Goal: Task Accomplishment & Management: Manage account settings

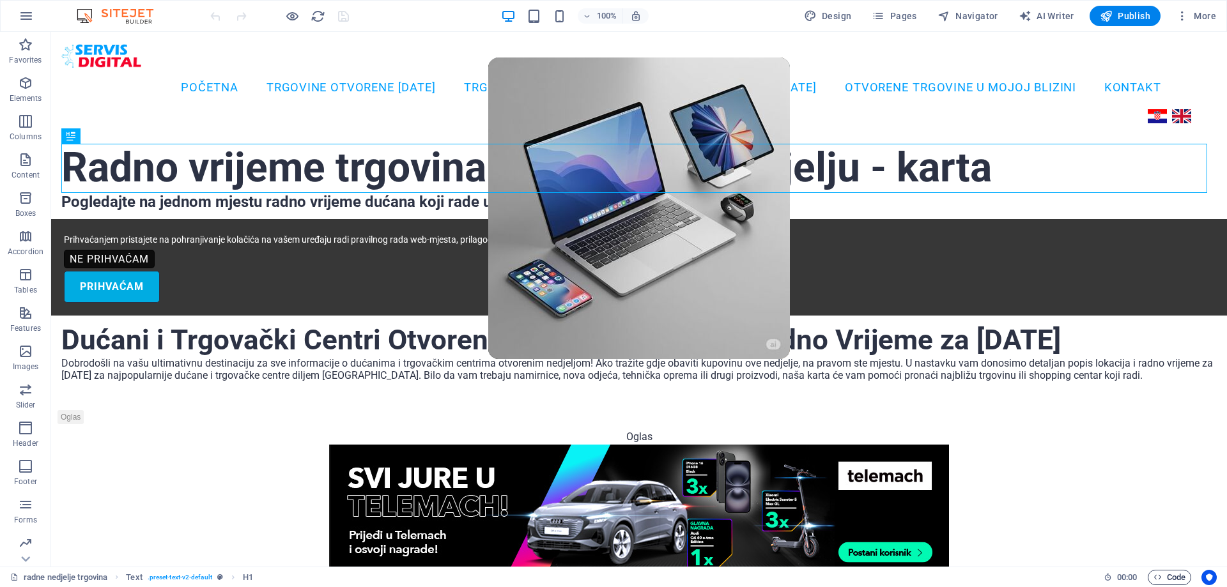
click at [1177, 574] on span "Code" at bounding box center [1170, 577] width 32 height 15
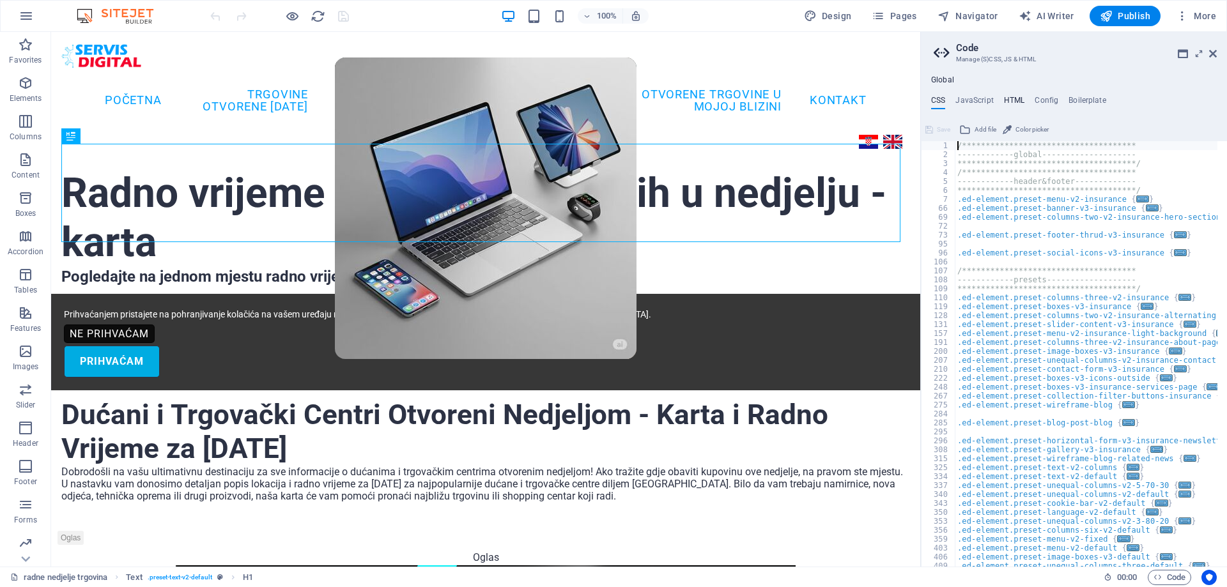
click at [1021, 98] on h4 "HTML" at bounding box center [1014, 103] width 21 height 14
type textarea "<style>"
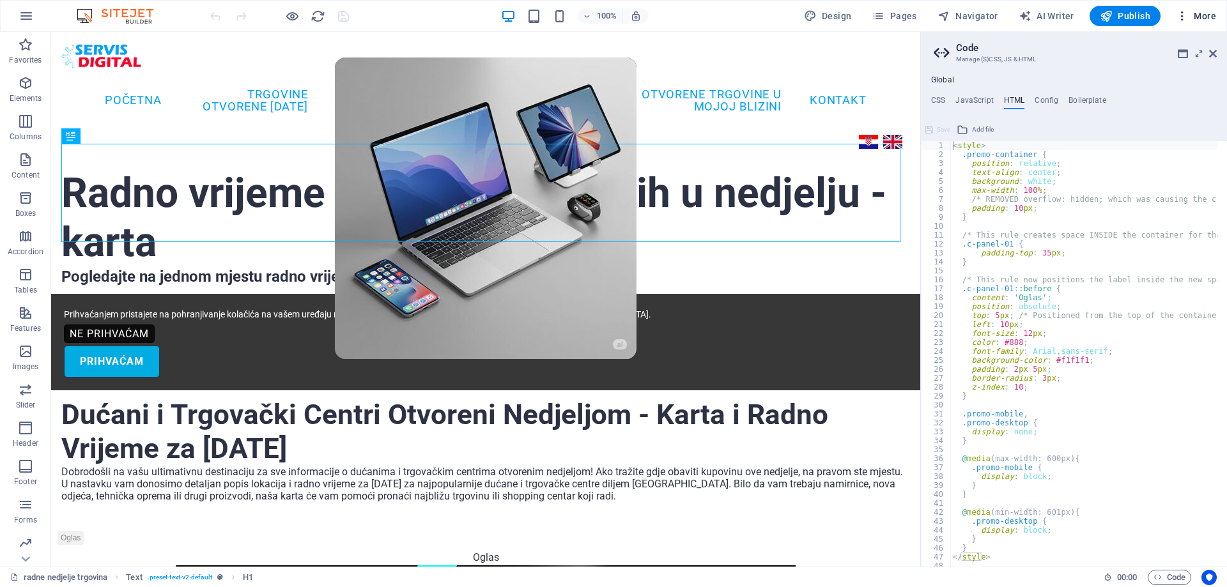
click at [1192, 12] on span "More" at bounding box center [1196, 16] width 40 height 13
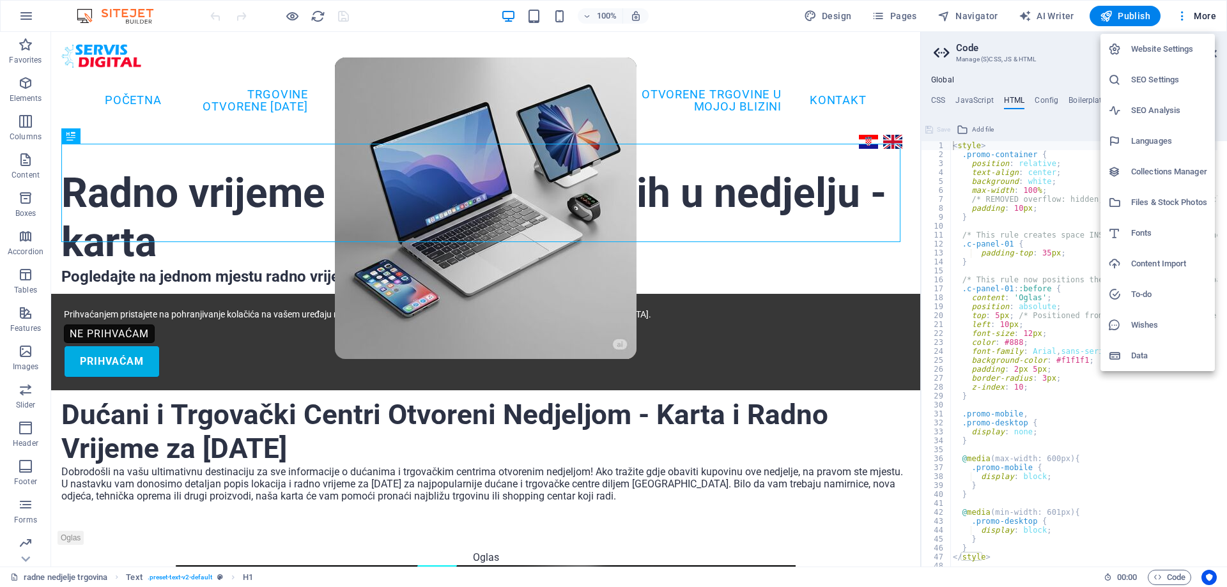
click at [1162, 78] on h6 "SEO Settings" at bounding box center [1169, 79] width 76 height 15
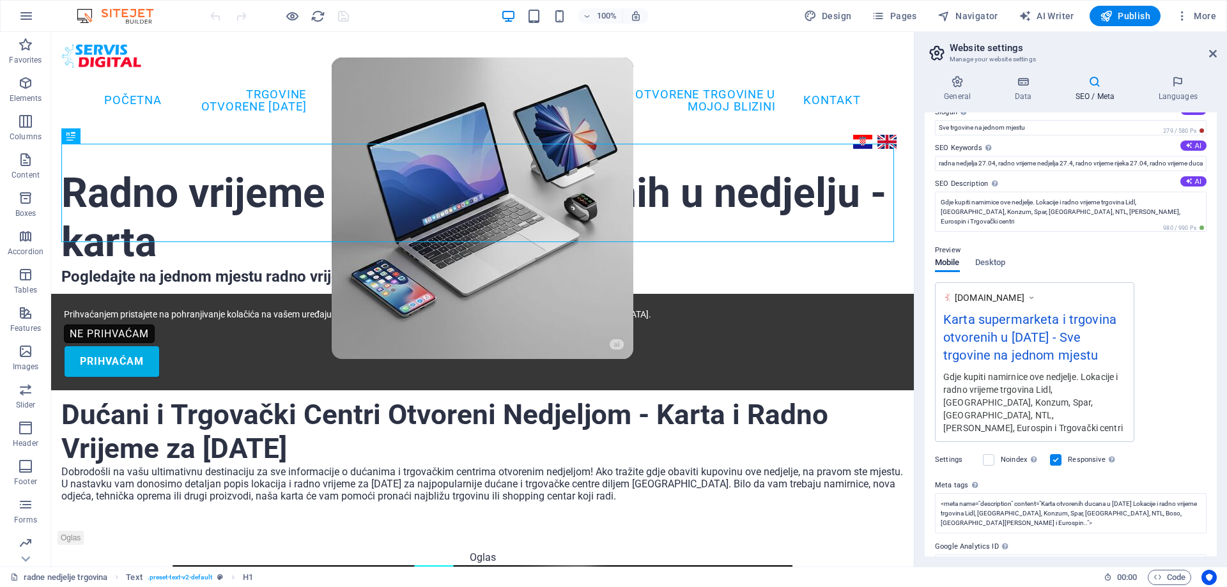
scroll to position [118, 0]
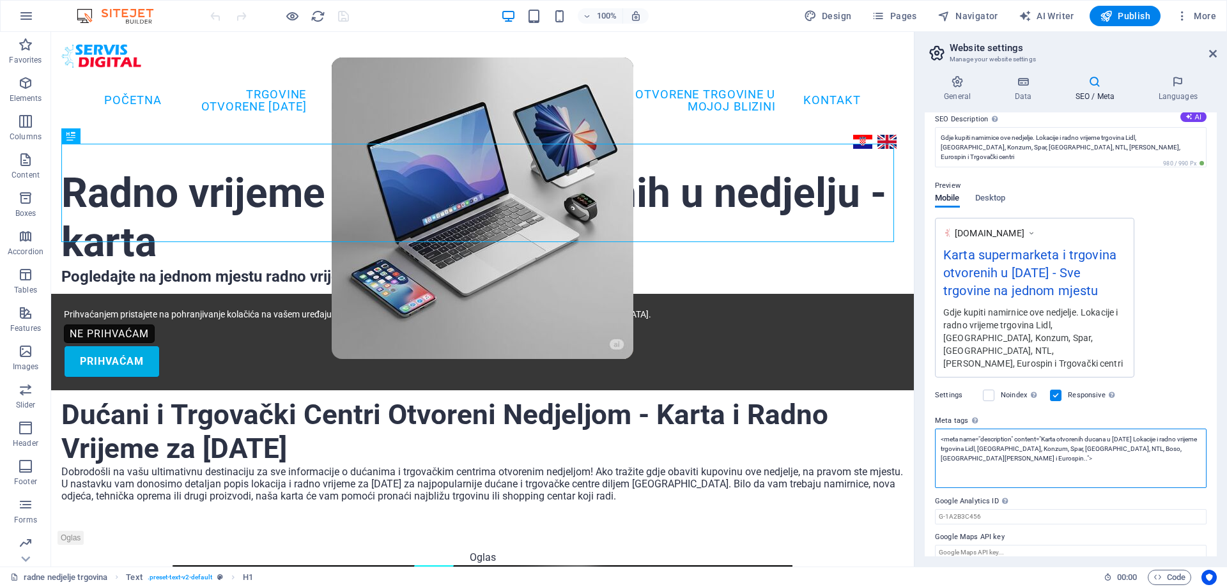
click at [1045, 445] on textarea "<meta name="description" content="Karta otvorenih ducana u [DATE] Lokacije i ra…" at bounding box center [1071, 458] width 272 height 59
drag, startPoint x: 1043, startPoint y: 444, endPoint x: 1058, endPoint y: 446, distance: 14.8
click at [1058, 446] on textarea "<meta name="description" content="Karta otvorenih ducana u [DATE] Lokacije i ra…" at bounding box center [1071, 458] width 272 height 59
click at [1052, 466] on textarea "<meta name="description" content="Radno vrijeme otvorenih ducana u [DATE] Lokac…" at bounding box center [1071, 458] width 272 height 59
type textarea "<meta name="description" content="Radno vrijeme otvorenih ducana u [DATE] Lokac…"
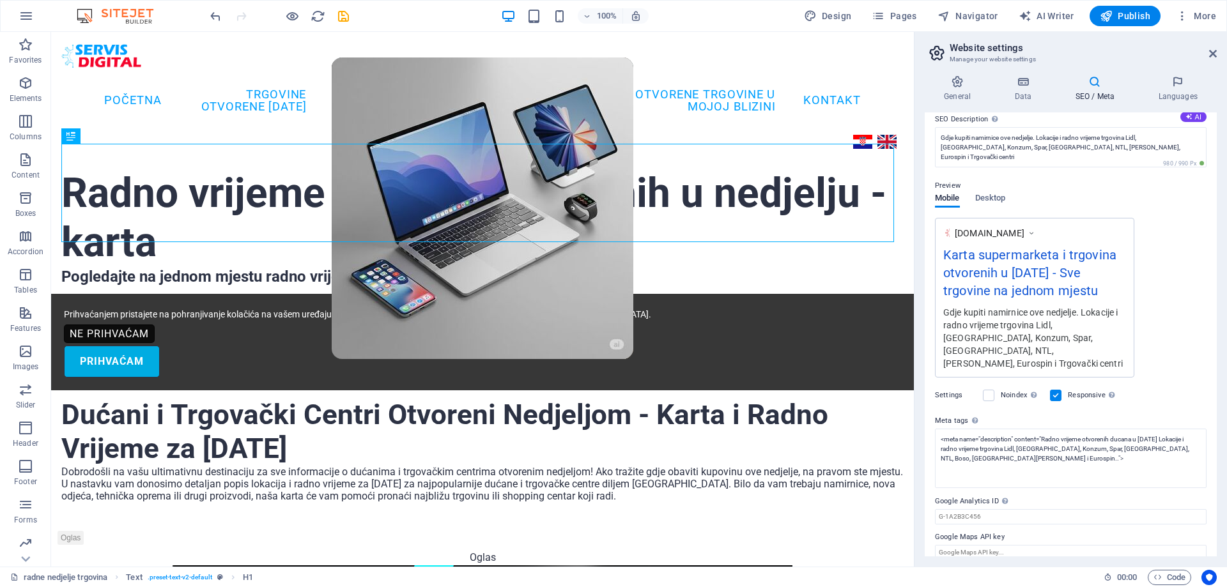
click at [1178, 370] on div "[DOMAIN_NAME] Karta supermarketa i trgovina otvorenih u [DATE] - Sve trgovine n…" at bounding box center [1071, 298] width 272 height 160
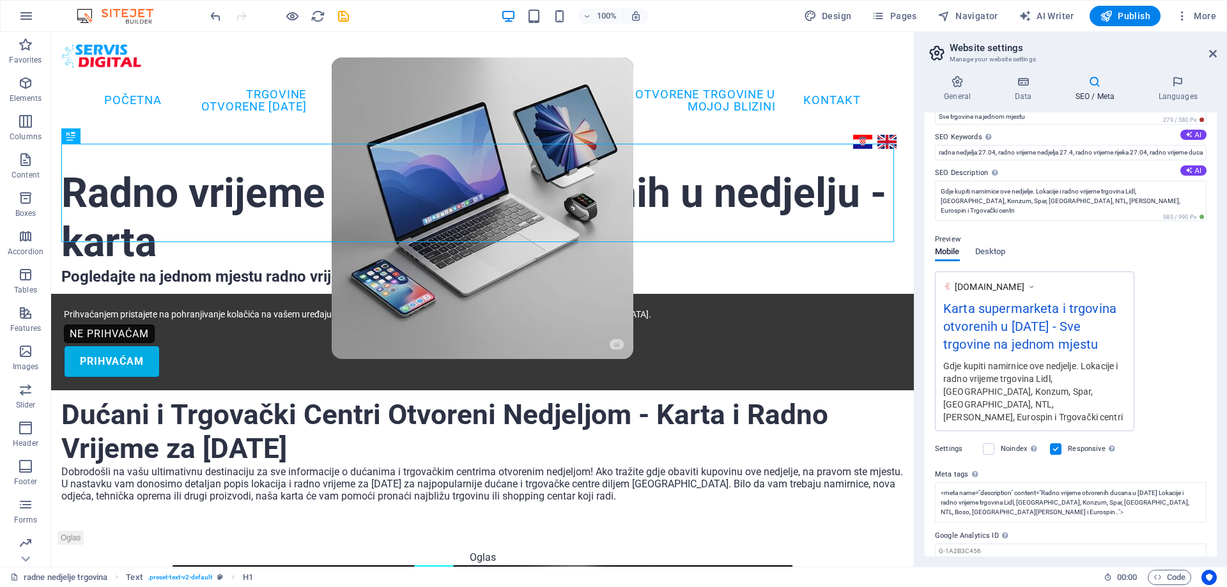
scroll to position [0, 0]
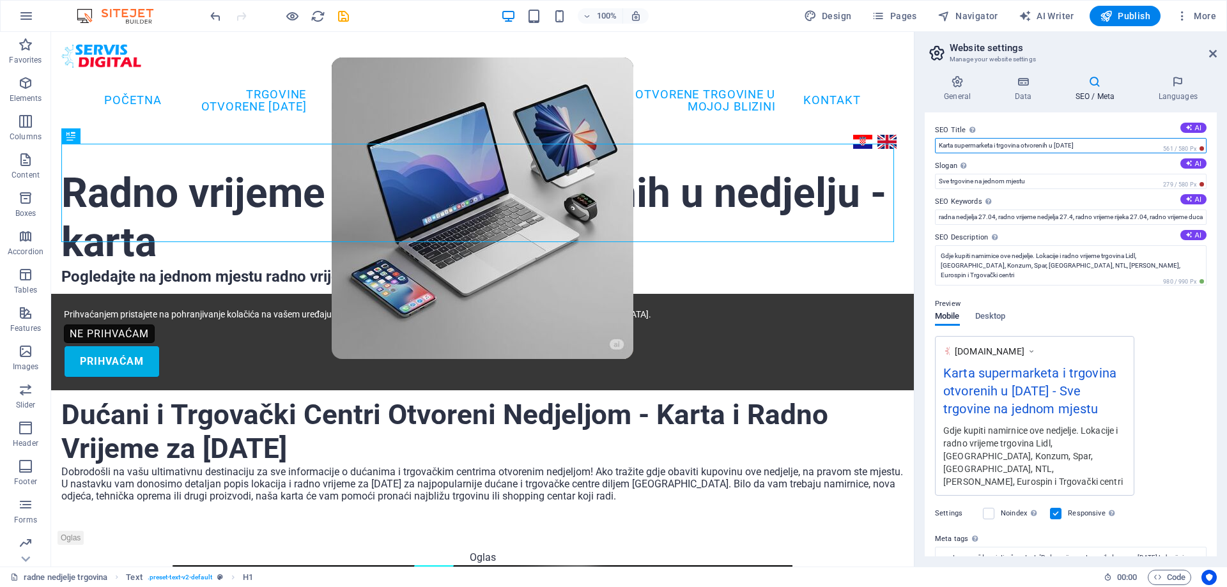
drag, startPoint x: 954, startPoint y: 146, endPoint x: 915, endPoint y: 145, distance: 39.0
click at [928, 145] on div "SEO Title The title of your website - make it something that stands out in sear…" at bounding box center [1071, 335] width 292 height 444
drag, startPoint x: 1104, startPoint y: 143, endPoint x: 1170, endPoint y: 150, distance: 66.8
click at [1170, 150] on div "SEO Title The title of your website - make it something that stands out in sear…" at bounding box center [1071, 138] width 272 height 31
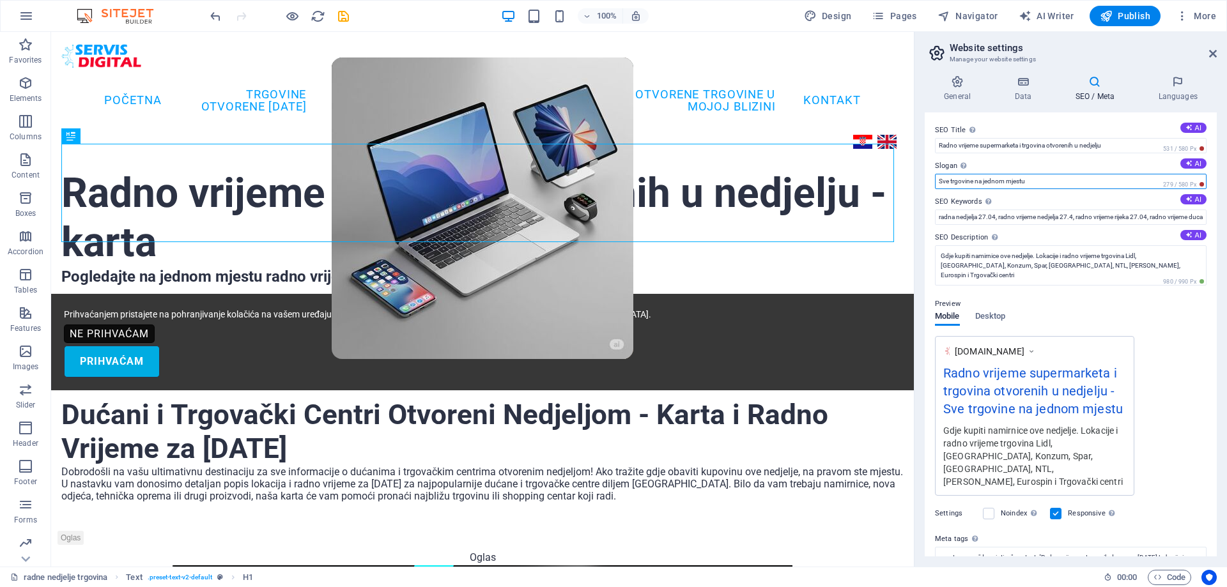
click at [1091, 182] on input "Sve trgovine na jednom mjestu" at bounding box center [1071, 181] width 272 height 15
click at [1112, 147] on input "Radno vrijeme supermarketa i trgovina otvorenih u nedjelju" at bounding box center [1071, 145] width 272 height 15
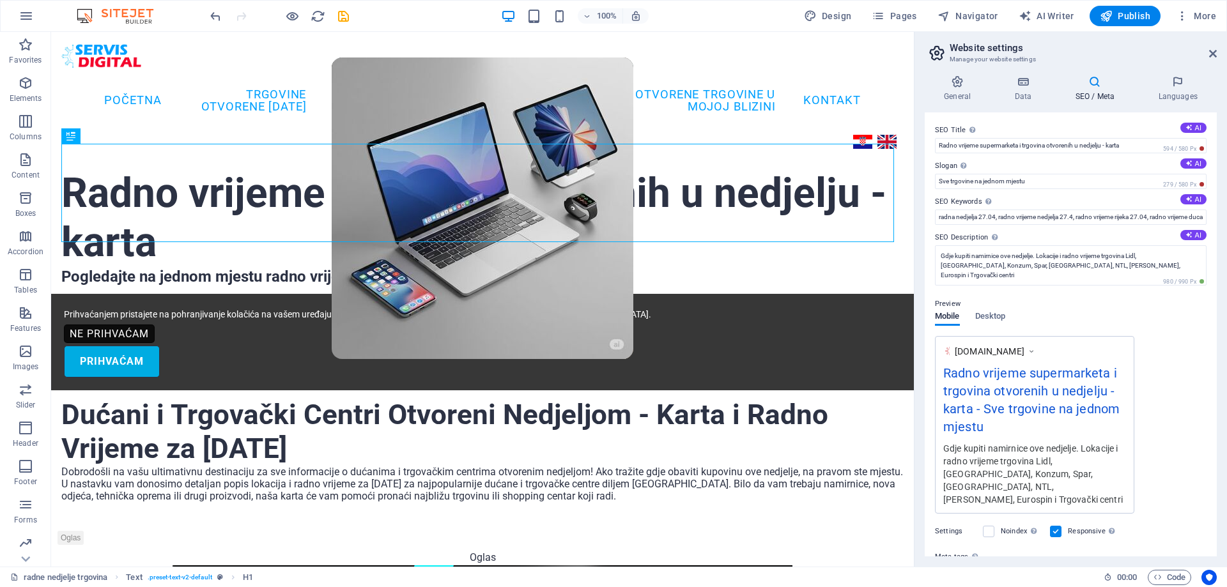
click at [1139, 159] on label "Slogan The slogan of your website. AI" at bounding box center [1071, 166] width 272 height 15
click at [1139, 174] on input "Sve trgovine na jednom mjestu" at bounding box center [1071, 181] width 272 height 15
click at [1105, 144] on input "Radno vrijeme supermarketa i trgovina otvorenih u nedjelju - karta" at bounding box center [1071, 145] width 272 height 15
click at [1050, 165] on label "Slogan The slogan of your website. AI" at bounding box center [1071, 166] width 272 height 15
click at [1050, 174] on input "Sve trgovine na jednom mjestu" at bounding box center [1071, 181] width 272 height 15
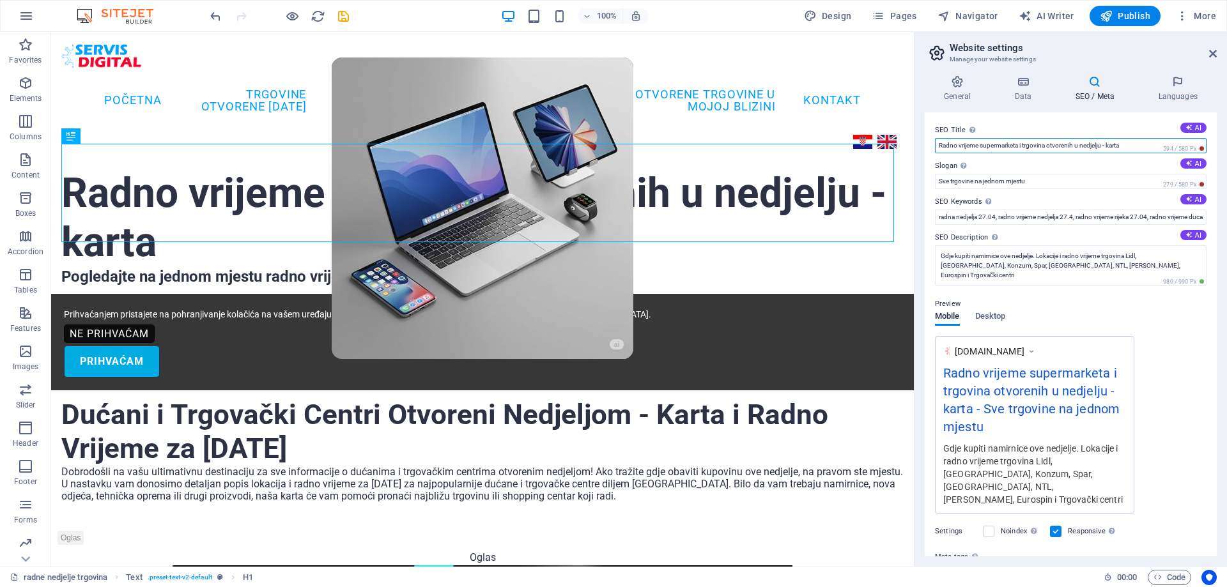
drag, startPoint x: 1134, startPoint y: 148, endPoint x: 1107, endPoint y: 146, distance: 26.9
click at [1107, 146] on input "Radno vrijeme supermarketa i trgovina otvorenih u nedjelju - karta" at bounding box center [1071, 145] width 272 height 15
type input "Radno vrijeme supermarketa i trgovina otvorenih u nedjelju"
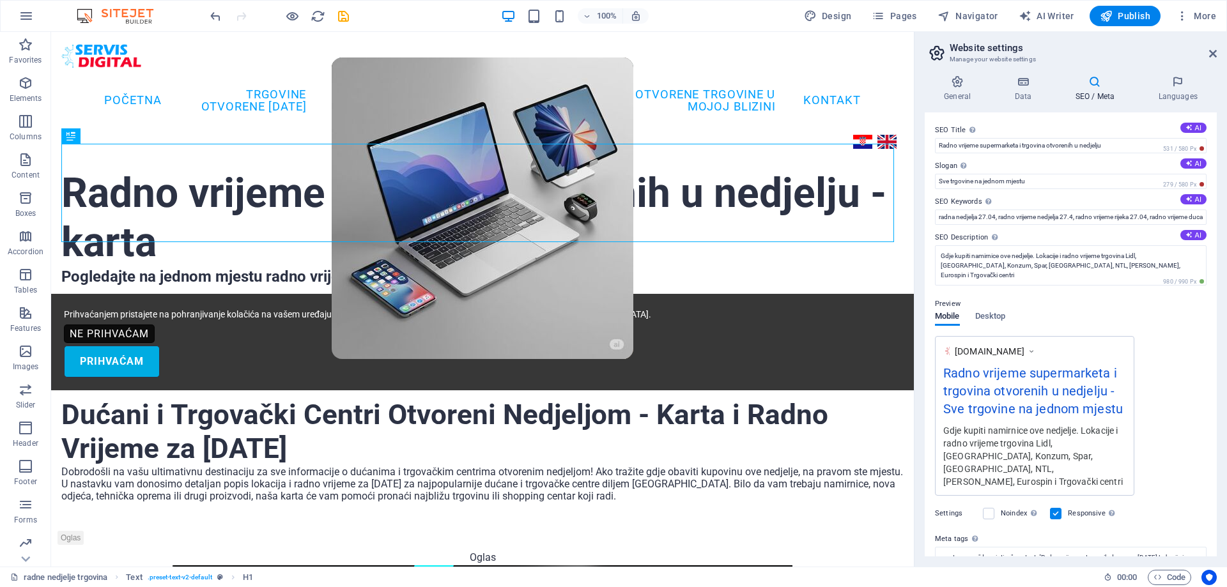
click at [1107, 167] on label "Slogan The slogan of your website. AI" at bounding box center [1071, 166] width 272 height 15
click at [1107, 174] on input "Sve trgovine na jednom mjestu" at bounding box center [1071, 181] width 272 height 15
click at [942, 255] on textarea "Gdje kupiti namirnice ove nedjelje. Lokacije i radno vrijeme trgovina Lidl, [GE…" at bounding box center [1071, 265] width 272 height 40
click at [1140, 332] on div "Preview Mobile Desktop [DOMAIN_NAME] Radno vrijeme supermarketa i trgovina otvo…" at bounding box center [1071, 391] width 272 height 210
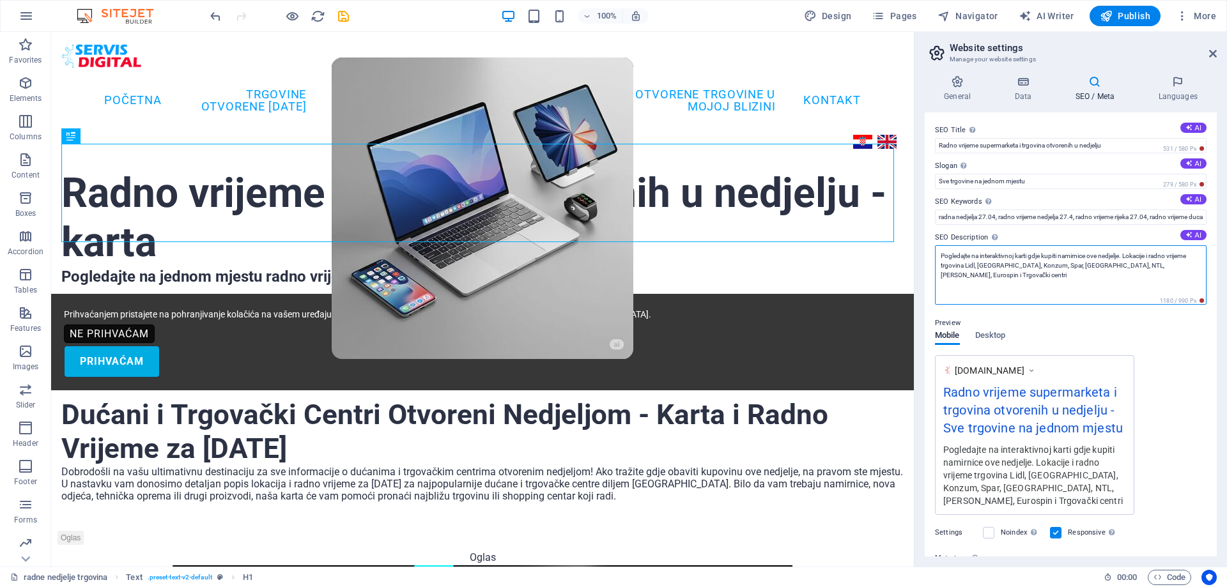
drag, startPoint x: 977, startPoint y: 277, endPoint x: 1154, endPoint y: 264, distance: 176.9
click at [1154, 264] on textarea "Pogledajte na interaktivnoj karti gdje kupiti namirnice ove nedjelje. Lokacije …" at bounding box center [1071, 274] width 272 height 59
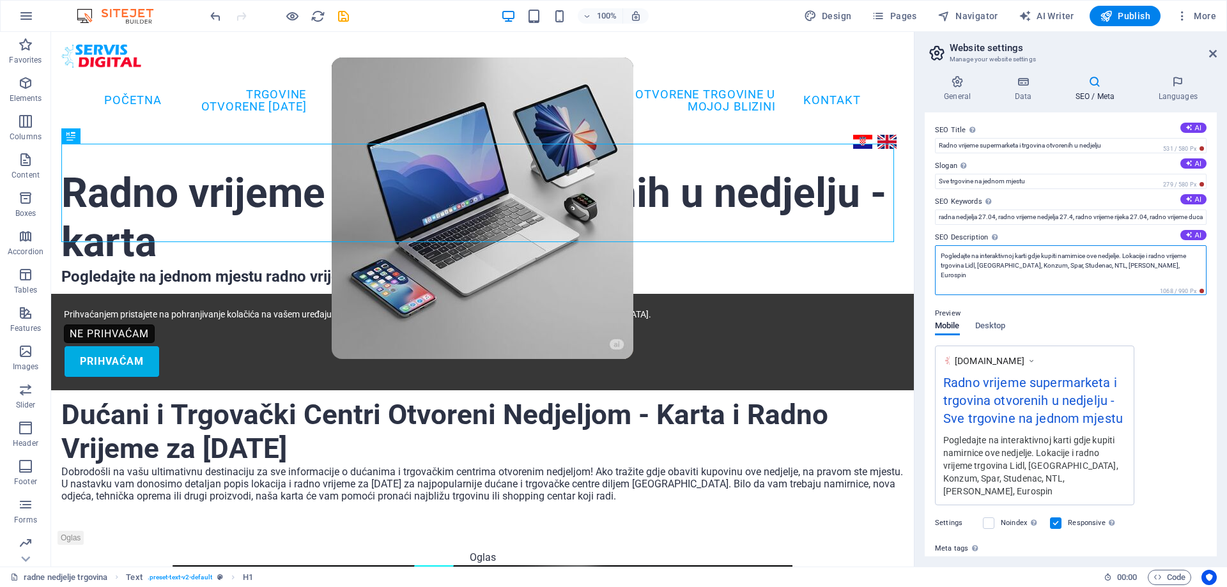
drag, startPoint x: 1157, startPoint y: 265, endPoint x: 1130, endPoint y: 265, distance: 27.5
click at [1130, 265] on textarea "Pogledajte na interaktivnoj karti gdje kupiti namirnice ove nedjelje. Lokacije …" at bounding box center [1071, 270] width 272 height 50
drag, startPoint x: 1104, startPoint y: 267, endPoint x: 1085, endPoint y: 265, distance: 19.3
click at [1085, 265] on textarea "Pogledajte na interaktivnoj karti gdje kupiti namirnice ove nedjelje. Lokacije …" at bounding box center [1071, 270] width 272 height 50
click at [1124, 273] on textarea "Pogledajte na interaktivnoj karti gdje kupiti namirnice ove nedjelje. Lokacije …" at bounding box center [1071, 270] width 272 height 50
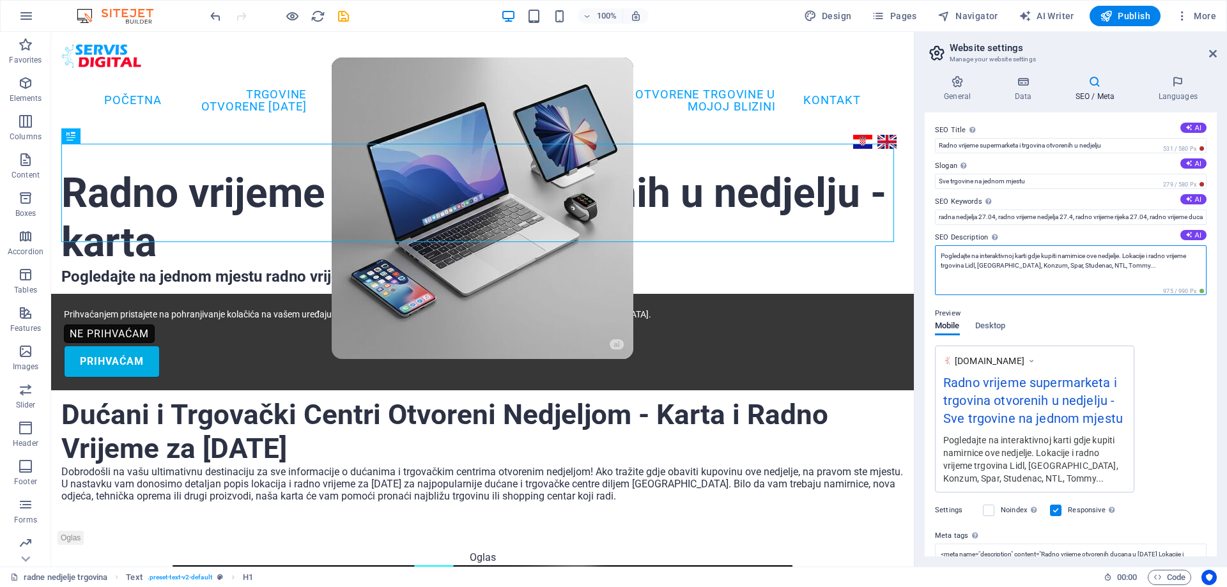
click at [1131, 288] on textarea "Pogledajte na interaktivnoj karti gdje kupiti namirnice ove nedjelje. Lokacije …" at bounding box center [1071, 270] width 272 height 50
type textarea "Pogledajte na interaktivnoj karti gdje kupiti namirnice ove nedjelje. Lokacije …"
click at [1108, 224] on input "radna nedjelja 27.04, radno vrijeme nedjelja 27.4, radno vrijeme rijeka 27.04, …" at bounding box center [1071, 217] width 272 height 15
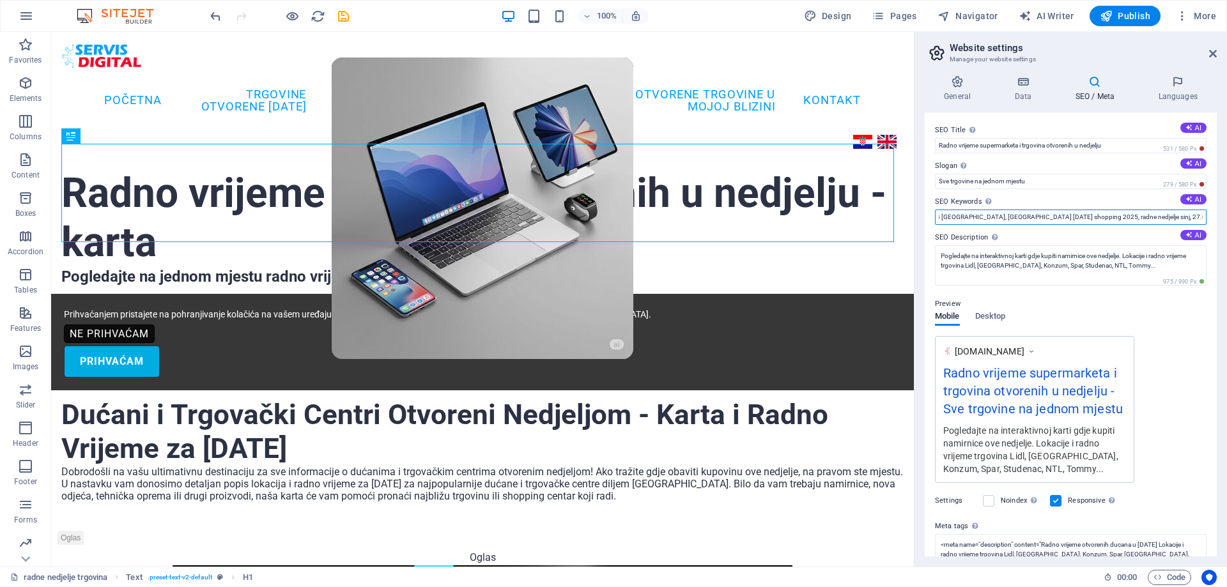
scroll to position [0, 573]
click at [1128, 220] on input "radna nedjelja 27.04, radno vrijeme nedjelja 27.4, radno vrijeme rijeka 27.04, …" at bounding box center [1071, 217] width 272 height 15
click at [1150, 220] on input "radna nedjelja 27.04, radno vrijeme nedjelja 27.4, radno vrijeme rijeka 27.04, …" at bounding box center [1071, 217] width 272 height 15
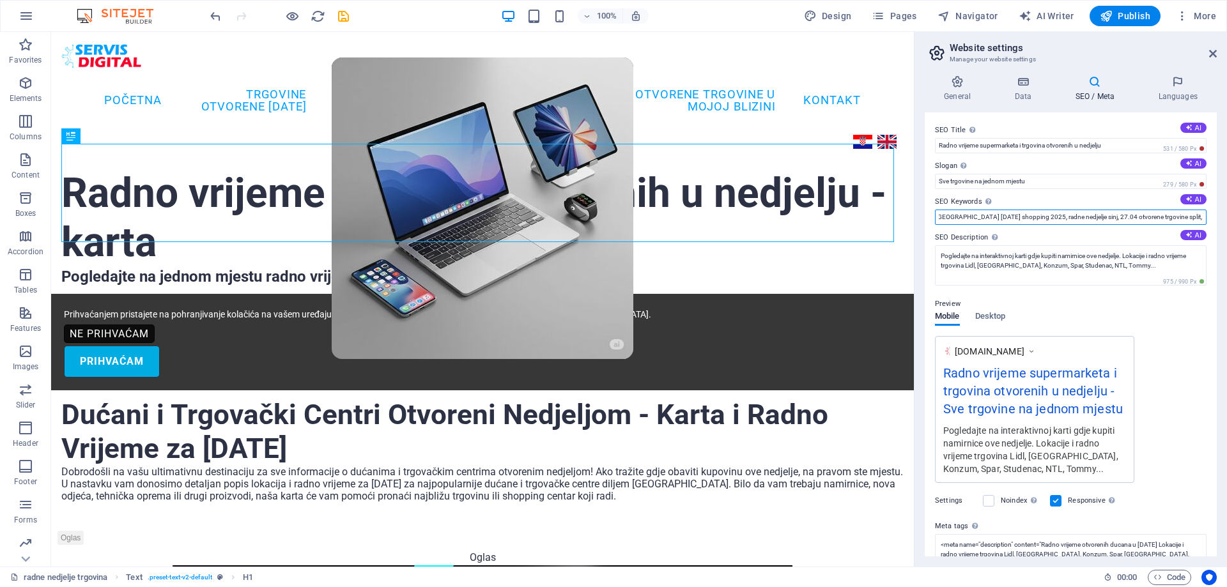
drag, startPoint x: 1156, startPoint y: 216, endPoint x: 1132, endPoint y: 214, distance: 23.7
click at [1132, 214] on input "radna nedjelja 27.04, radno vrijeme nedjelja 27.4, radno vrijeme rijeka 27.04, …" at bounding box center [1071, 217] width 272 height 15
click at [1013, 219] on input "radna nedjelja 27.04, radno vrijeme nedjelja 27.4, radno vrijeme rijeka 27.04, …" at bounding box center [1071, 217] width 272 height 15
drag, startPoint x: 990, startPoint y: 215, endPoint x: 1040, endPoint y: 216, distance: 49.9
click at [1040, 216] on input "radna nedjelja 27.04, radno vrijeme nedjelja 27.4, radno vrijeme rijeka 27.04, …" at bounding box center [1071, 217] width 272 height 15
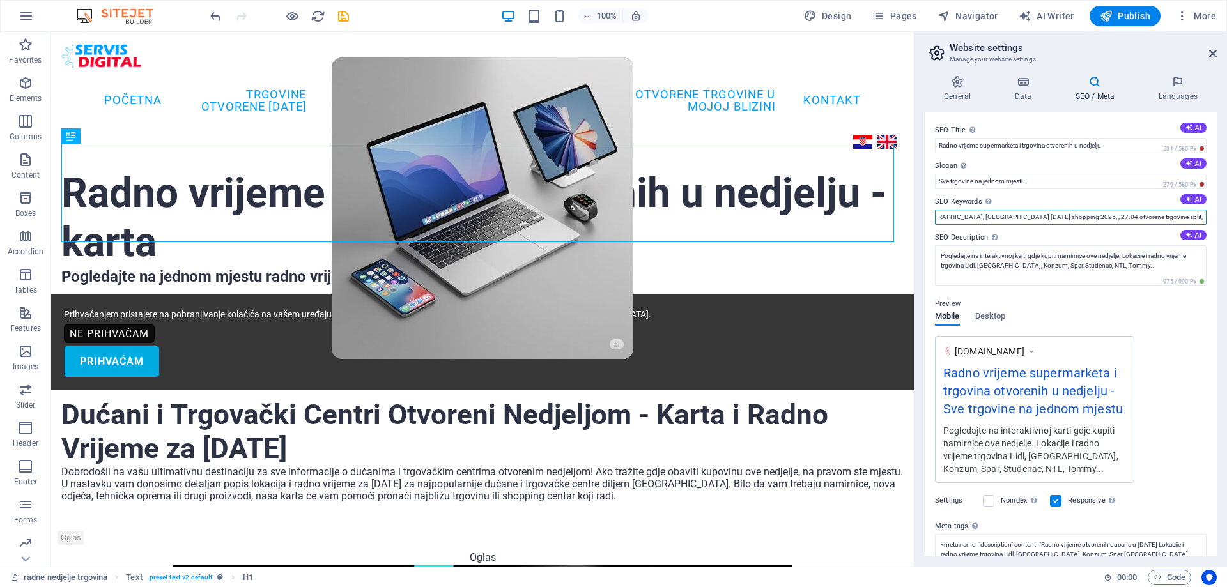
scroll to position [0, 522]
paste input "konzum radno vrijeme nedjelja"
drag, startPoint x: 1170, startPoint y: 215, endPoint x: 1220, endPoint y: 215, distance: 49.9
click at [1220, 215] on div "General Data SEO / Meta Languages Website name [DOMAIN_NAME] Logo Drag files he…" at bounding box center [1071, 316] width 313 height 502
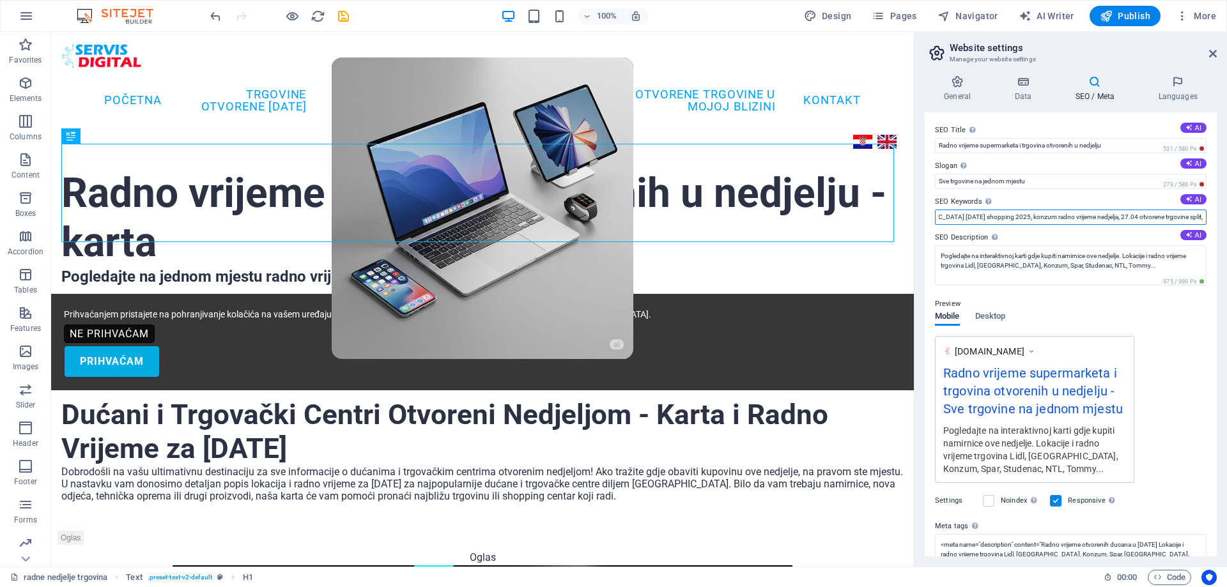
click at [1144, 218] on input "radna nedjelja 27.04, radno vrijeme nedjelja 27.4, radno vrijeme rijeka 27.04, …" at bounding box center [1071, 217] width 272 height 15
drag, startPoint x: 1127, startPoint y: 217, endPoint x: 1226, endPoint y: 216, distance: 99.1
click at [1226, 216] on div "General Data SEO / Meta Languages Website name [DOMAIN_NAME] Logo Drag files he…" at bounding box center [1071, 316] width 313 height 502
click at [993, 221] on input "radna nedjelja 27.04, radno vrijeme nedjelja 27.4, radno vrijeme rijeka 27.04, …" at bounding box center [1071, 217] width 272 height 15
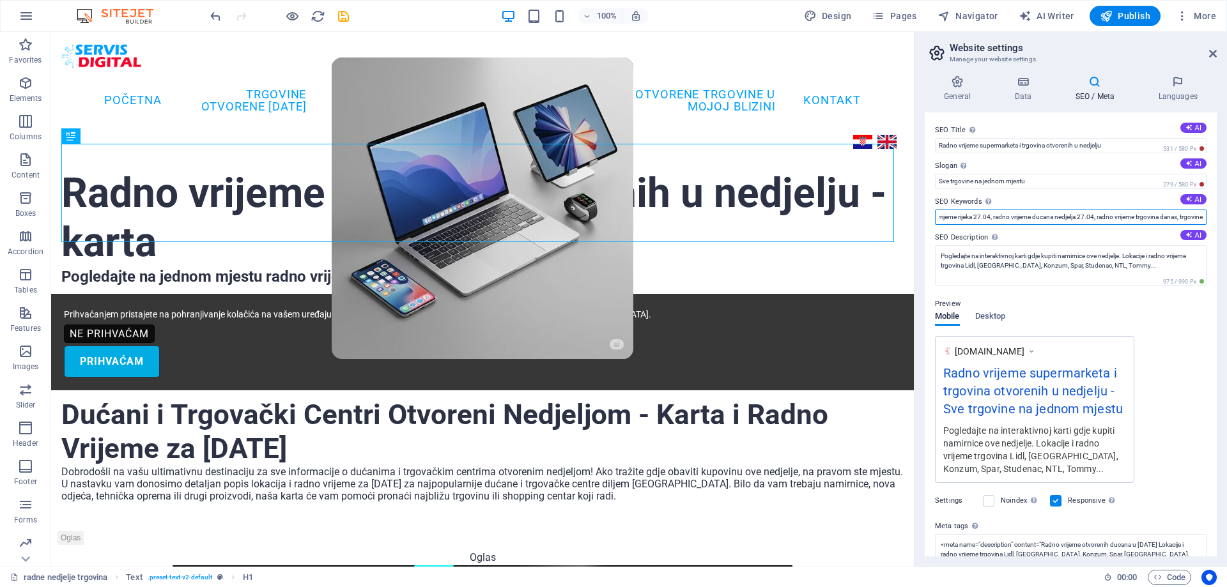
click at [1059, 217] on input "radna nedjelja 27.04, radno vrijeme nedjelja 27.4, radno vrijeme rijeka 27.04, …" at bounding box center [1071, 217] width 272 height 15
drag, startPoint x: 994, startPoint y: 217, endPoint x: 1039, endPoint y: 218, distance: 45.4
click at [1039, 218] on input "radna nedjelja 27.04, radno vrijeme nedjelja 27.4, radno vrijeme rijeka 27.04, …" at bounding box center [1071, 217] width 272 height 15
paste input "trgovine koje rade nedjeljom"
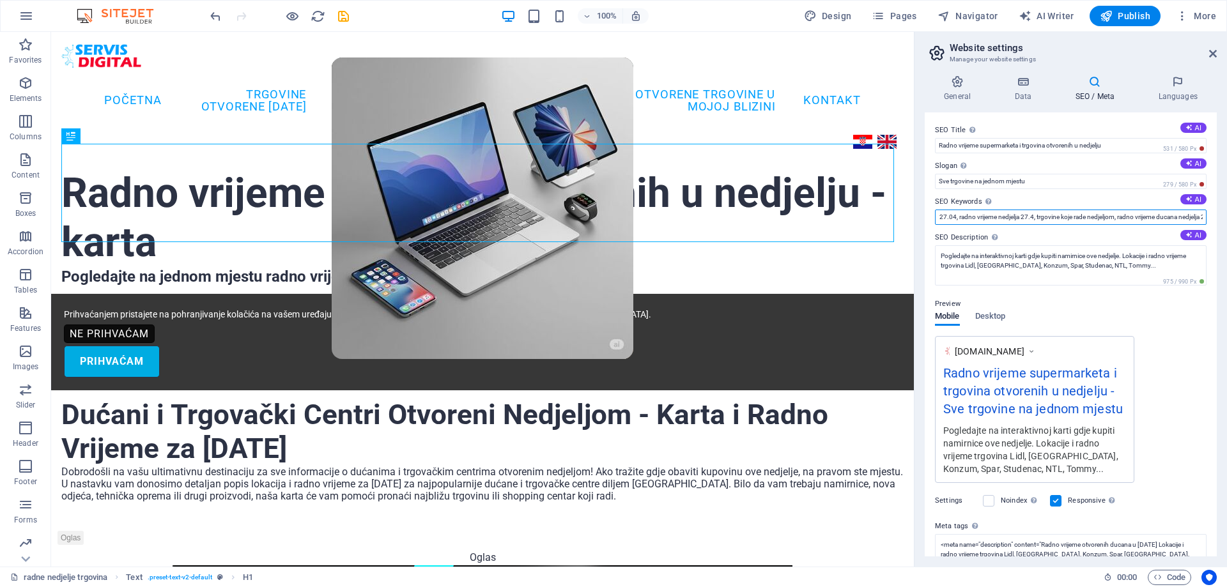
type input "radna nedjelja 27.04, radno vrijeme nedjelja 27.4, trgovine koje rade nedjeljom…"
click at [1026, 75] on icon at bounding box center [1023, 81] width 56 height 13
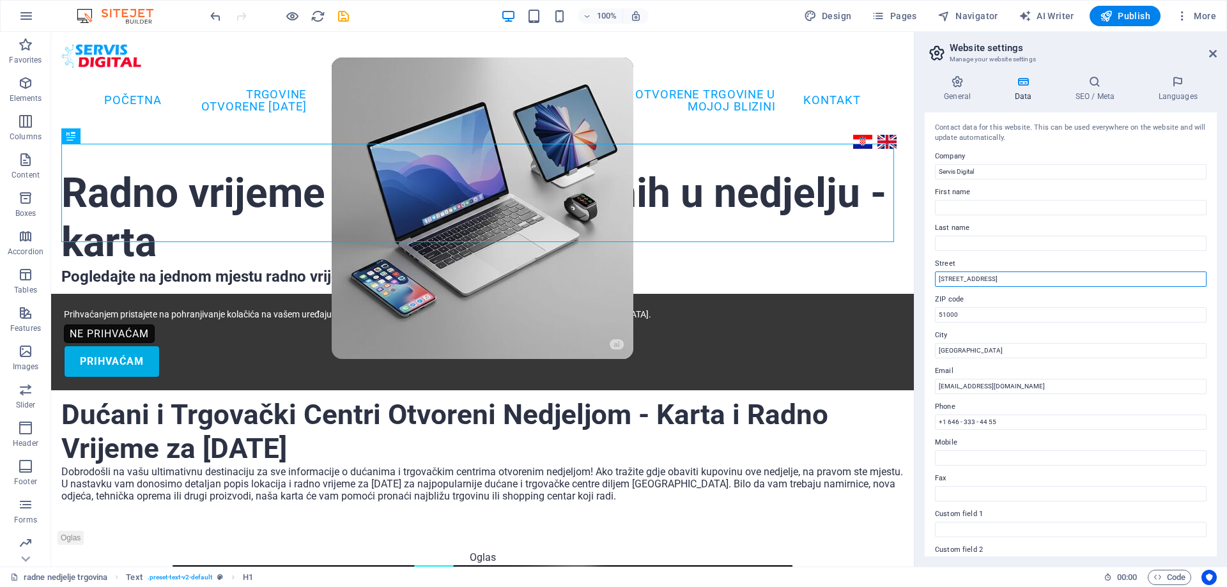
drag, startPoint x: 999, startPoint y: 279, endPoint x: 929, endPoint y: 276, distance: 69.7
click at [929, 276] on div "Contact data for this website. This can be used everywhere on the website and w…" at bounding box center [1071, 335] width 292 height 444
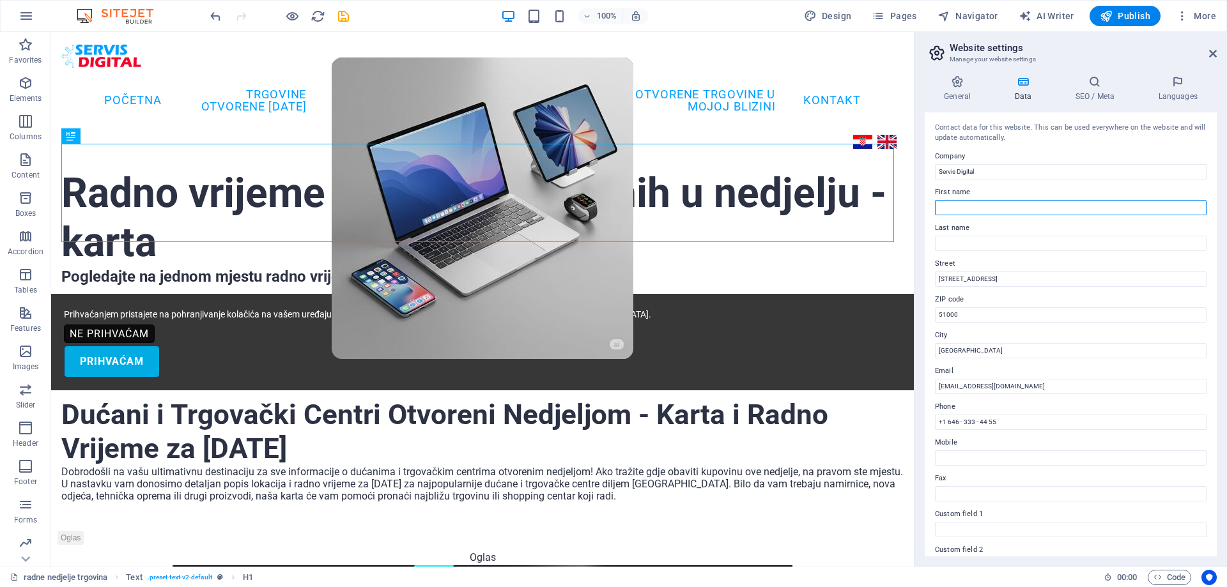
click at [952, 206] on input "First name" at bounding box center [1071, 207] width 272 height 15
type input "[DEMOGRAPHIC_DATA]"
type input "[PERSON_NAME]"
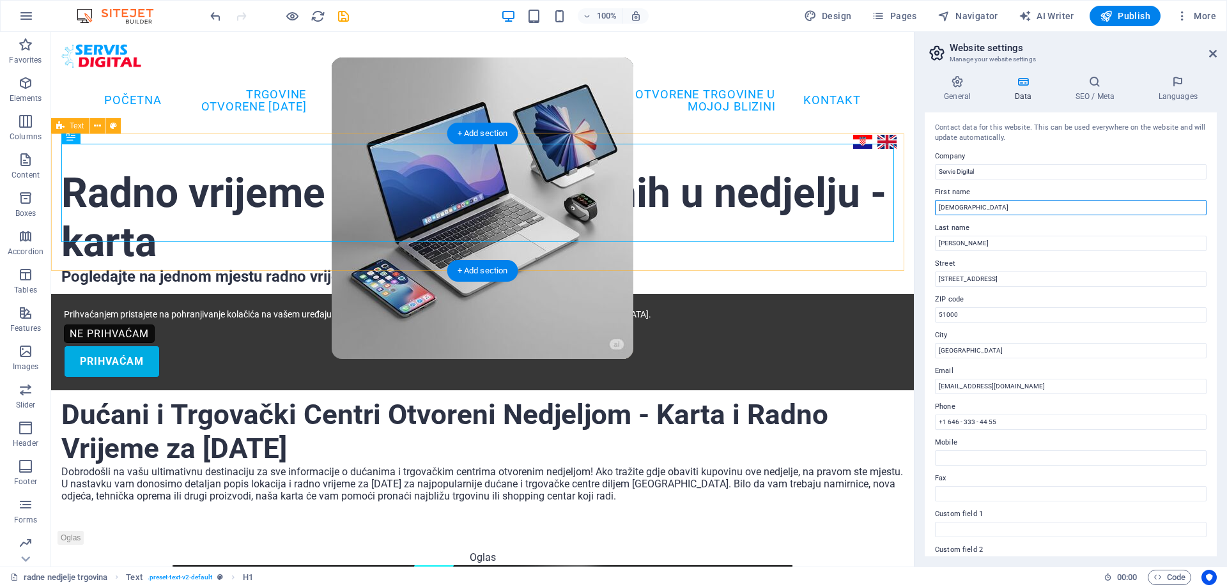
drag, startPoint x: 1027, startPoint y: 239, endPoint x: 896, endPoint y: 205, distance: 135.4
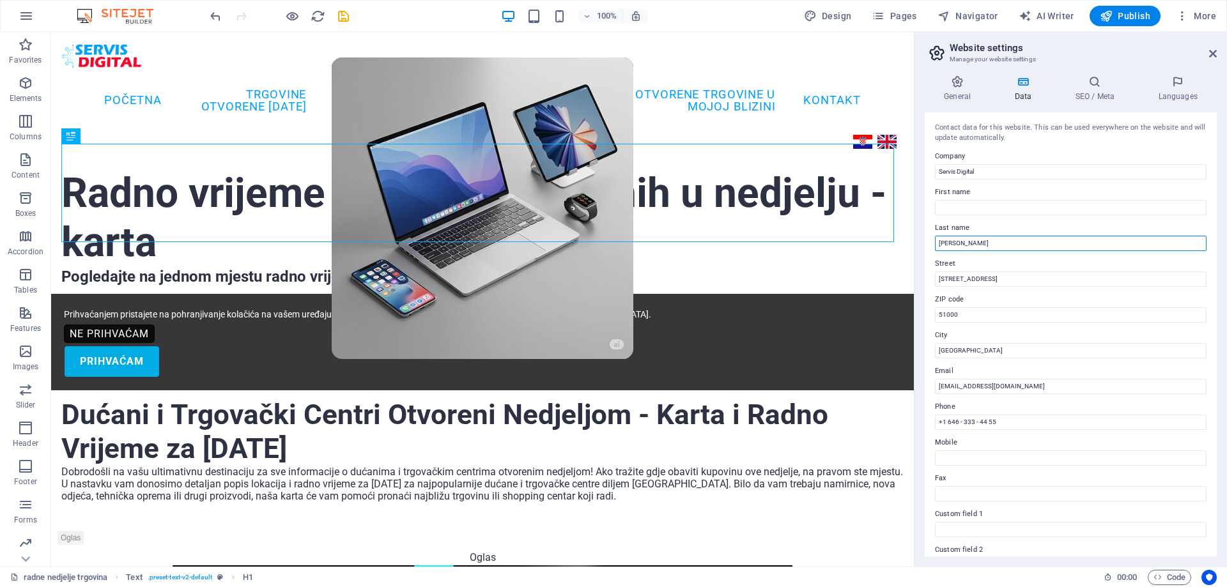
drag, startPoint x: 967, startPoint y: 244, endPoint x: 938, endPoint y: 245, distance: 28.8
click at [938, 245] on input "[PERSON_NAME]" at bounding box center [1071, 243] width 272 height 15
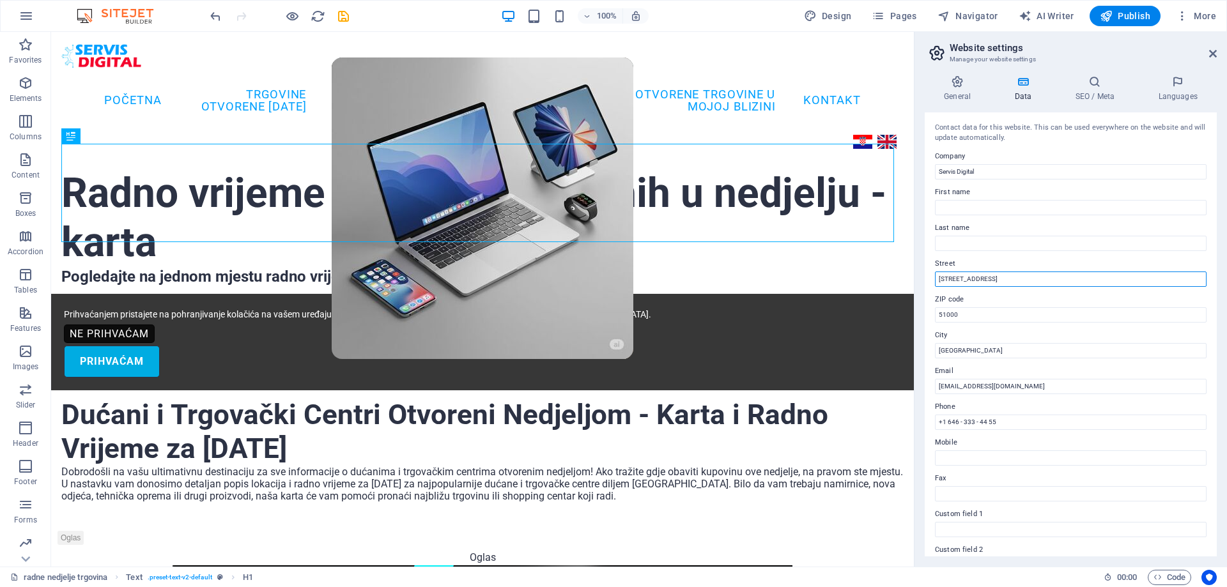
drag, startPoint x: 996, startPoint y: 279, endPoint x: 933, endPoint y: 278, distance: 63.3
click at [933, 278] on div "Contact data for this website. This can be used everywhere on the website and w…" at bounding box center [1071, 335] width 292 height 444
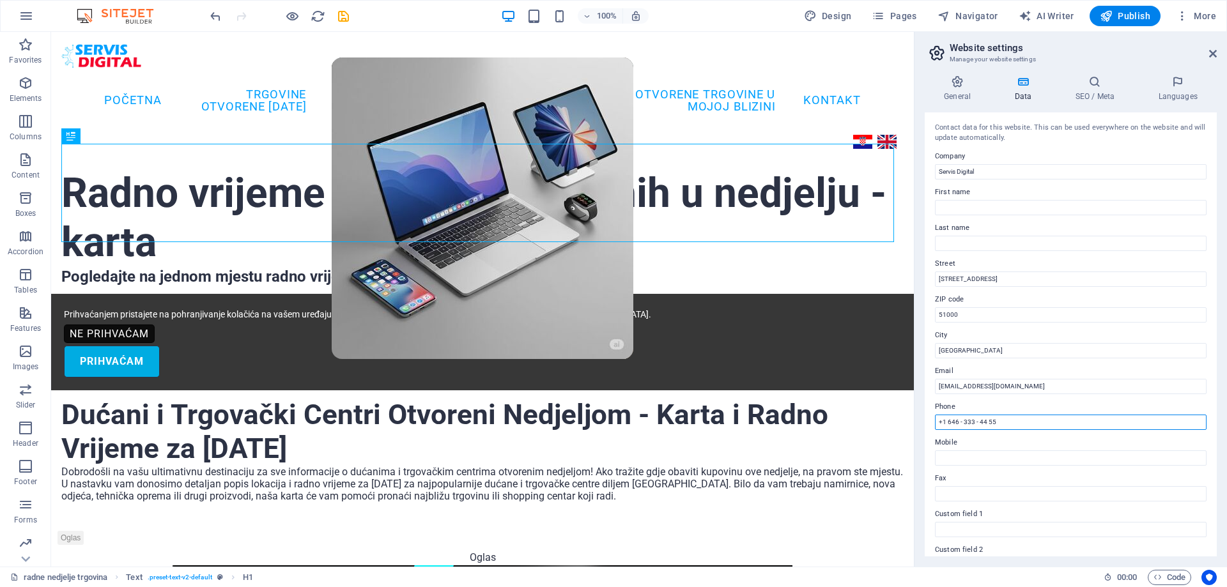
drag, startPoint x: 1062, startPoint y: 455, endPoint x: 907, endPoint y: 416, distance: 159.7
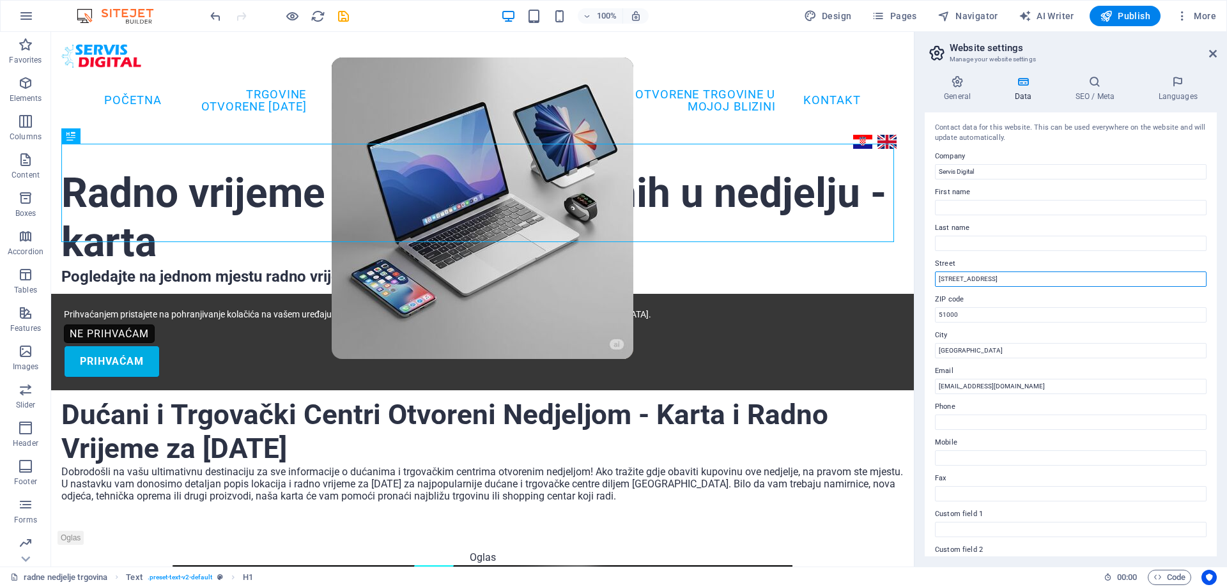
drag, startPoint x: 993, startPoint y: 275, endPoint x: 933, endPoint y: 274, distance: 59.5
click at [933, 274] on div "Contact data for this website. This can be used everywhere on the website and w…" at bounding box center [1071, 335] width 292 height 444
click at [996, 295] on label "ZIP code" at bounding box center [1071, 299] width 272 height 15
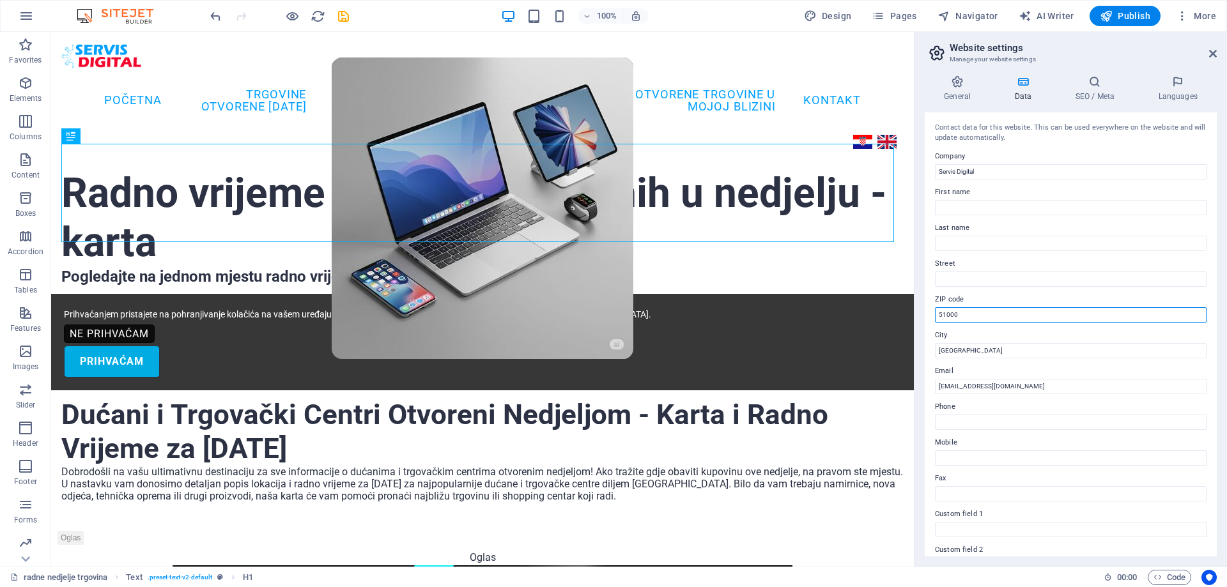
click at [996, 307] on input "51000" at bounding box center [1071, 314] width 272 height 15
click at [960, 79] on icon at bounding box center [957, 81] width 65 height 13
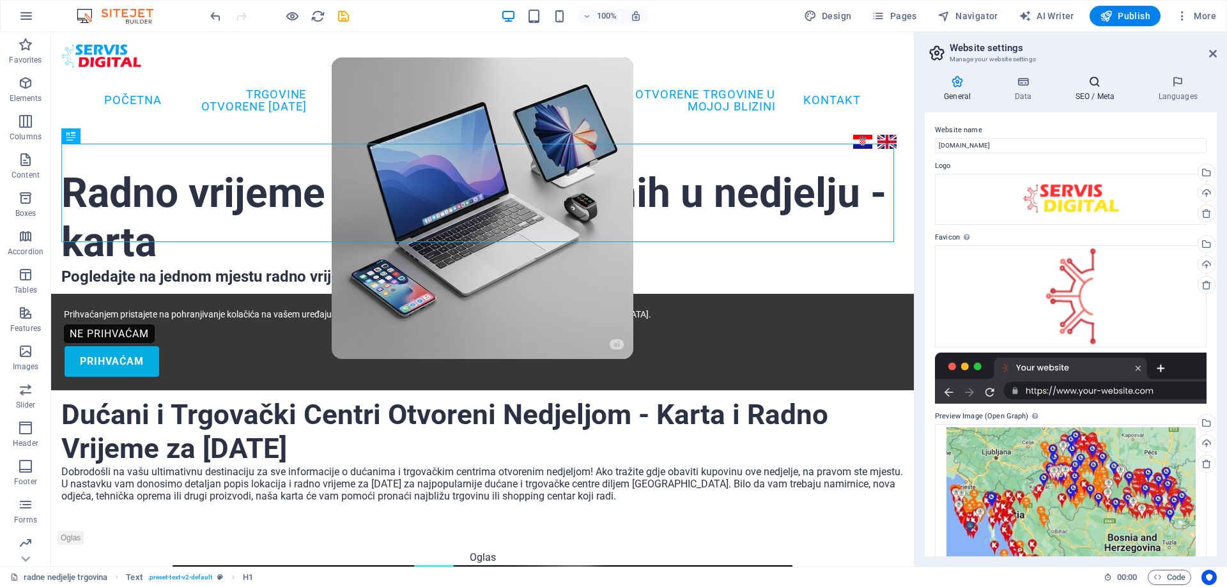
click at [1084, 91] on h4 "SEO / Meta" at bounding box center [1097, 88] width 83 height 27
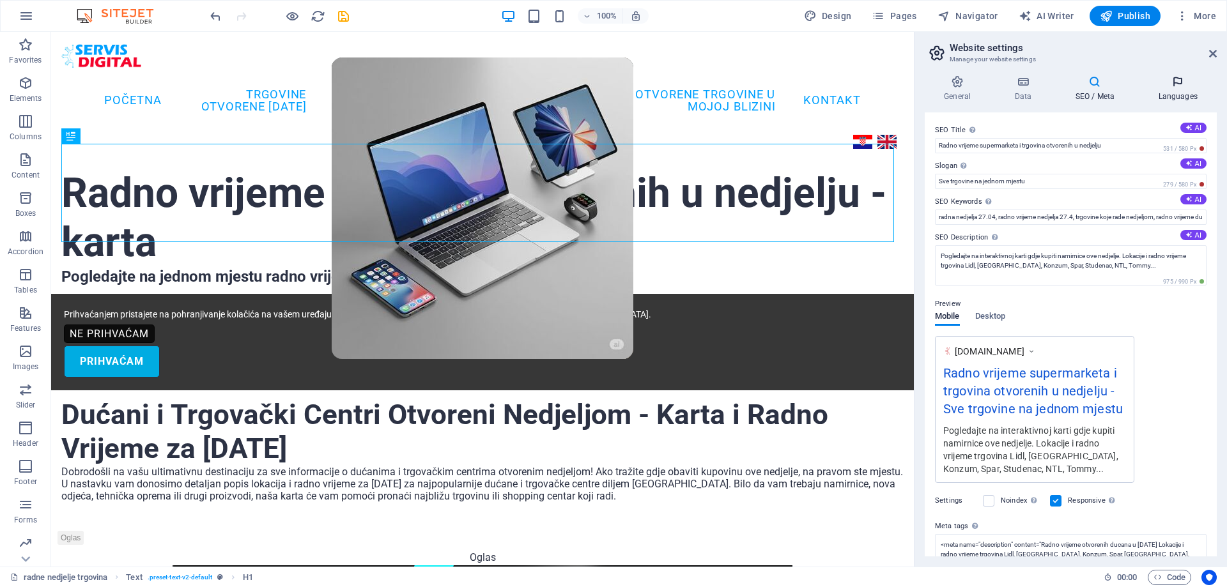
click at [1169, 85] on icon at bounding box center [1178, 81] width 78 height 13
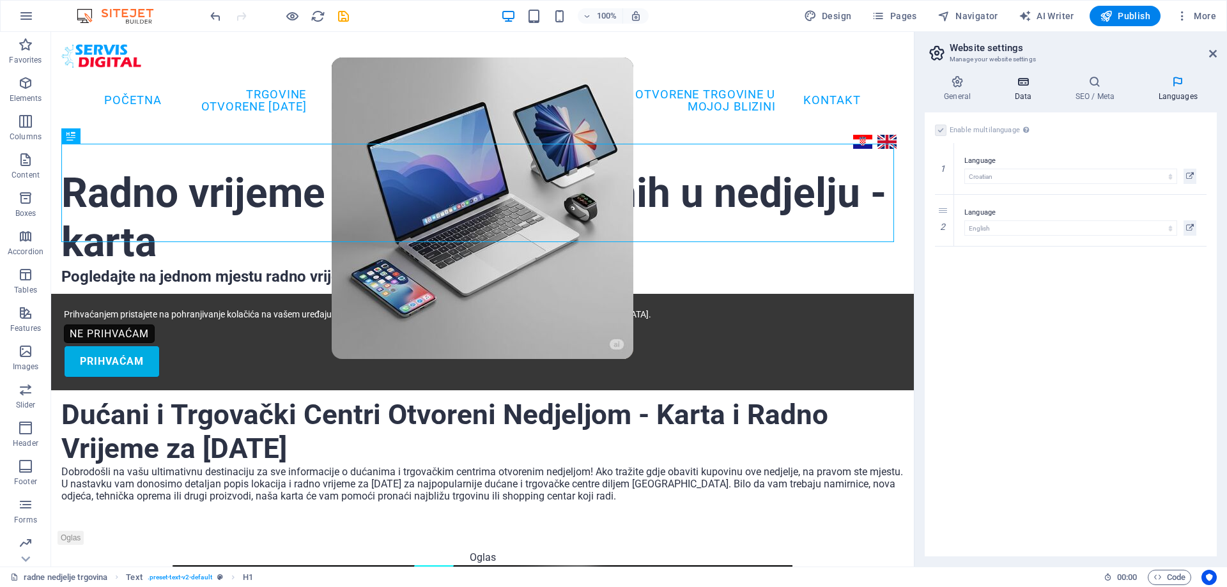
click at [1023, 92] on h4 "Data" at bounding box center [1025, 88] width 61 height 27
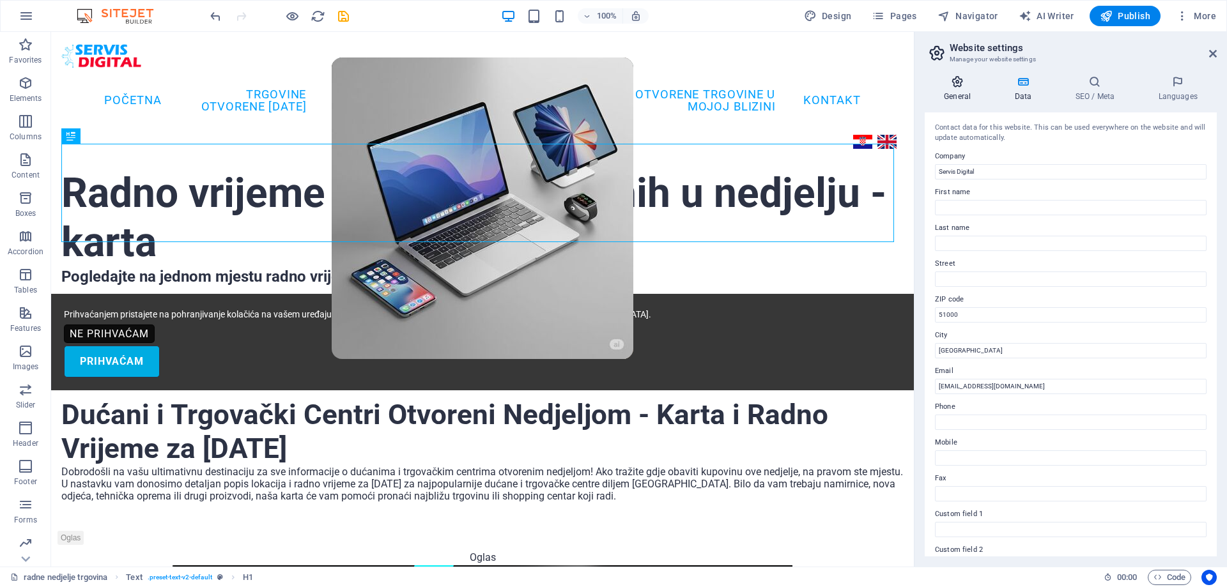
click at [971, 83] on icon at bounding box center [957, 81] width 65 height 13
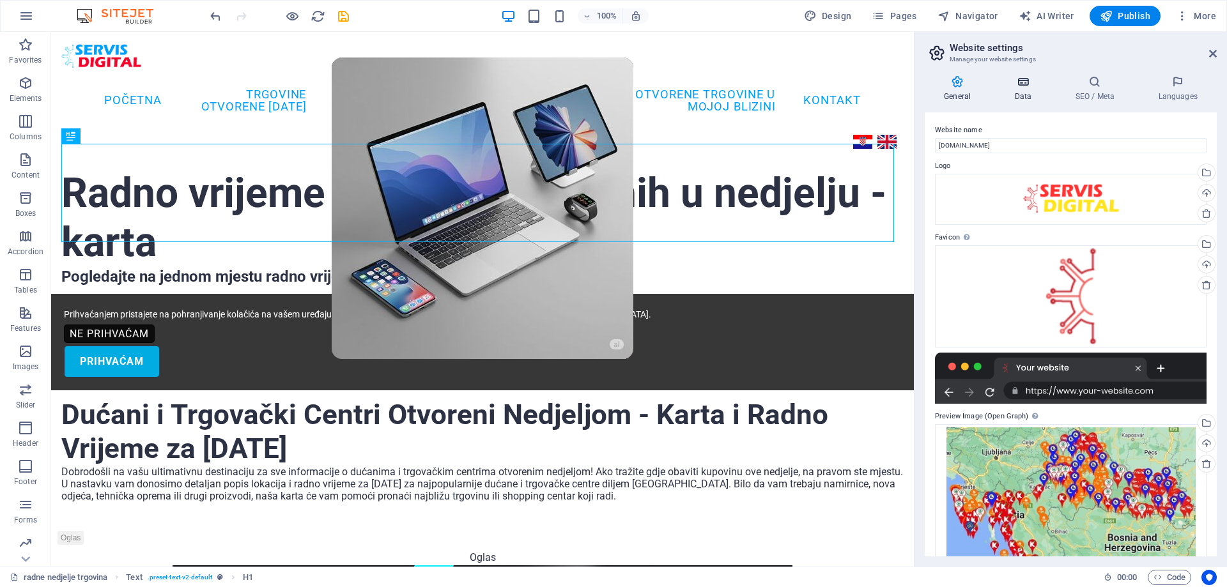
click at [1023, 77] on icon at bounding box center [1023, 81] width 56 height 13
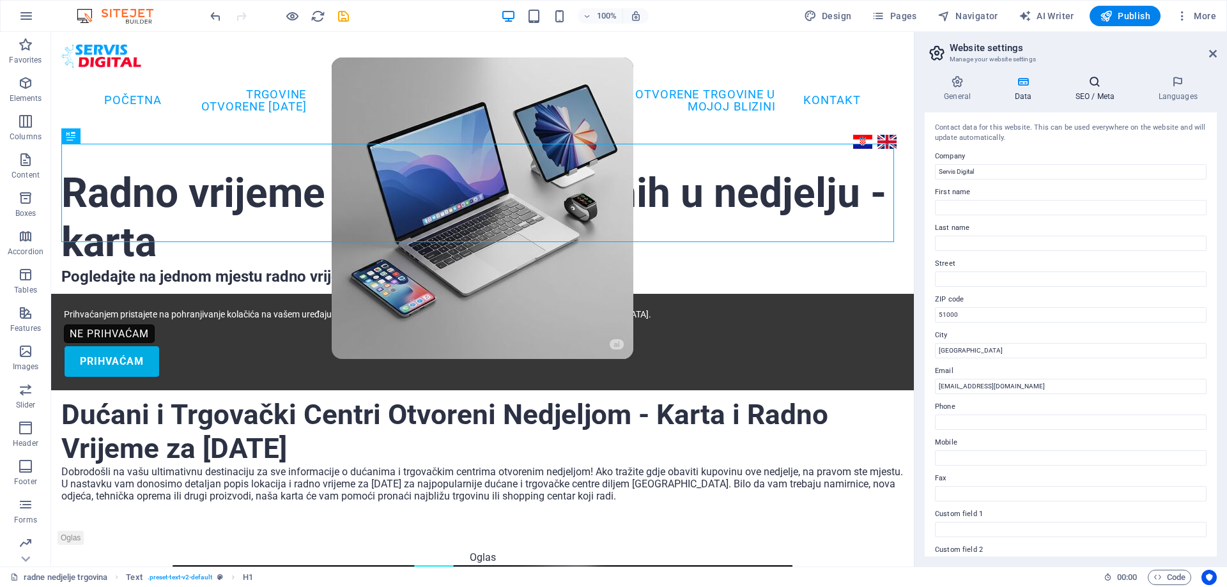
click at [1095, 86] on icon at bounding box center [1095, 81] width 78 height 13
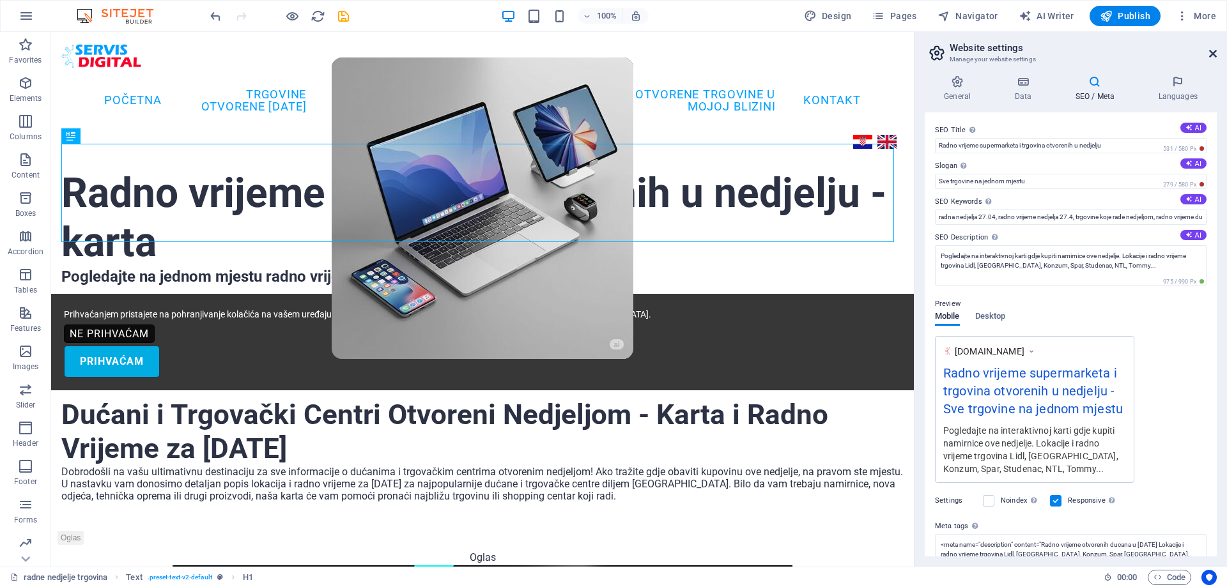
click at [1212, 52] on icon at bounding box center [1213, 54] width 8 height 10
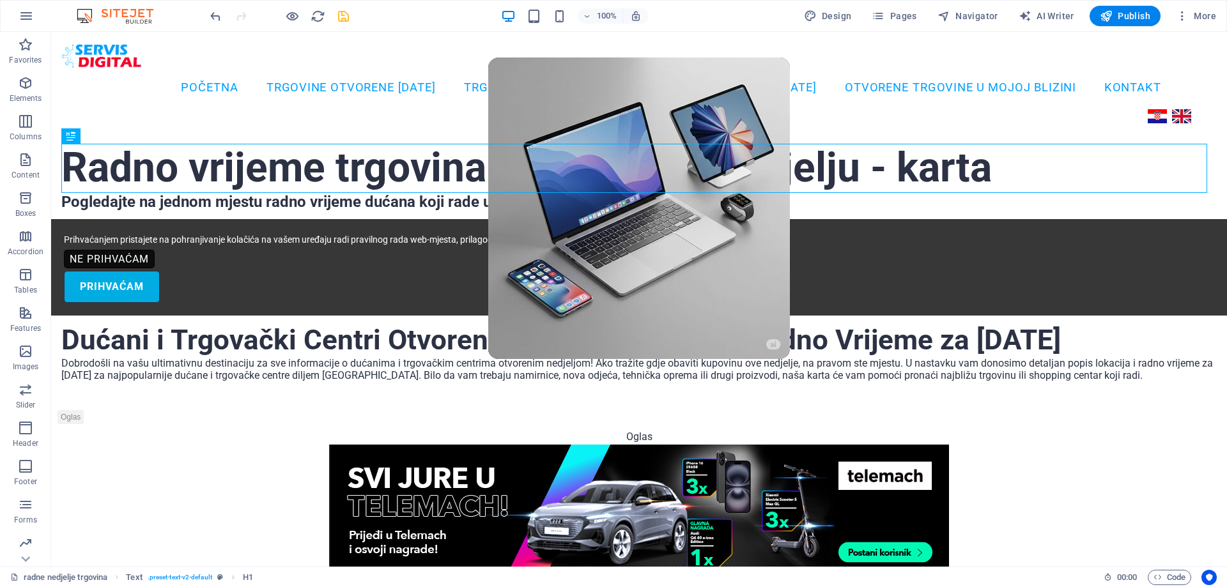
click at [347, 16] on icon "save" at bounding box center [343, 16] width 15 height 15
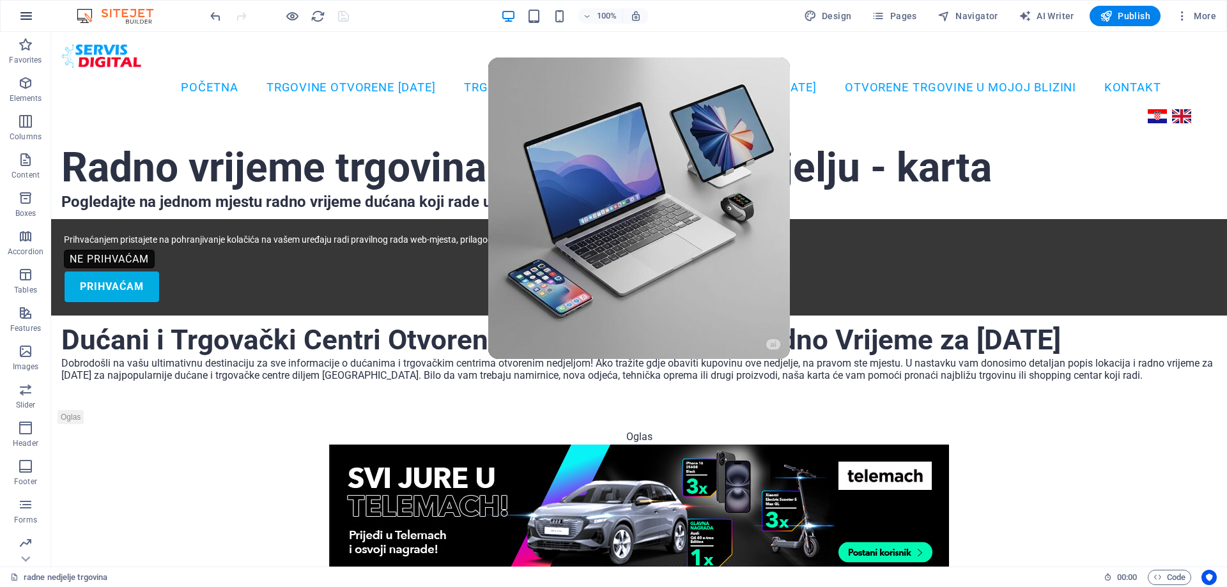
click at [24, 20] on icon "button" at bounding box center [26, 15] width 15 height 15
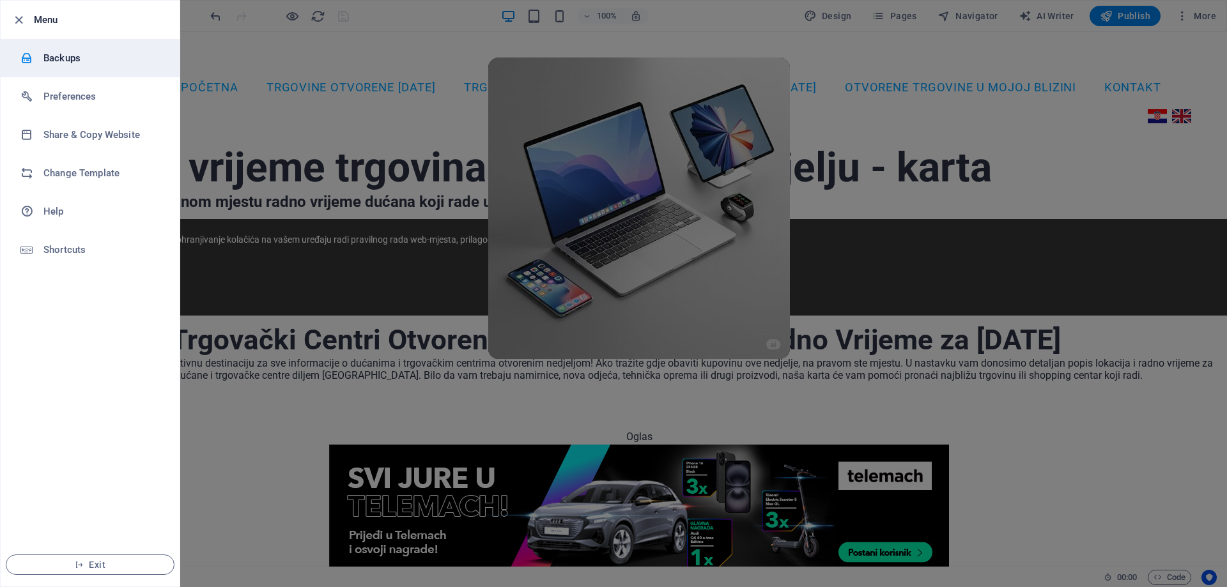
click at [73, 56] on h6 "Backups" at bounding box center [102, 58] width 118 height 15
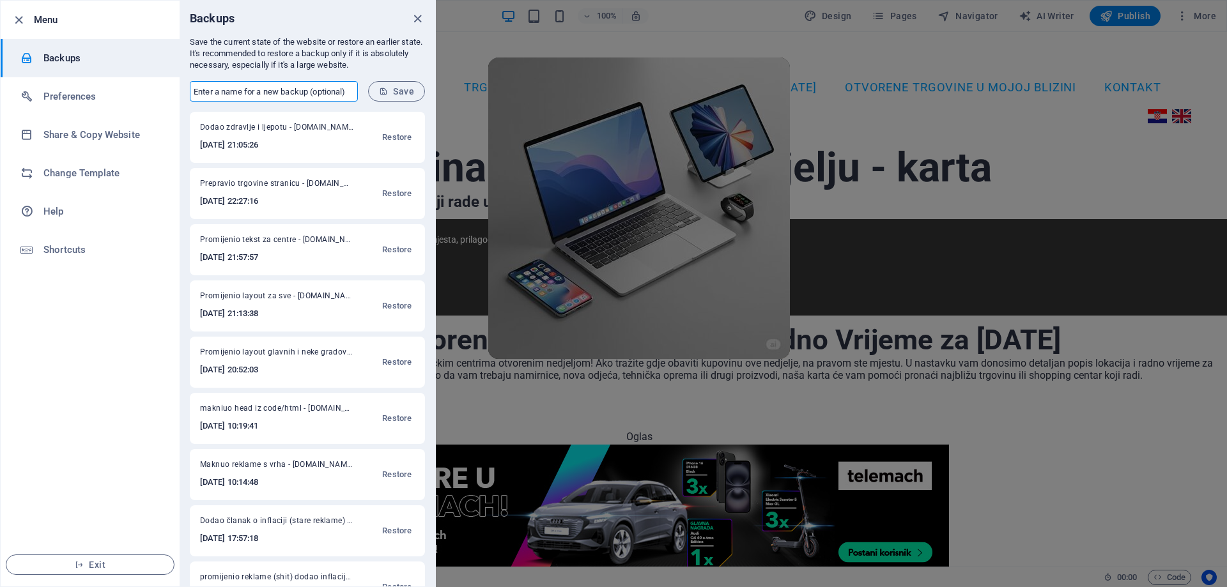
click at [210, 89] on input "text" at bounding box center [274, 91] width 168 height 20
drag, startPoint x: 236, startPoint y: 90, endPoint x: 281, endPoint y: 94, distance: 45.5
click at [281, 94] on input "Promijenio seo" at bounding box center [274, 91] width 168 height 20
type input "Promijenio SEO"
click at [402, 87] on span "Save" at bounding box center [396, 91] width 35 height 10
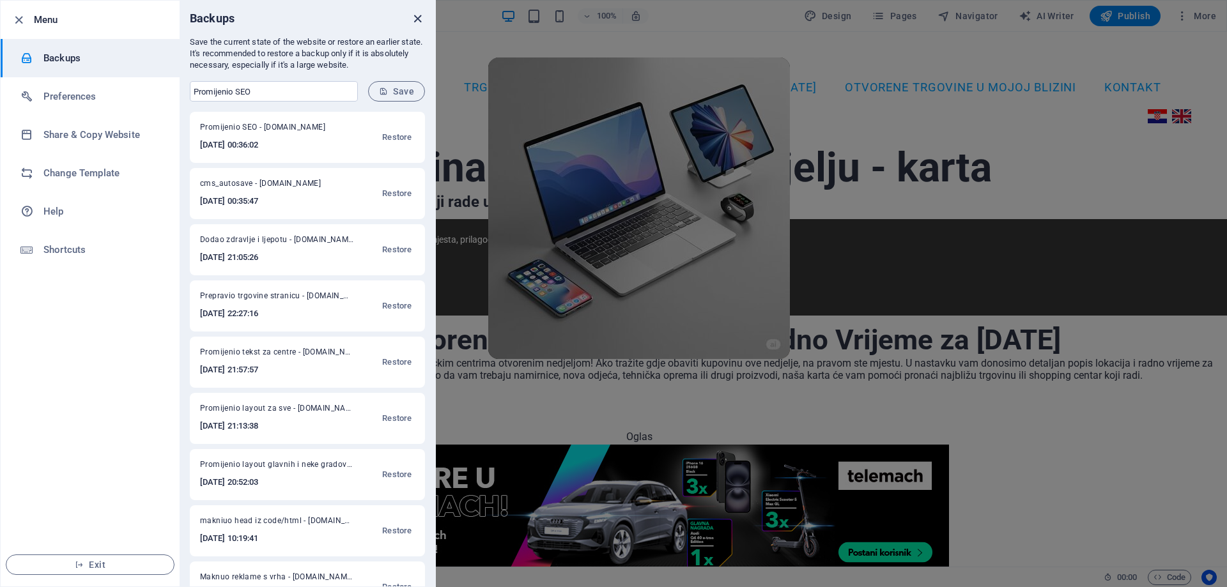
click at [421, 16] on icon "close" at bounding box center [417, 19] width 15 height 15
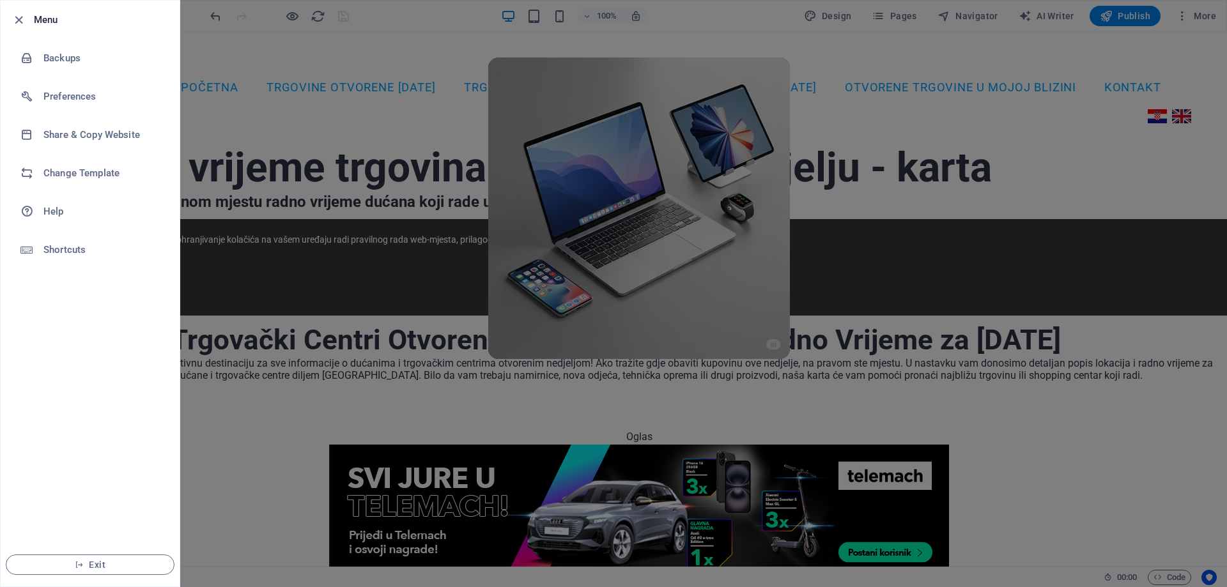
click at [410, 53] on div at bounding box center [613, 293] width 1227 height 587
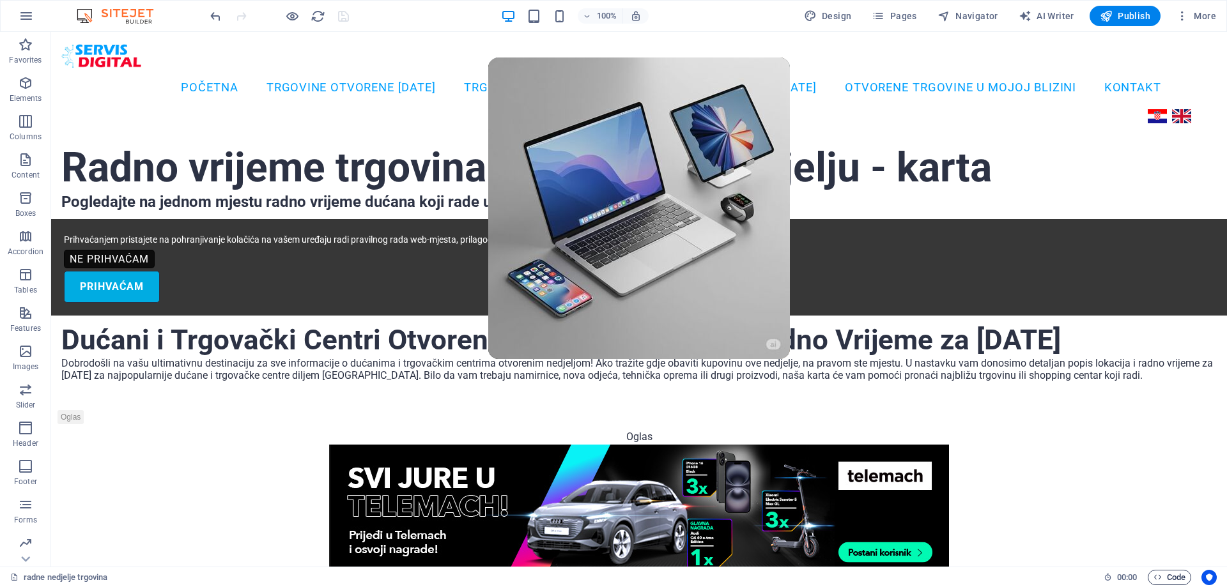
click at [1172, 573] on span "Code" at bounding box center [1170, 577] width 32 height 15
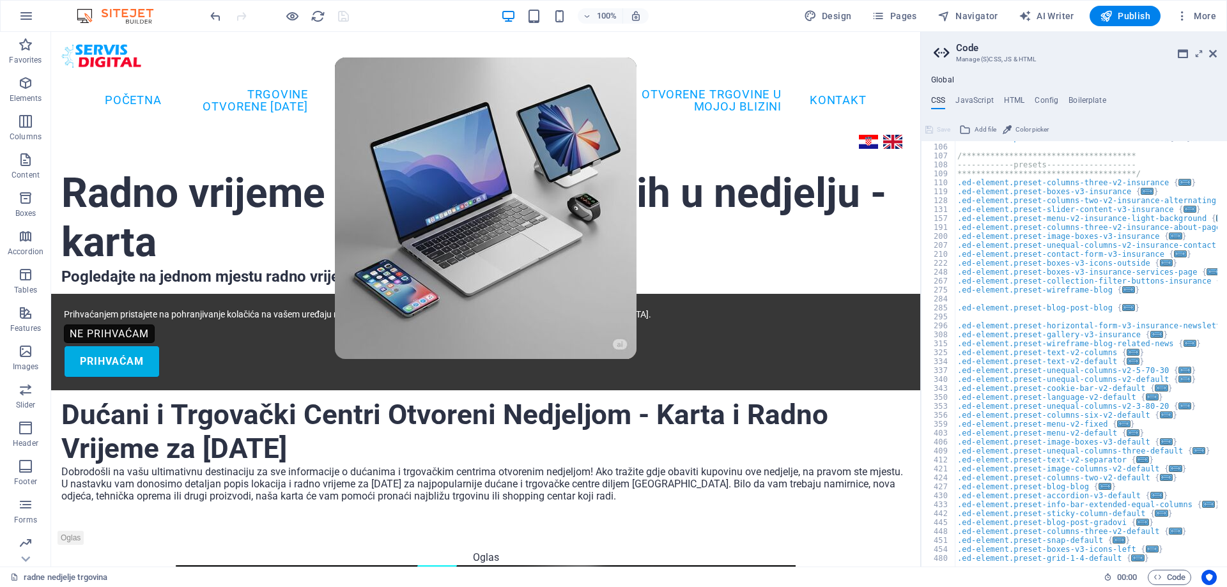
scroll to position [153, 0]
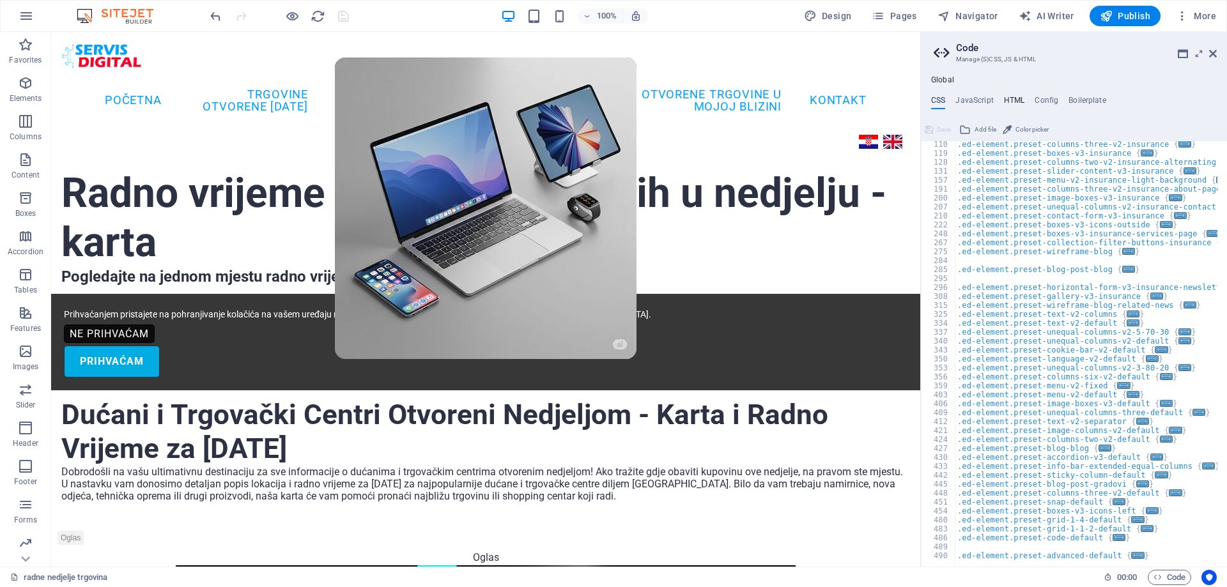
click at [1016, 97] on h4 "HTML" at bounding box center [1014, 103] width 21 height 14
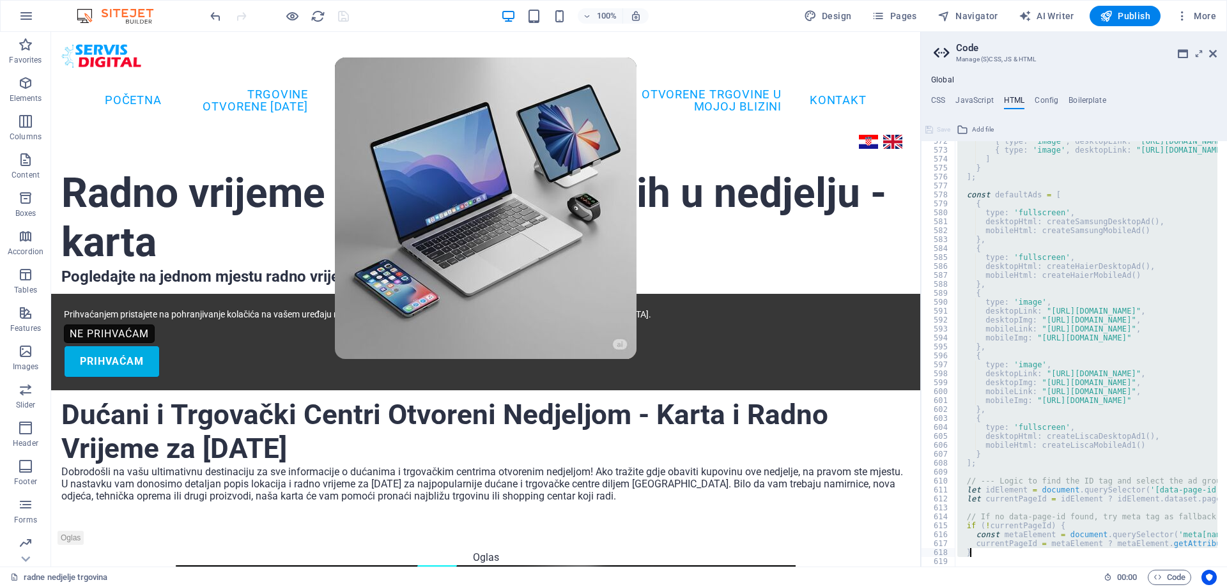
scroll to position [5589, 0]
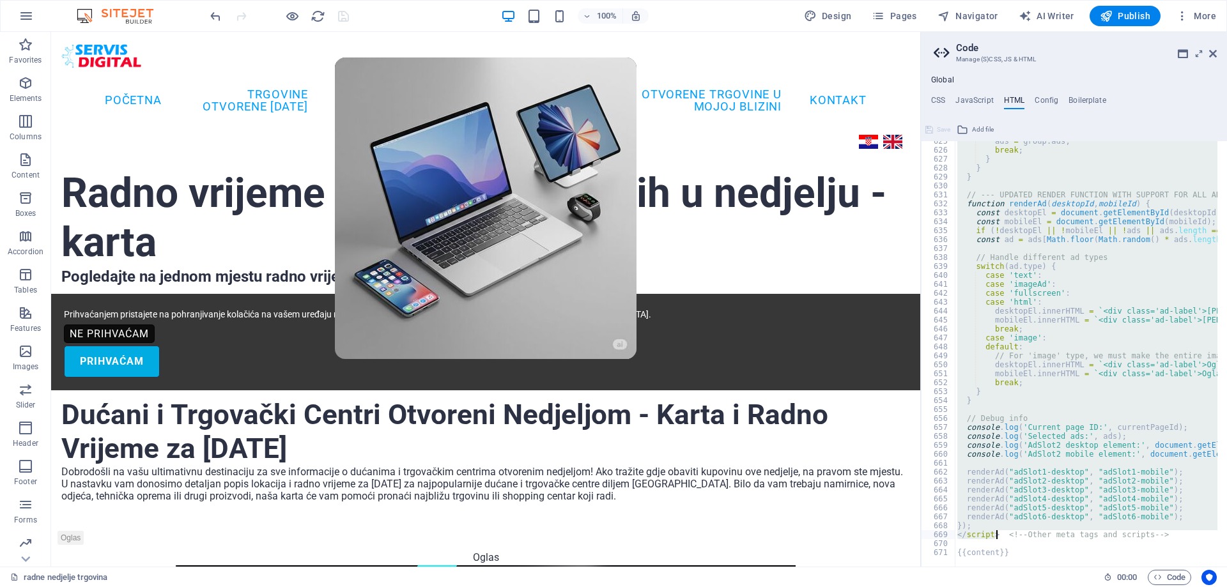
drag, startPoint x: 954, startPoint y: 303, endPoint x: 995, endPoint y: 535, distance: 235.7
paste textarea
type textarea "</script> <!-- Other meta tags and scripts -->"
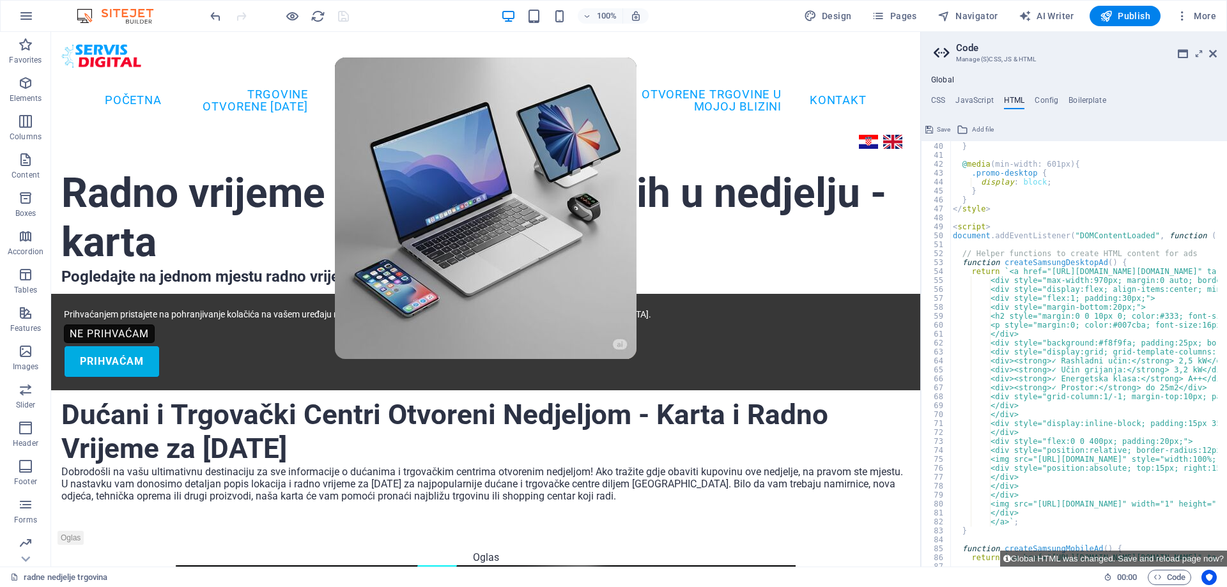
scroll to position [348, 0]
click at [1217, 52] on aside "**********" at bounding box center [1074, 299] width 307 height 535
click at [1213, 51] on icon at bounding box center [1213, 54] width 8 height 10
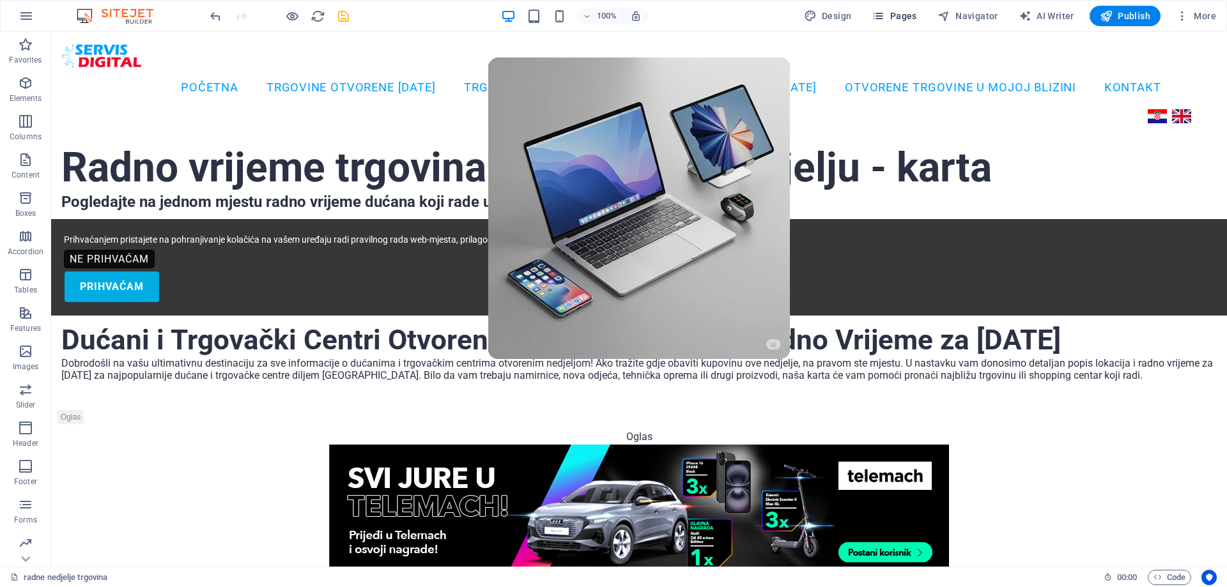
click at [903, 15] on span "Pages" at bounding box center [894, 16] width 45 height 13
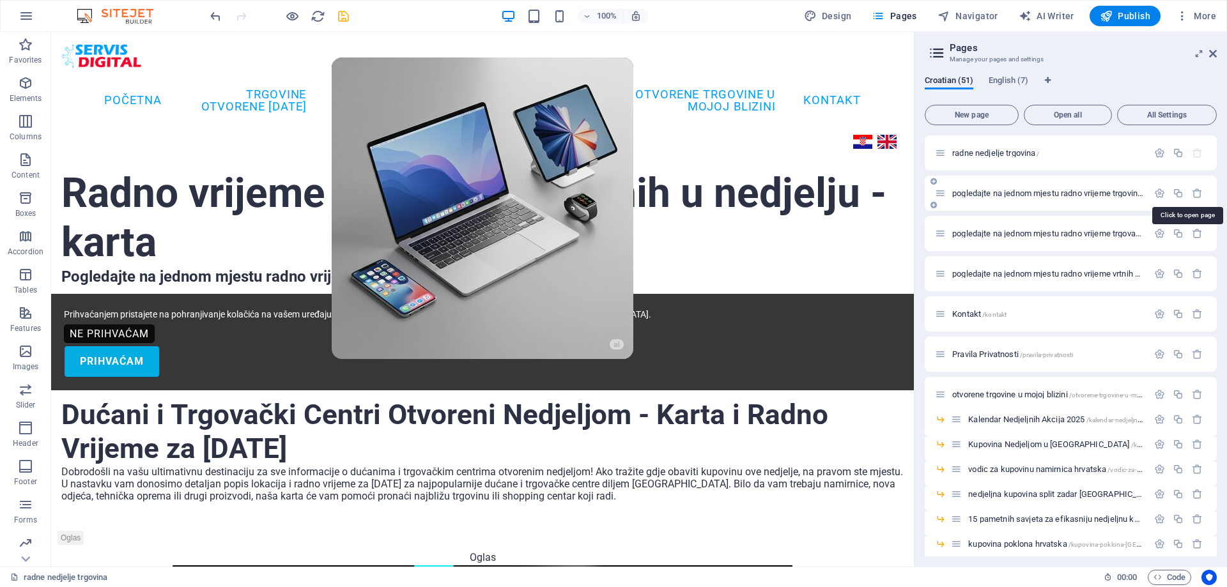
click at [1053, 196] on span "pogledajte na jednom mjestu radno vrijeme trgovina koje rade u nedjelju /pogled…" at bounding box center [1191, 194] width 479 height 10
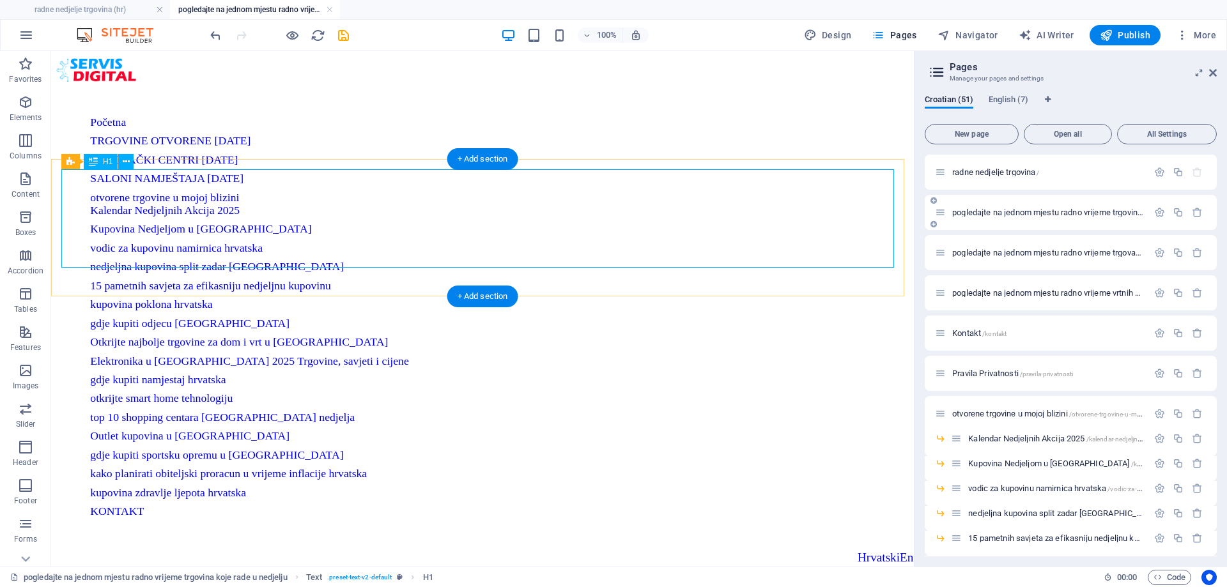
scroll to position [0, 0]
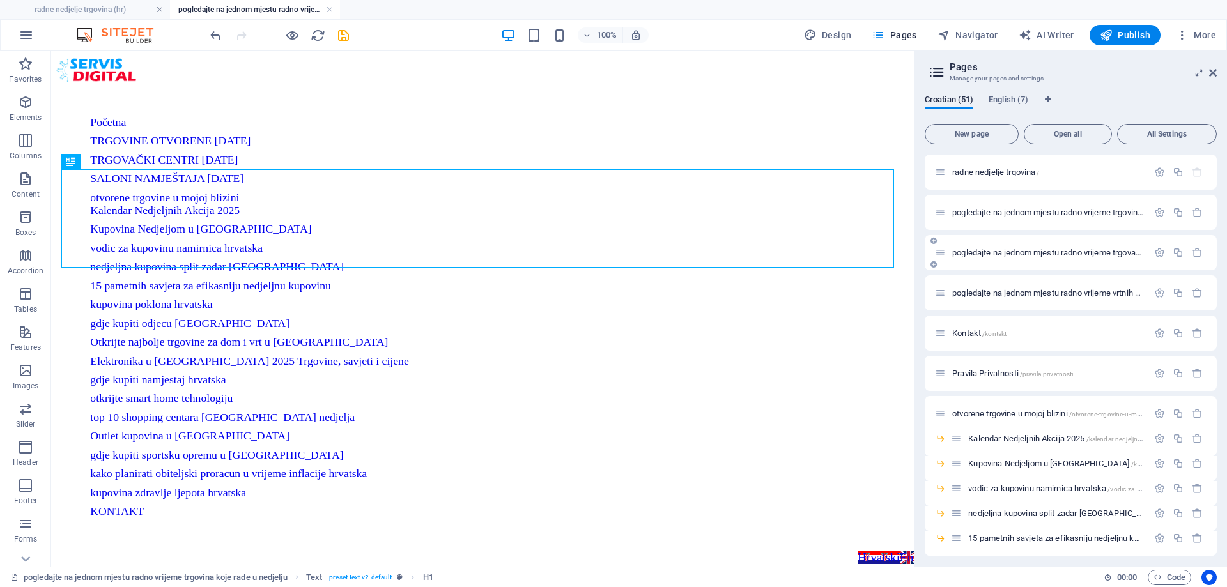
click at [1010, 255] on span "pogledajte na jednom mjestu radno vrijeme trgovačkih centara otvorenih u nedjel…" at bounding box center [1226, 253] width 548 height 10
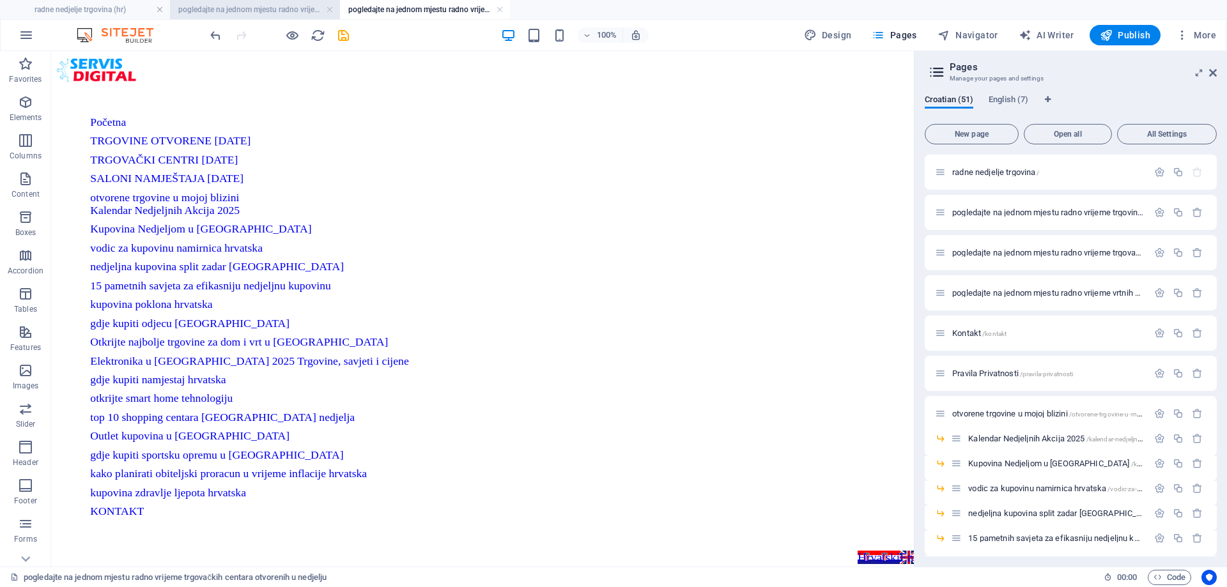
click at [239, 7] on h4 "pogledajte na jednom mjestu radno vrijeme trgovina koje rade u nedjelju (hr)" at bounding box center [255, 10] width 170 height 14
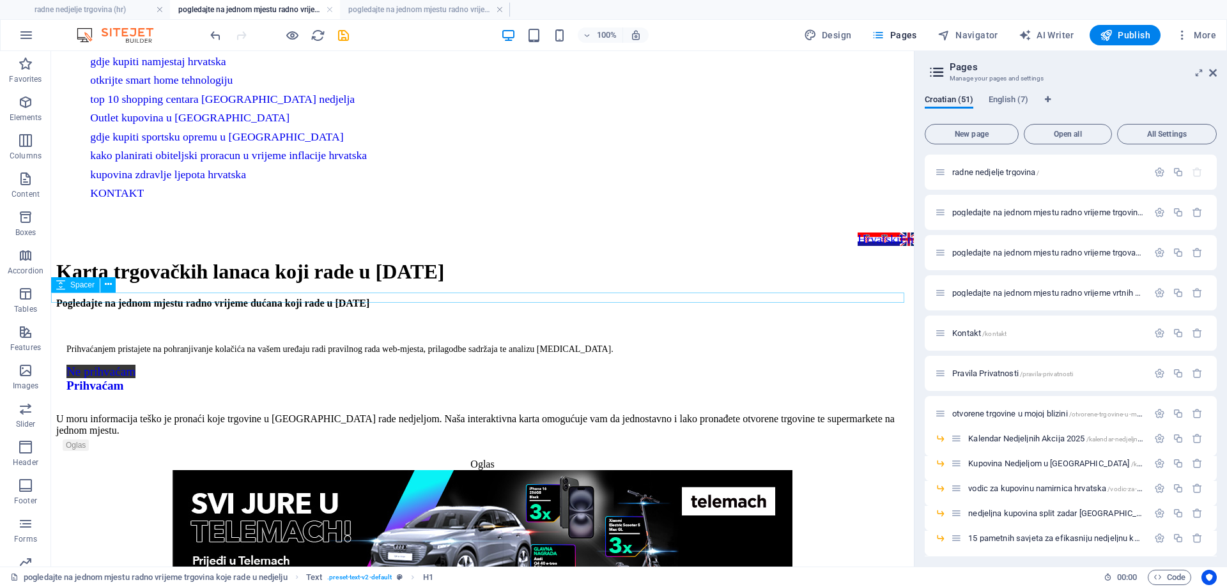
scroll to position [320, 0]
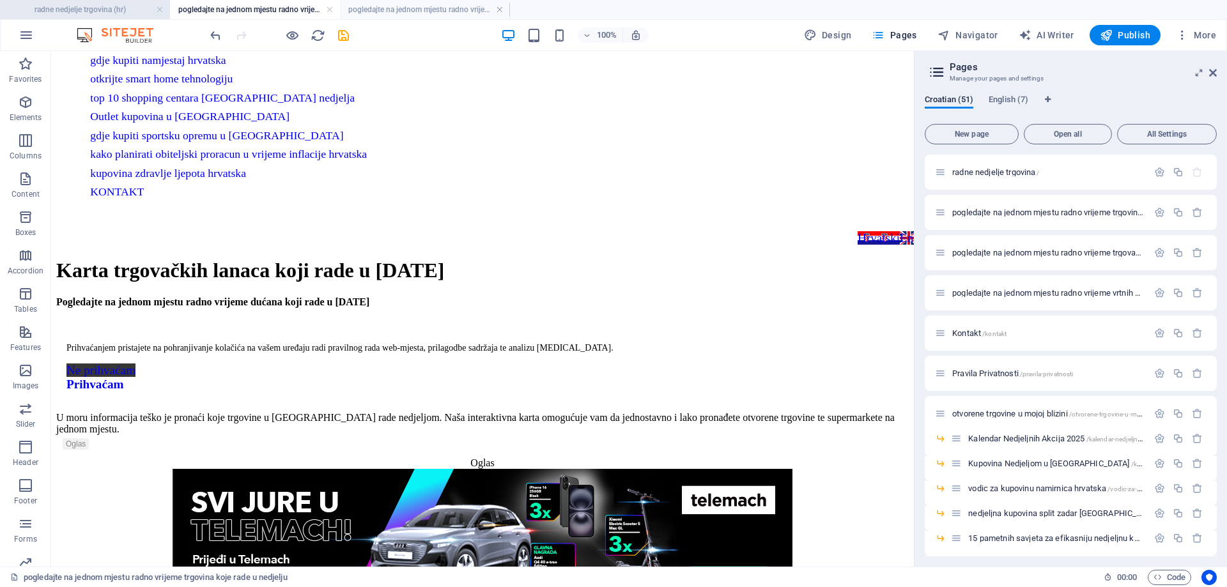
click at [68, 13] on h4 "radne nedjelje trgovina (hr)" at bounding box center [85, 10] width 170 height 14
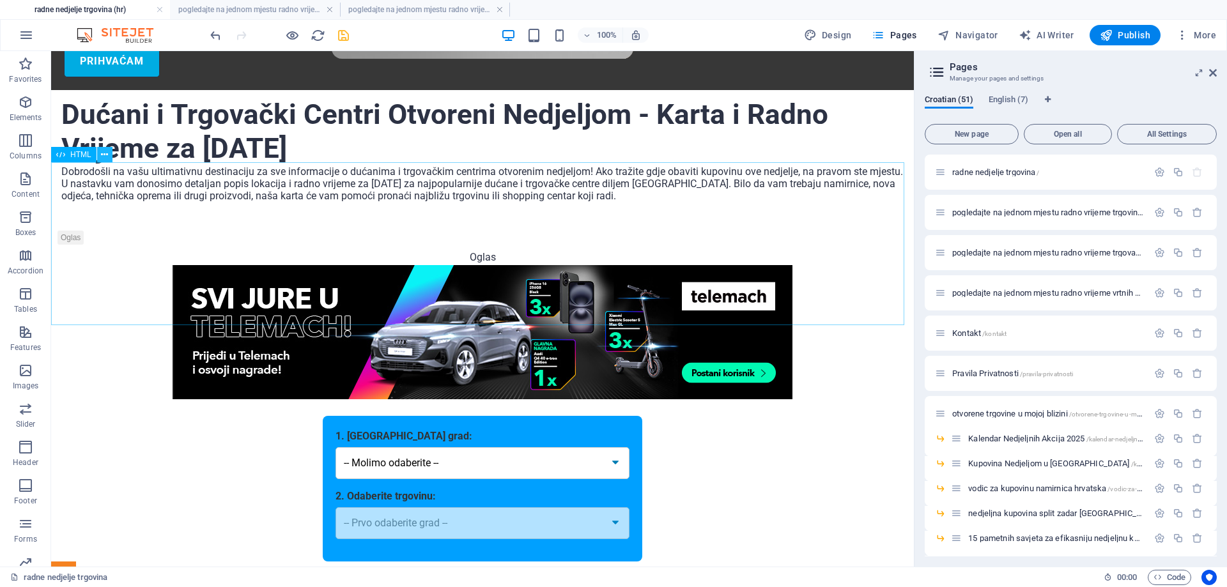
click at [102, 157] on icon at bounding box center [104, 154] width 7 height 13
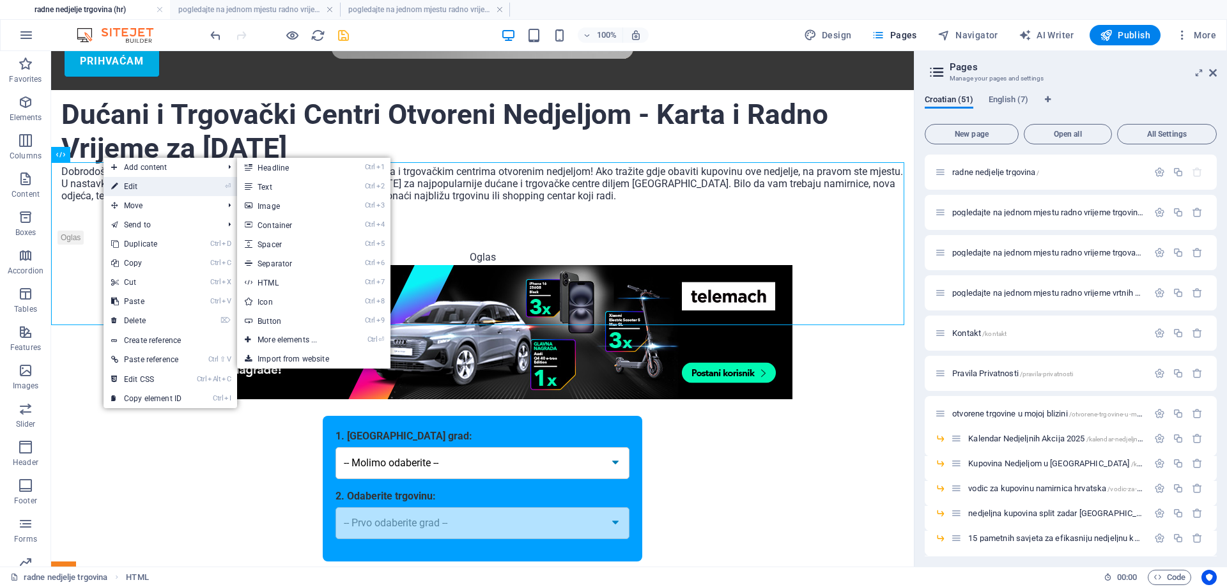
click at [134, 185] on link "⏎ Edit" at bounding box center [147, 186] width 86 height 19
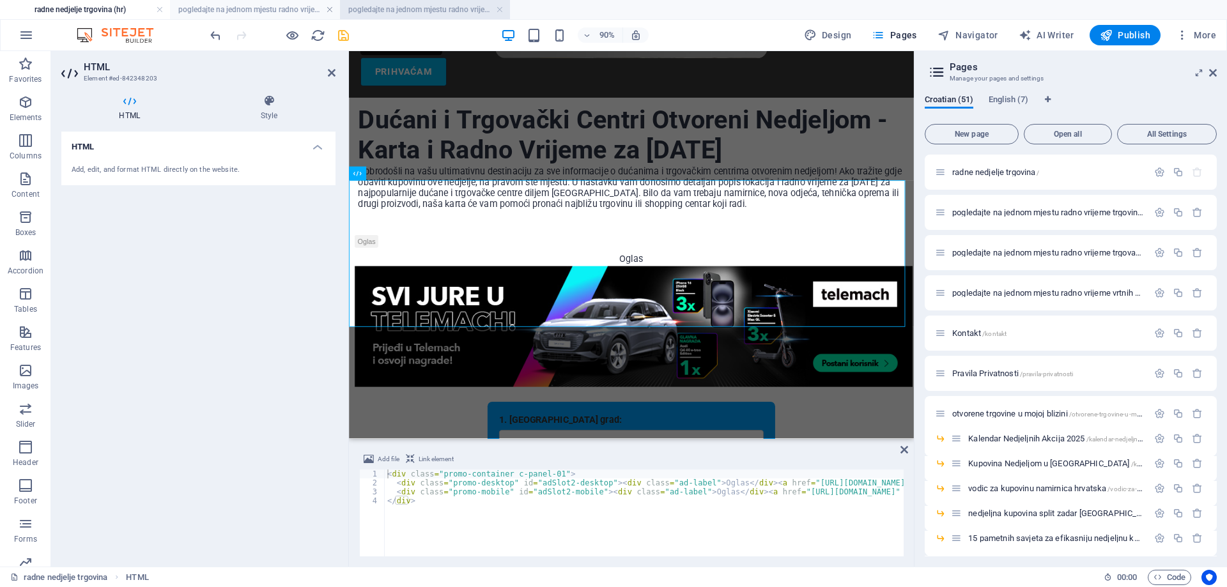
click at [421, 13] on h4 "pogledajte na jednom mjestu radno vrijeme trgovačkih centara otvorenih u nedjel…" at bounding box center [425, 10] width 170 height 14
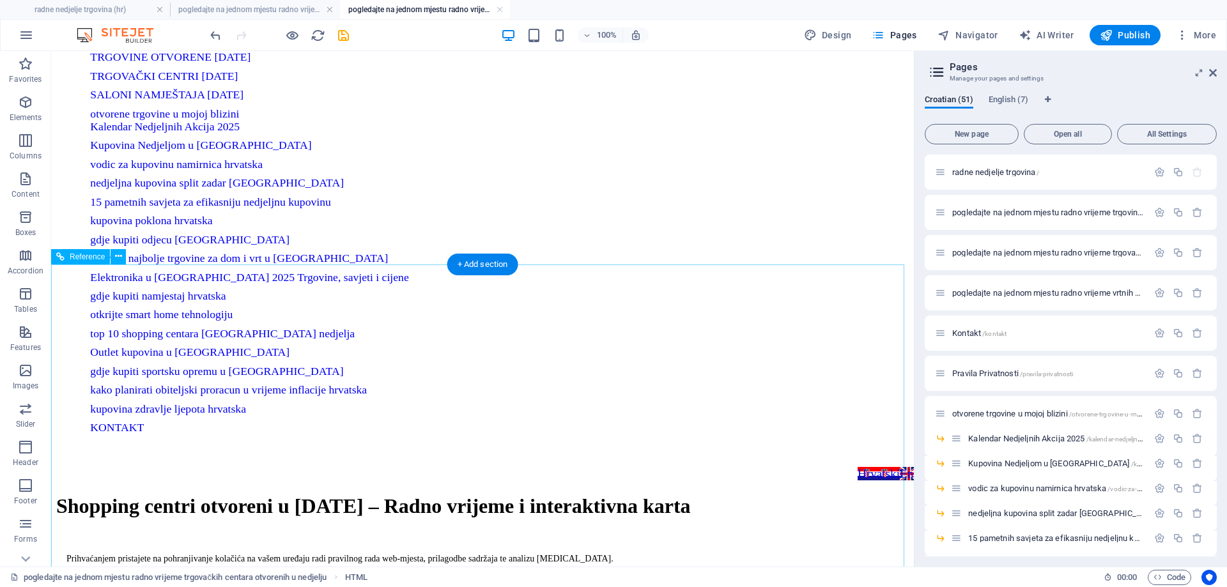
scroll to position [256, 0]
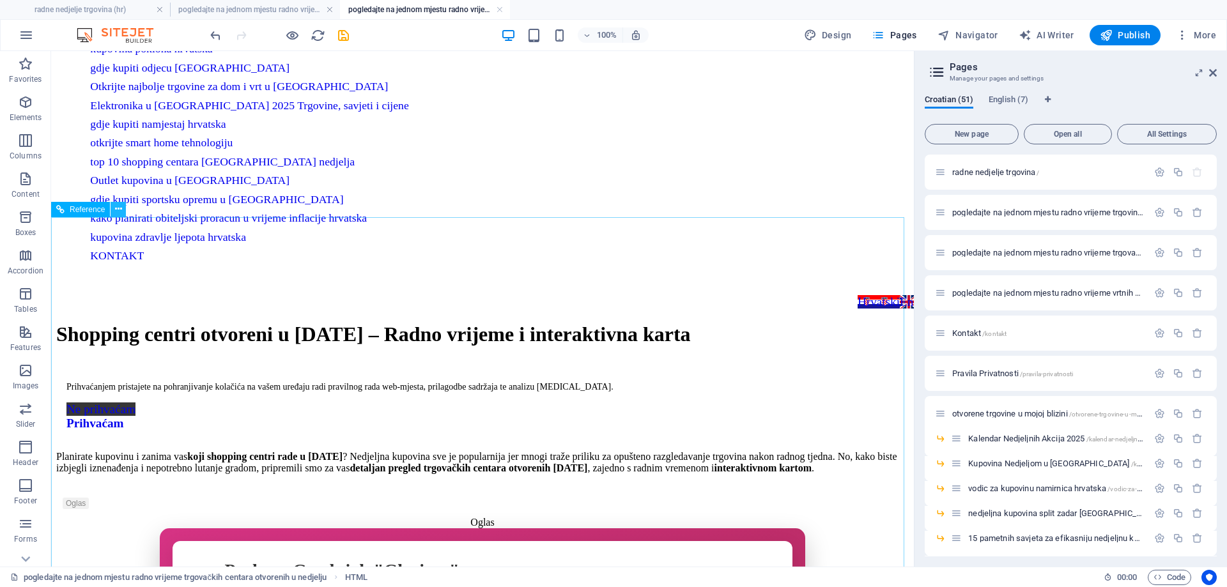
click at [118, 212] on icon at bounding box center [118, 209] width 7 height 13
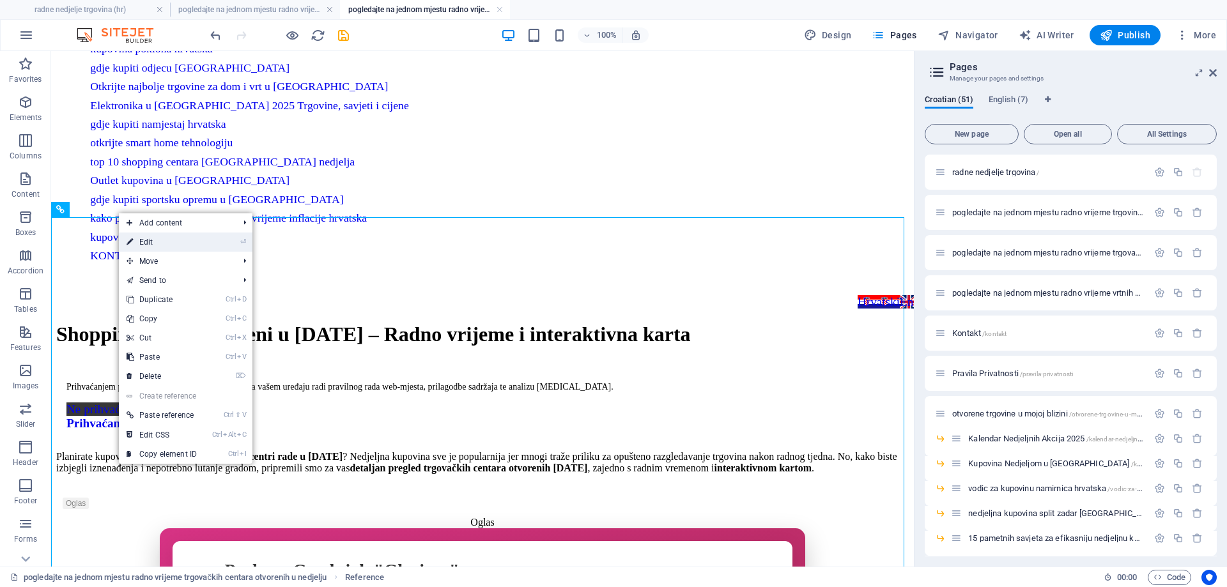
click at [160, 242] on link "⏎ Edit" at bounding box center [162, 242] width 86 height 19
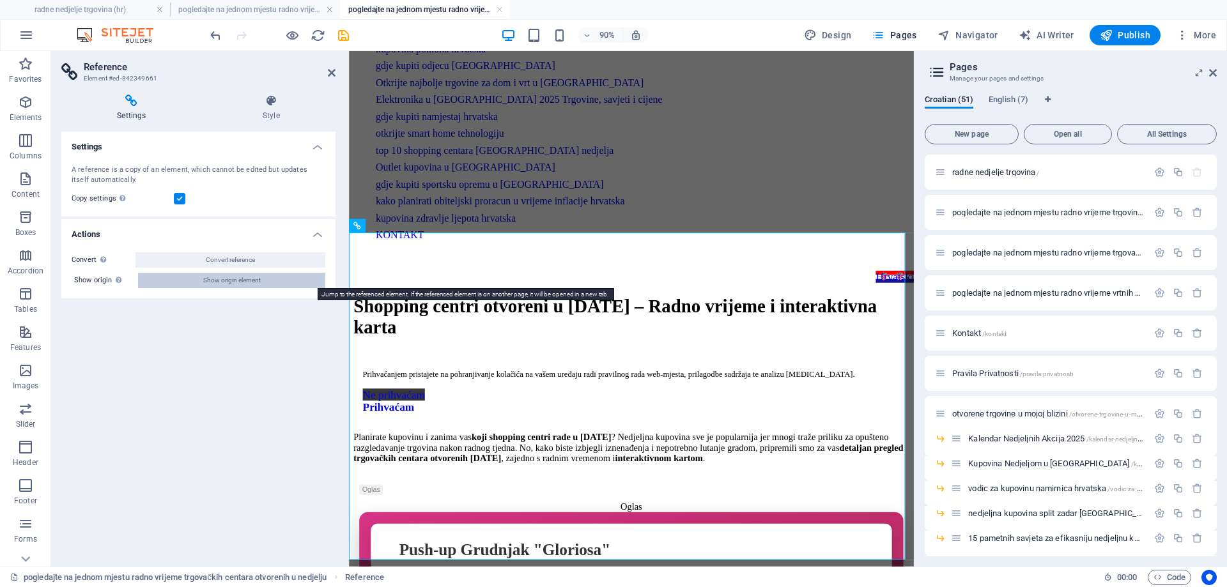
click at [184, 278] on button "Show origin element" at bounding box center [231, 280] width 187 height 15
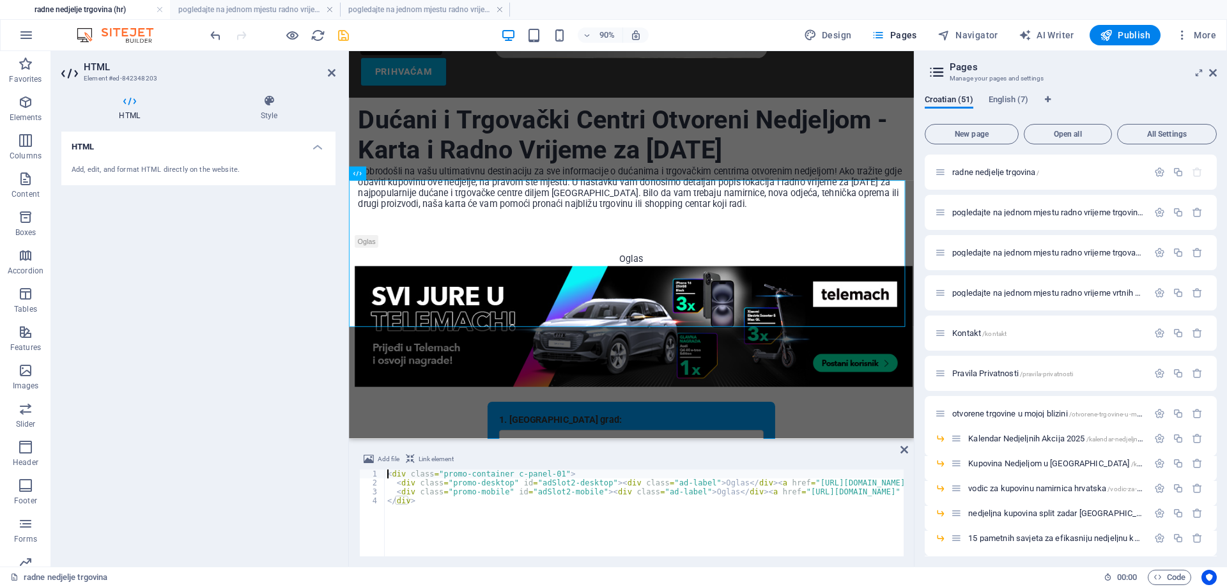
scroll to position [0, 0]
click at [408, 441] on div "1. [GEOGRAPHIC_DATA] grad: -- Molimo odaberite -- 2. Odaberite trgovinu: -- Prv…" at bounding box center [663, 522] width 628 height 162
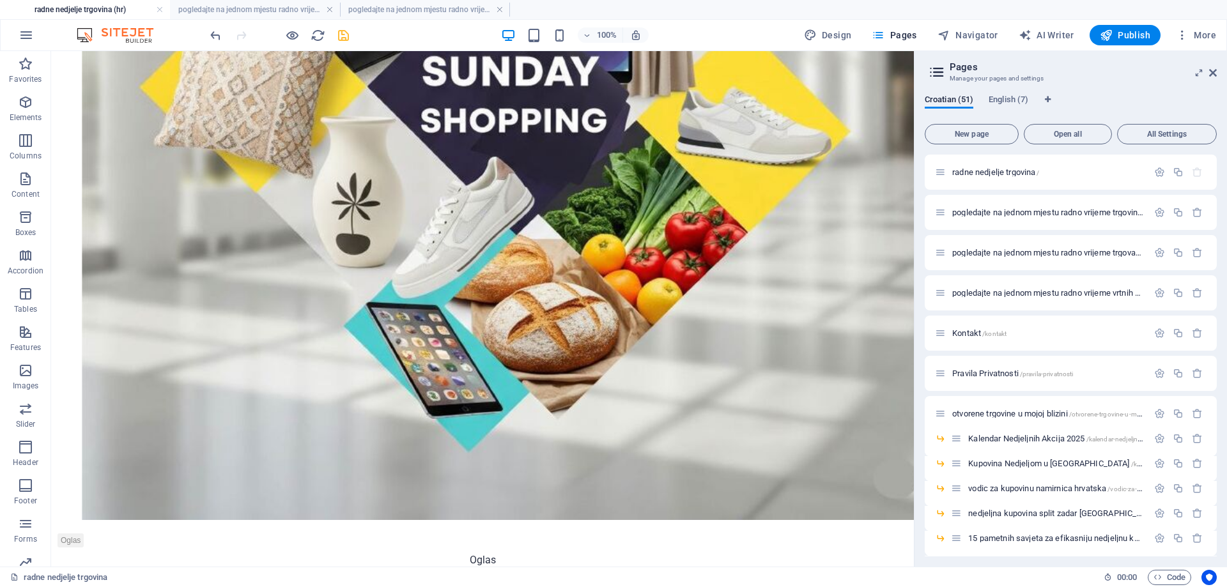
scroll to position [4036, 0]
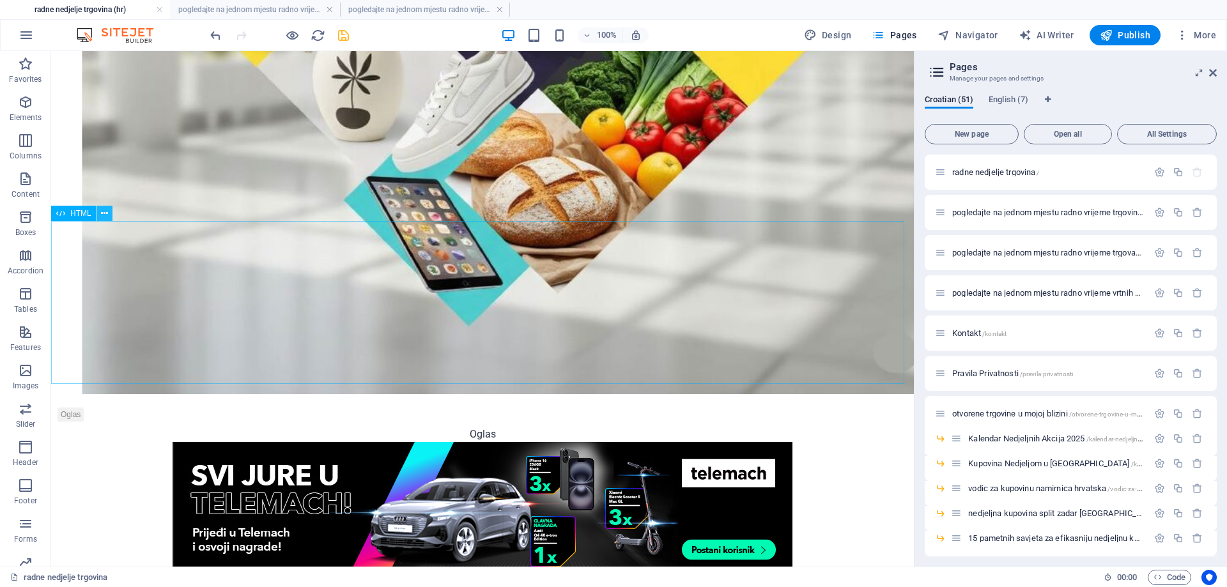
click at [106, 214] on icon at bounding box center [104, 213] width 7 height 13
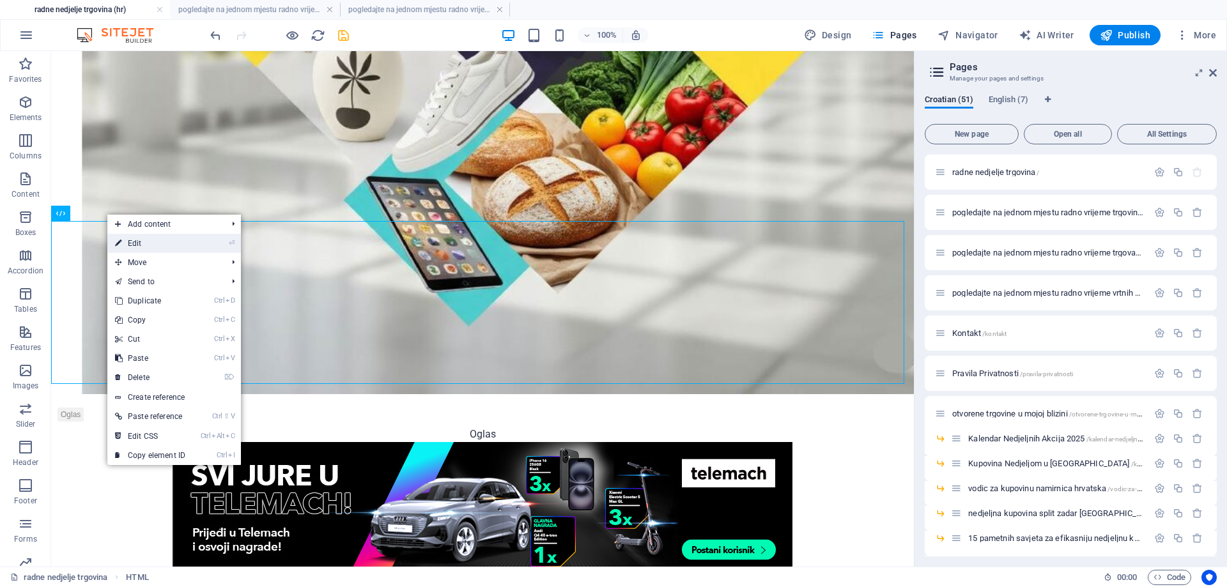
click at [145, 243] on link "⏎ Edit" at bounding box center [150, 243] width 86 height 19
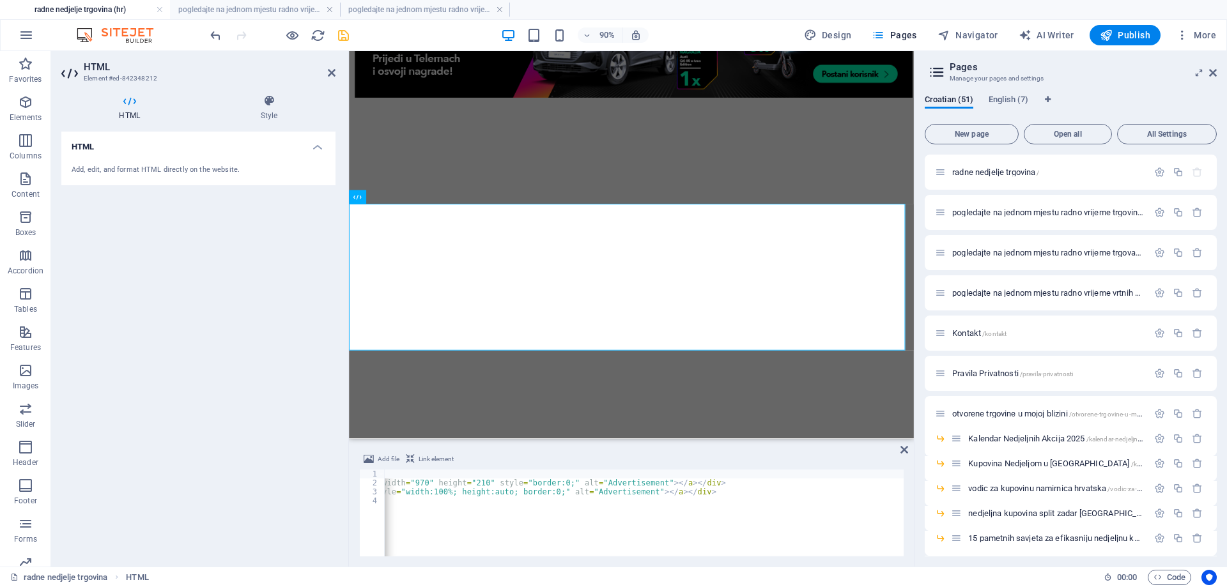
scroll to position [0, 740]
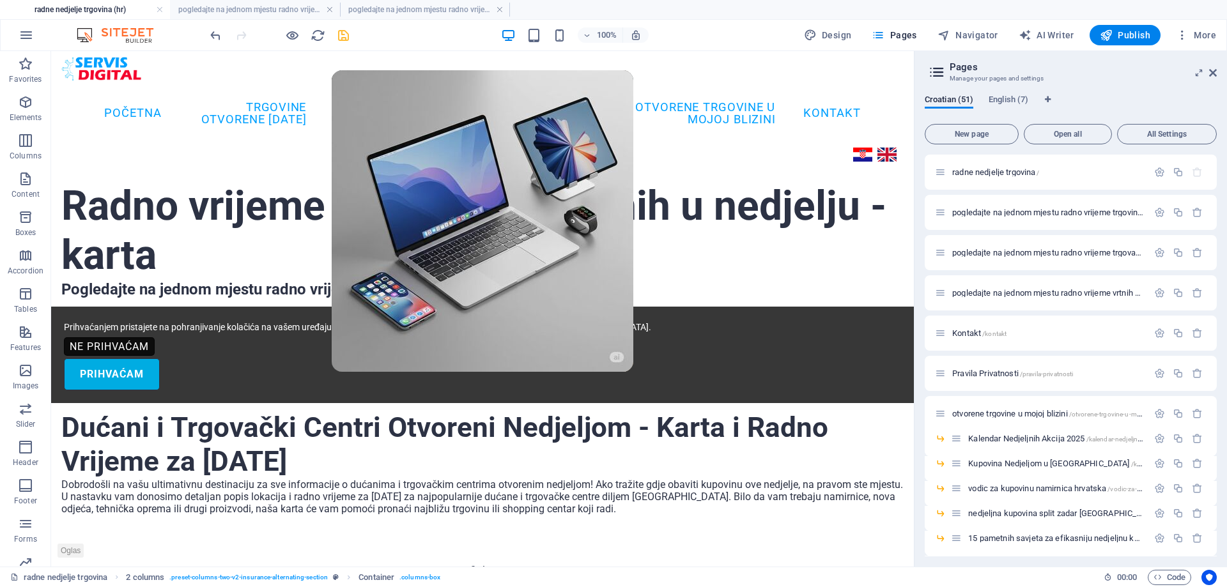
scroll to position [0, 0]
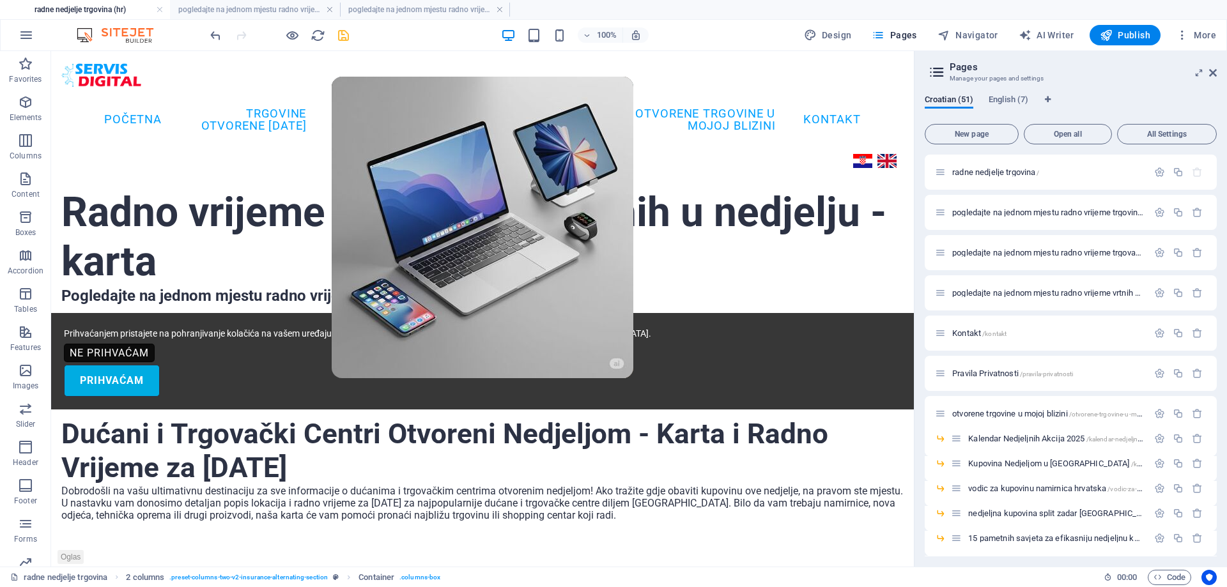
drag, startPoint x: 912, startPoint y: 514, endPoint x: 995, endPoint y: 117, distance: 405.6
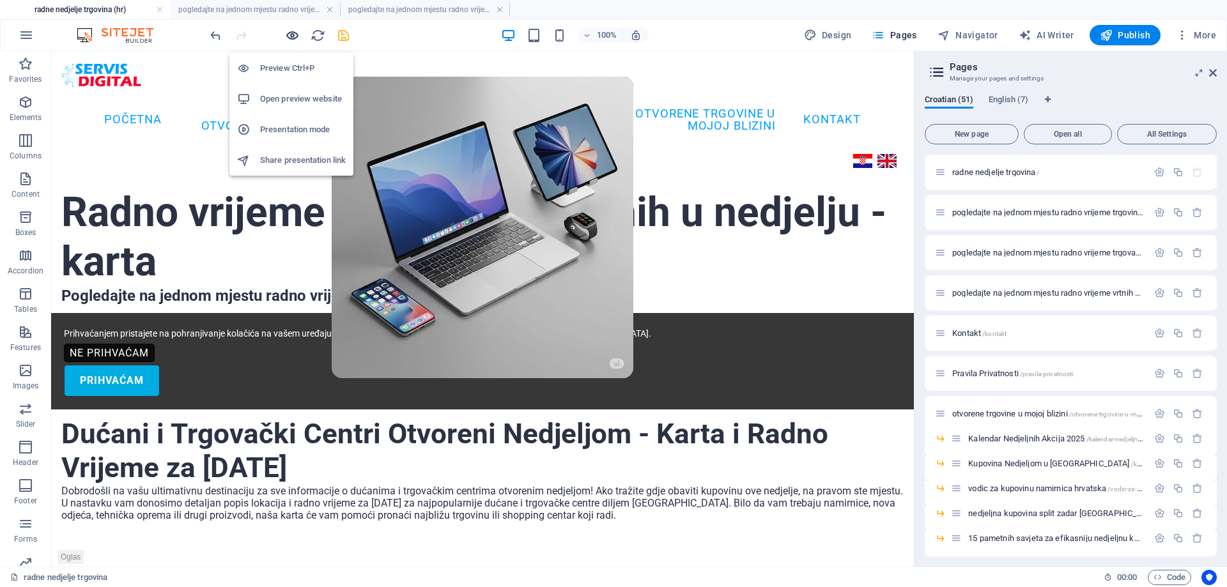
click at [292, 35] on icon "button" at bounding box center [292, 35] width 15 height 15
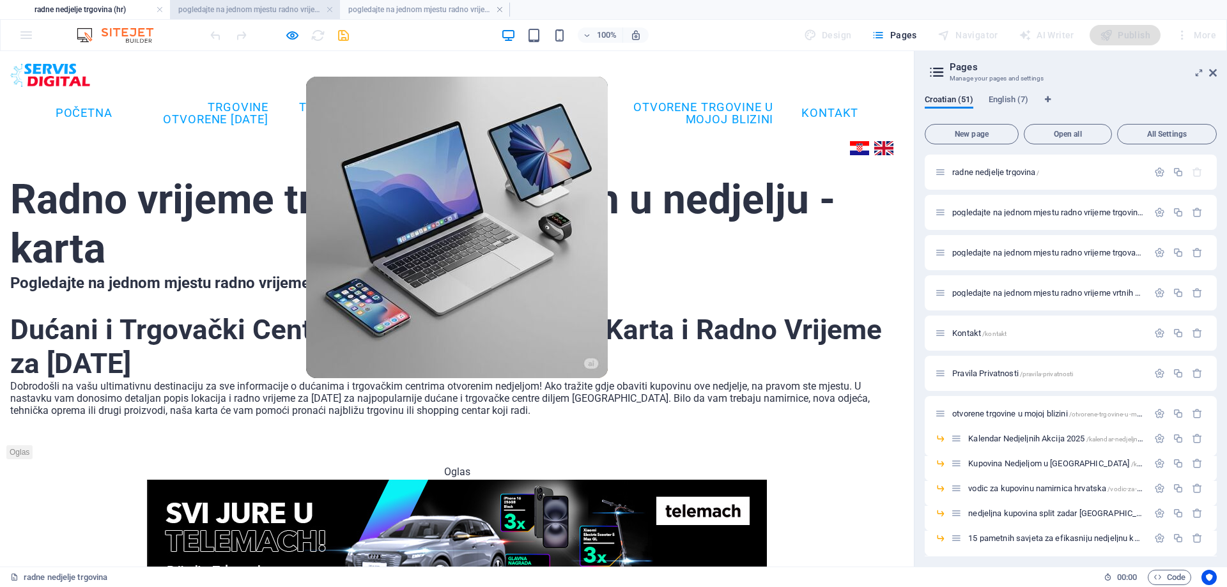
click at [269, 14] on h4 "pogledajte na jednom mjestu radno vrijeme trgovina koje rade u nedjelju (hr)" at bounding box center [255, 10] width 170 height 14
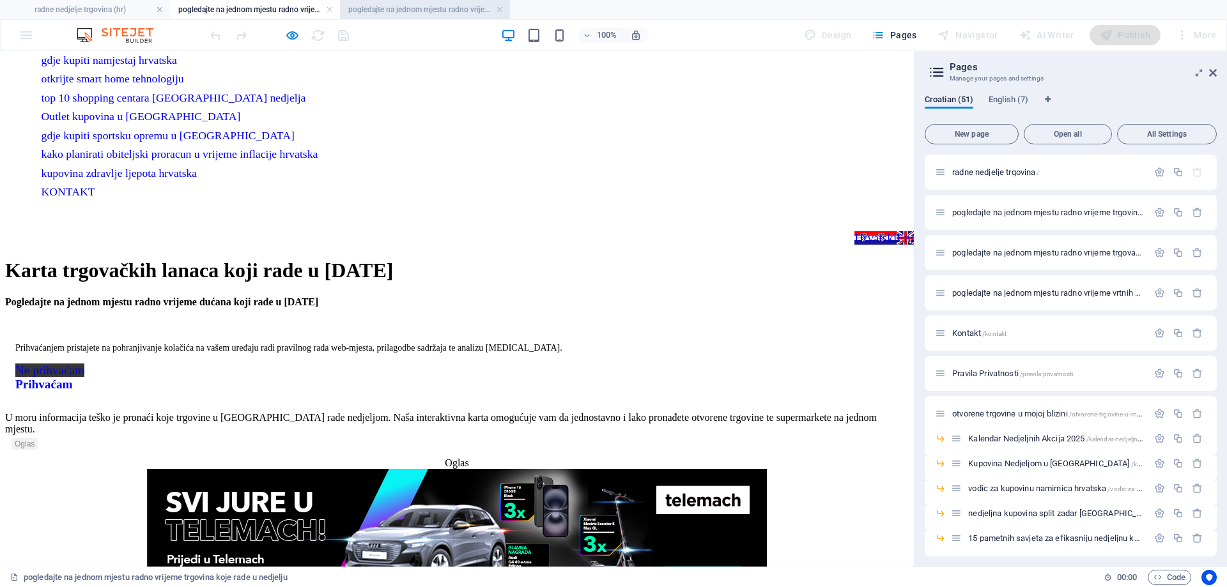
click at [373, 6] on h4 "pogledajte na jednom mjestu radno vrijeme trgovačkih centara otvorenih u nedjel…" at bounding box center [425, 10] width 170 height 14
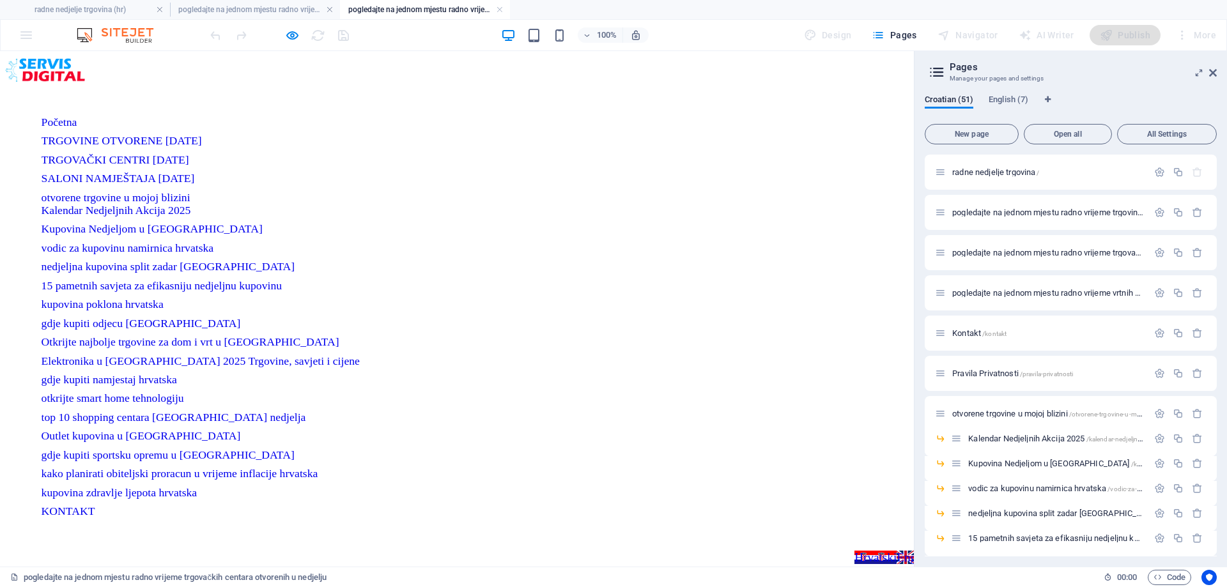
scroll to position [256, 0]
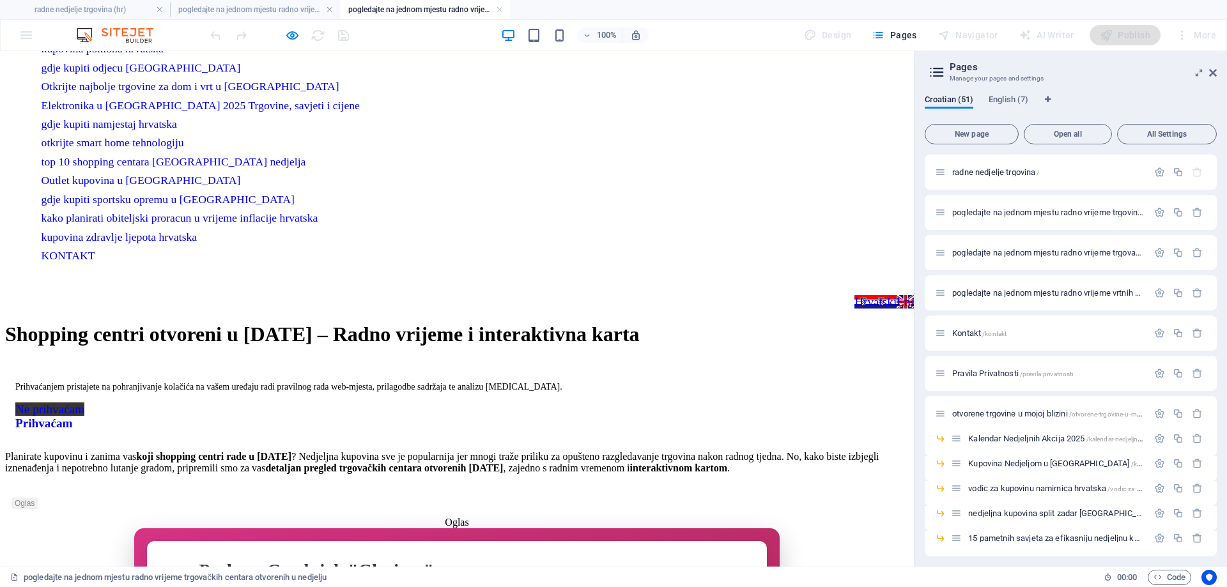
click at [294, 33] on icon "button" at bounding box center [292, 35] width 15 height 15
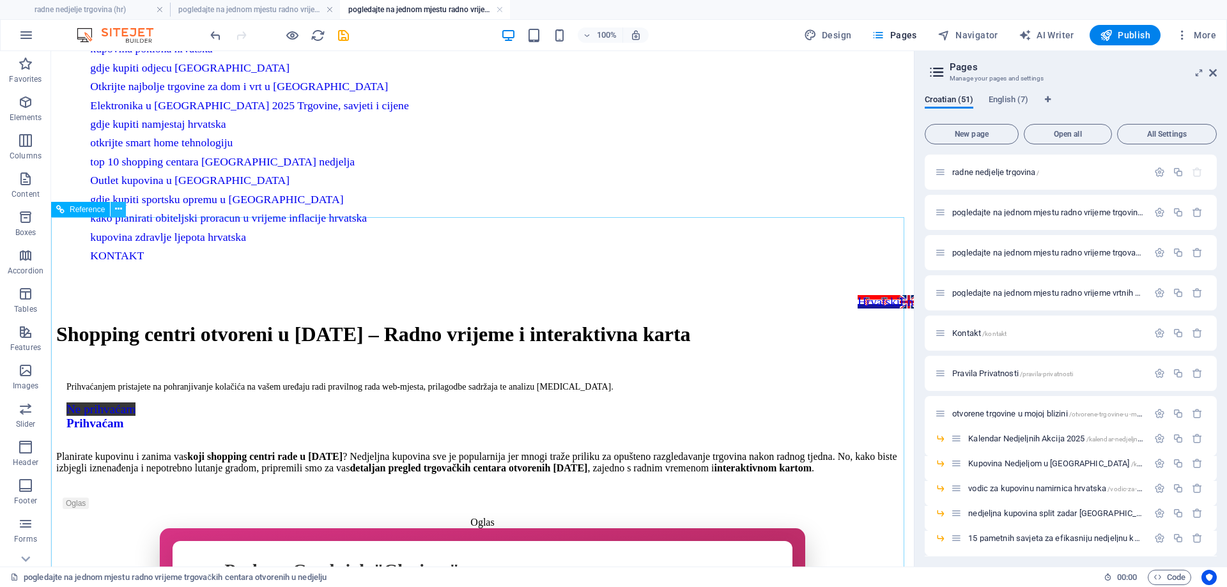
click at [123, 208] on button at bounding box center [118, 209] width 15 height 15
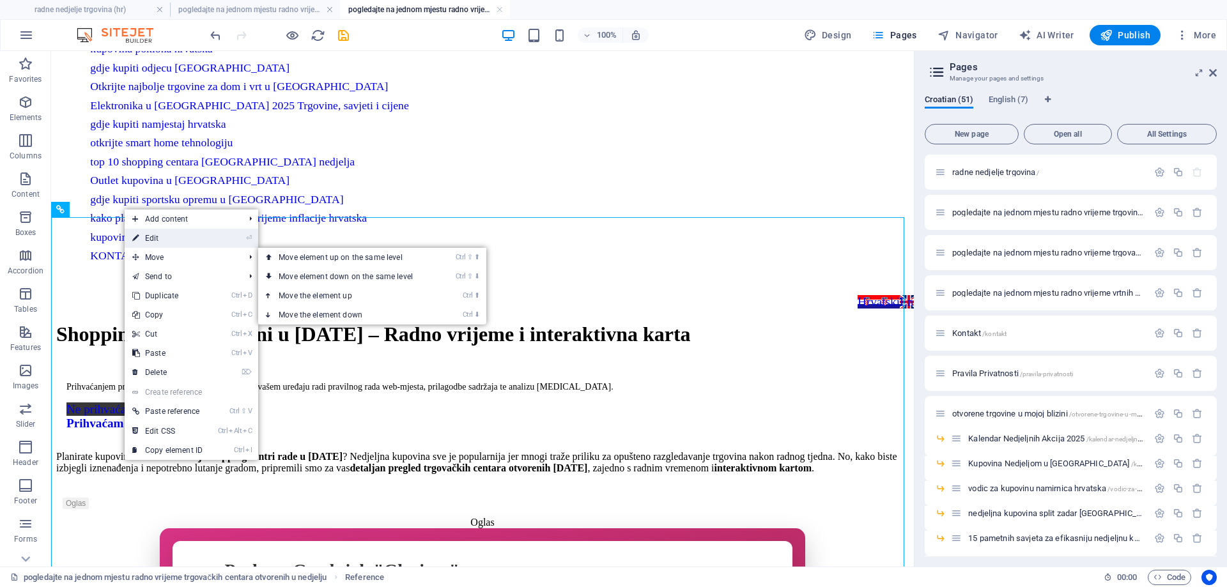
click at [167, 236] on link "⏎ Edit" at bounding box center [168, 238] width 86 height 19
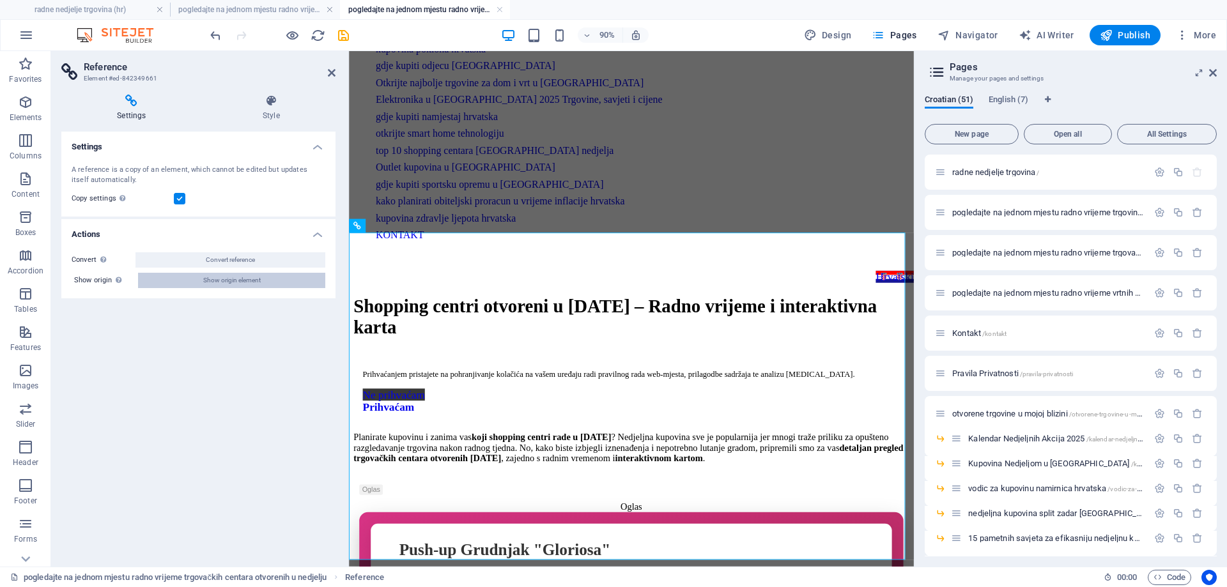
click at [185, 279] on button "Show origin element" at bounding box center [231, 280] width 187 height 15
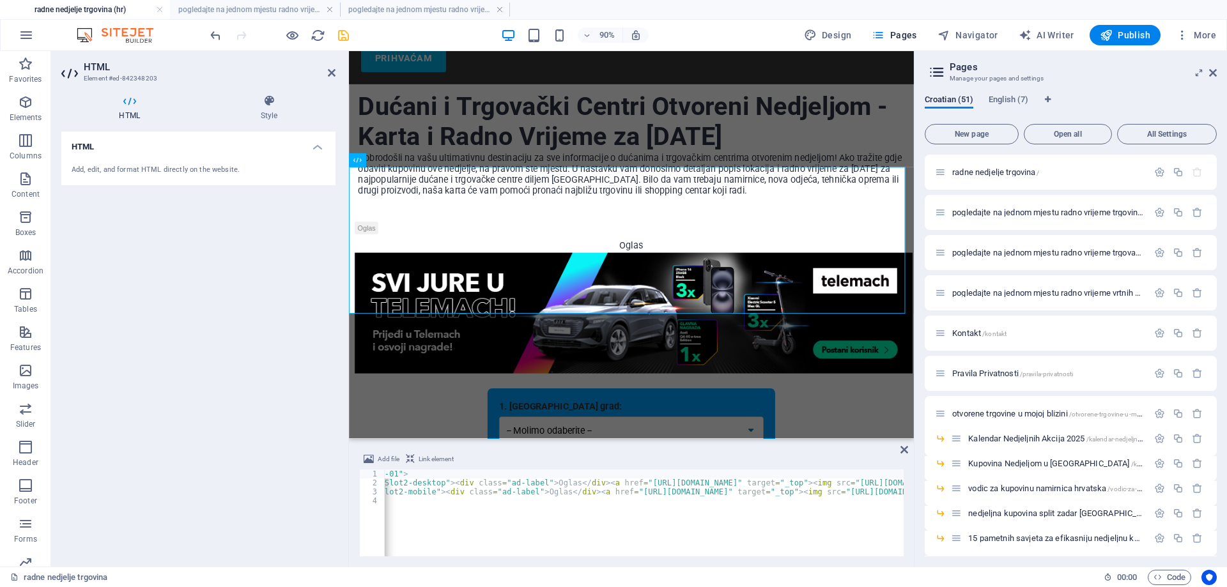
scroll to position [0, 167]
click at [456, 426] on div "1. [GEOGRAPHIC_DATA] grad: -- Molimo odaberite -- 2. Odaberite trgovinu: -- Prv…" at bounding box center [663, 507] width 628 height 162
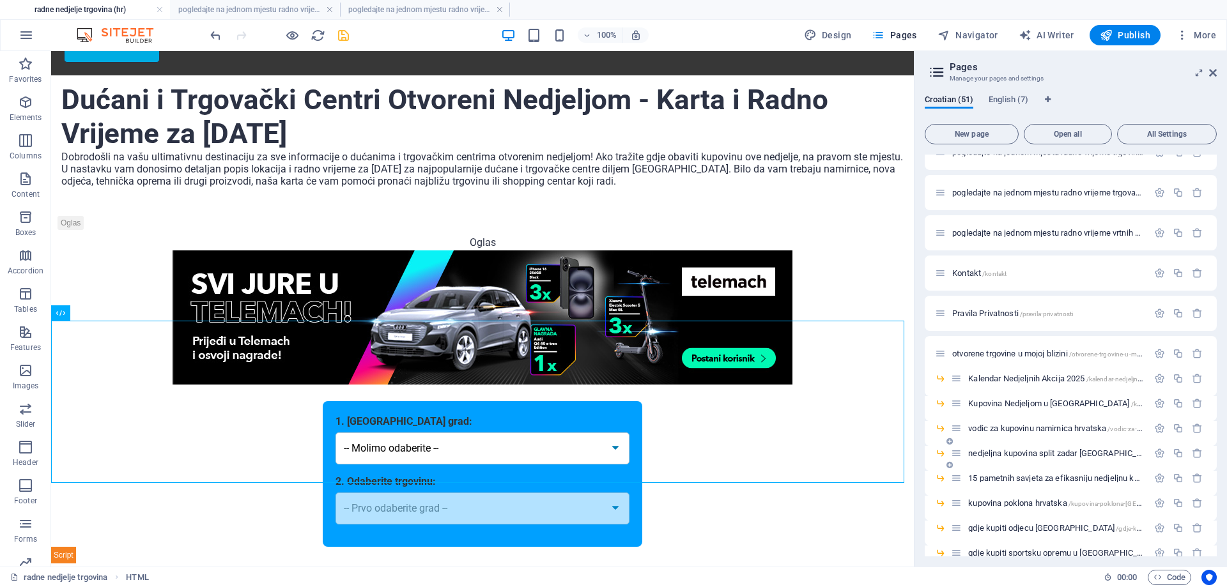
scroll to position [128, 0]
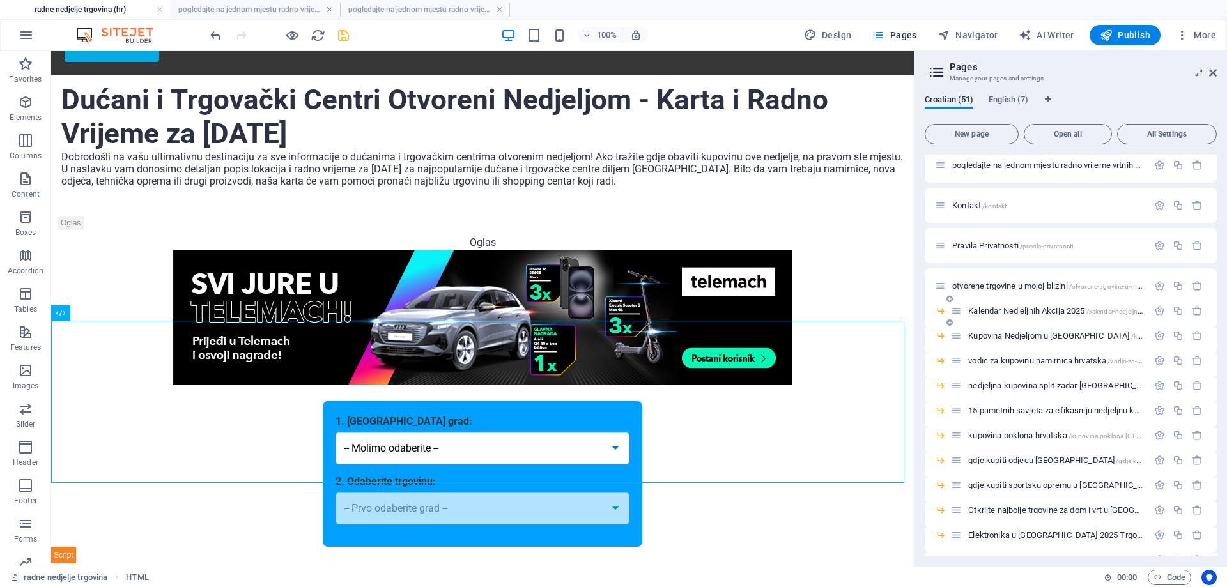
click at [1027, 311] on span "Kalendar Nedjeljnih Akcija 2025 /kalendar-nedjeljnih-akcija-2025" at bounding box center [1073, 311] width 210 height 10
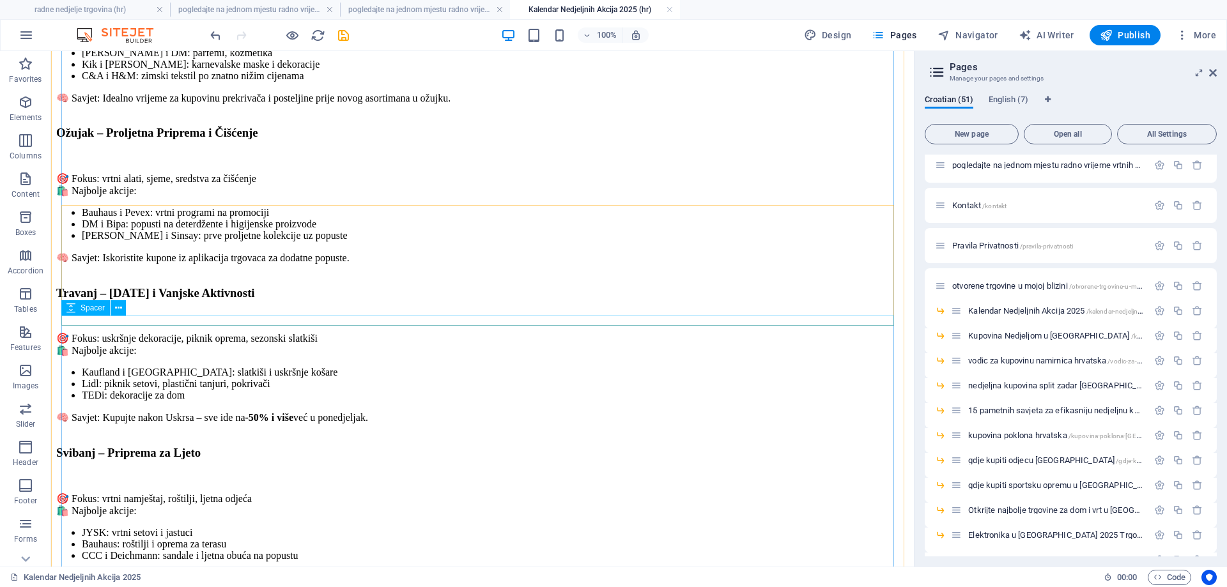
scroll to position [895, 0]
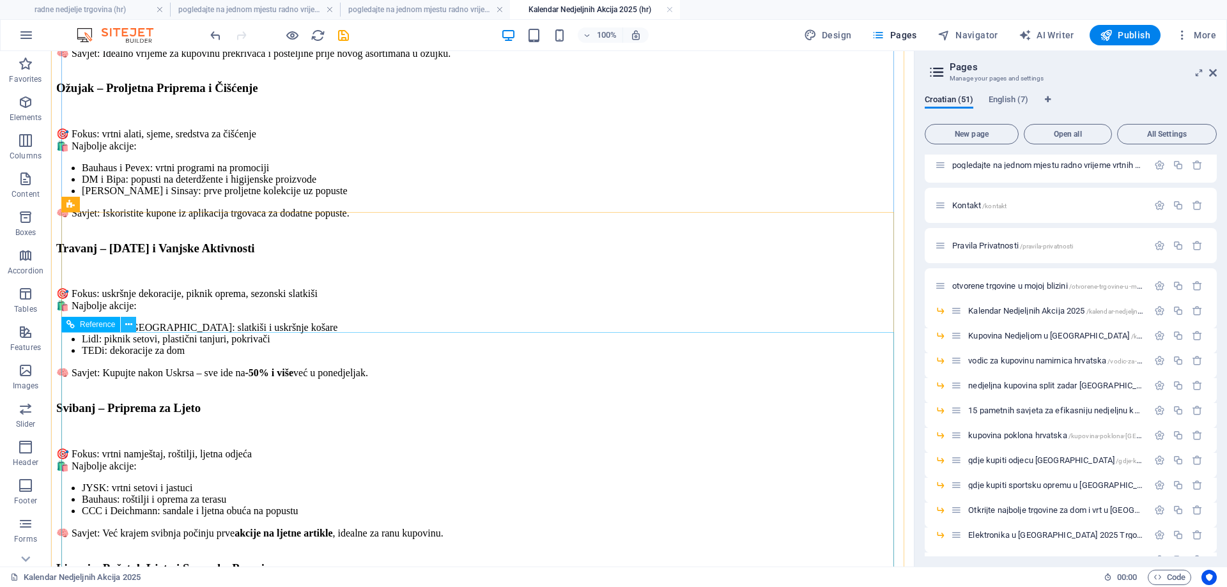
click at [128, 328] on icon at bounding box center [128, 324] width 7 height 13
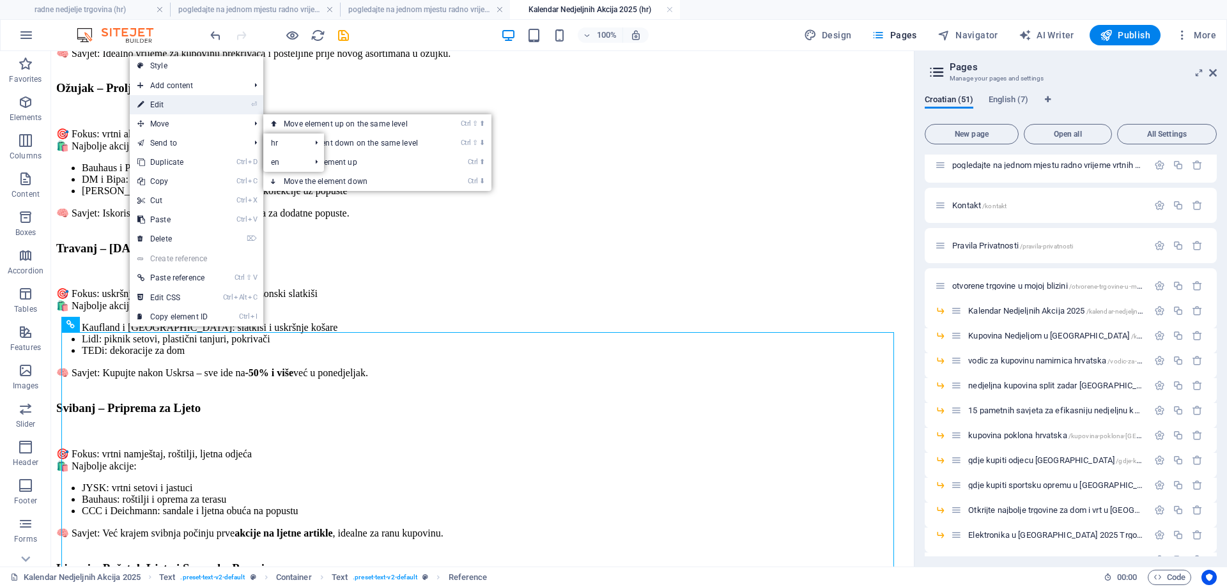
click at [182, 105] on link "⏎ Edit" at bounding box center [173, 104] width 86 height 19
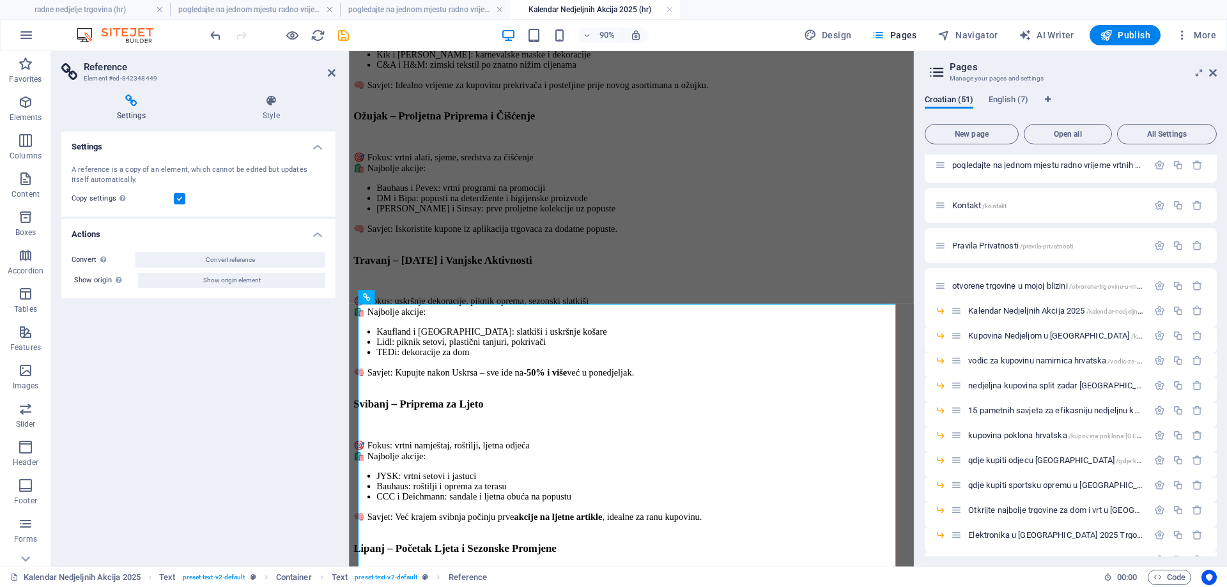
scroll to position [1011, 0]
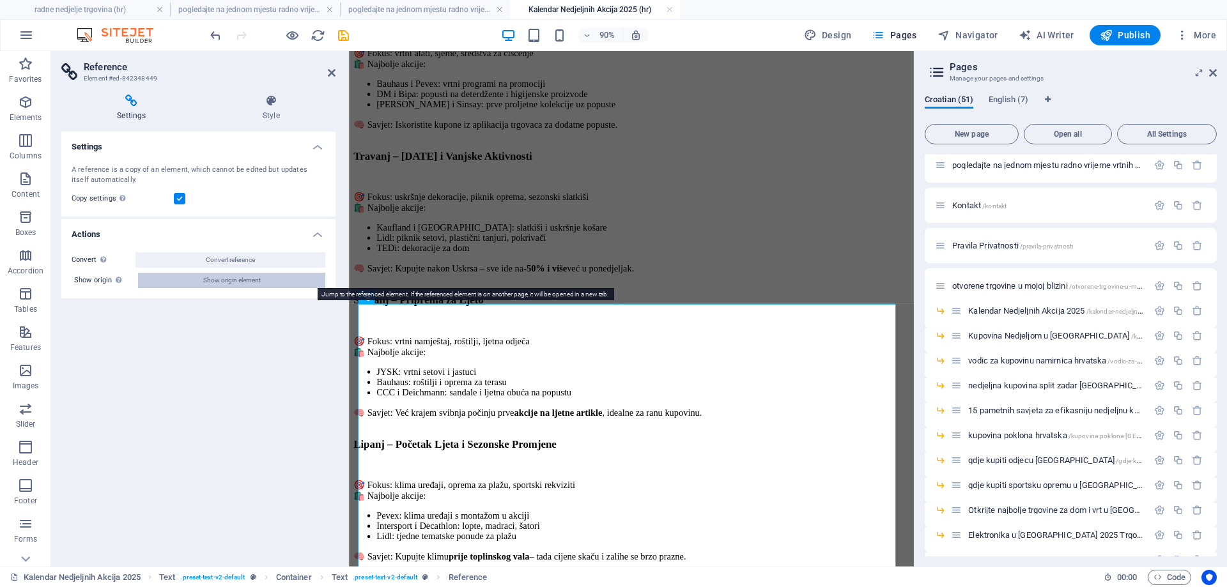
click at [208, 278] on span "Show origin element" at bounding box center [232, 280] width 58 height 15
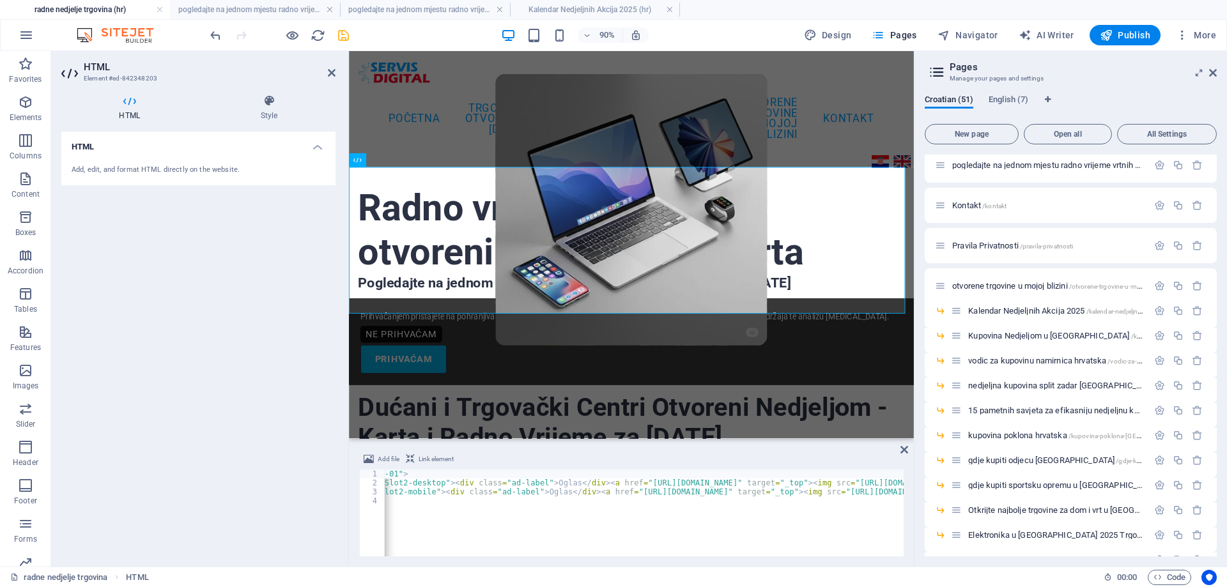
scroll to position [334, 0]
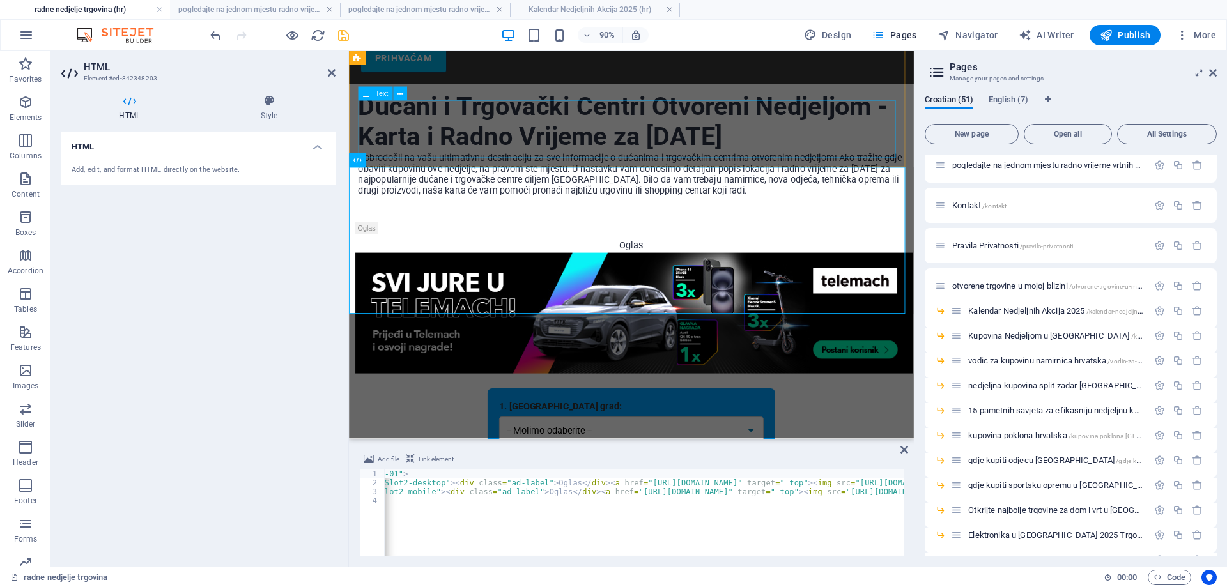
click at [529, 164] on div "Dobrodošli na vašu ultimativnu destinaciju za sve informacije o dućanima i trgo…" at bounding box center [662, 196] width 607 height 64
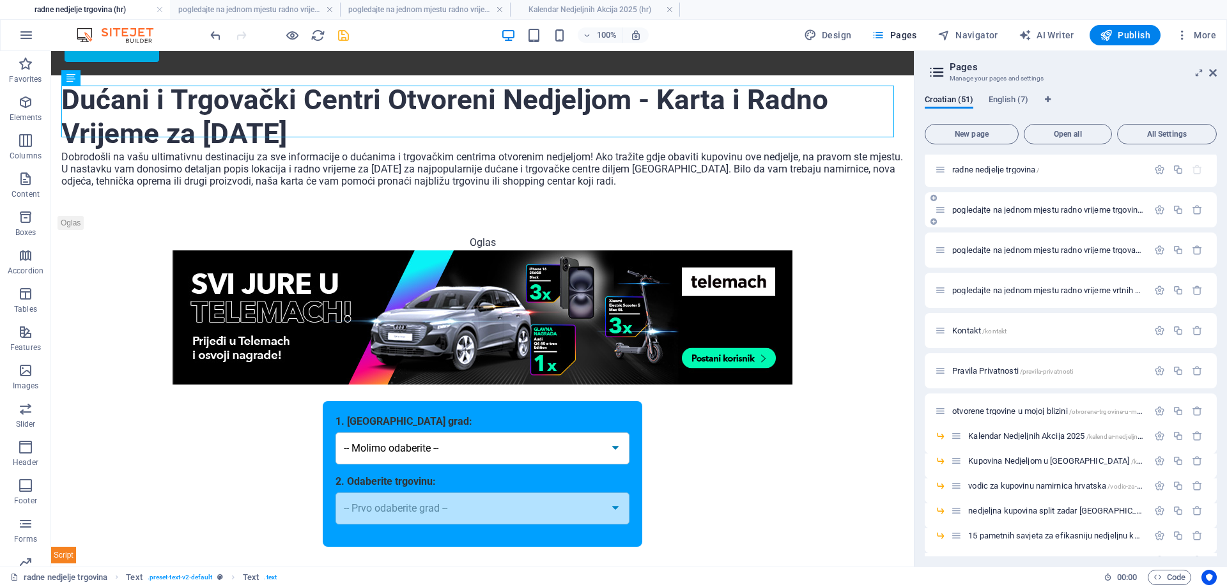
scroll to position [0, 0]
click at [1043, 298] on div "pogledajte na jednom mjestu radno vrijeme vrtnih centara i salona namještaja ko…" at bounding box center [1041, 293] width 213 height 15
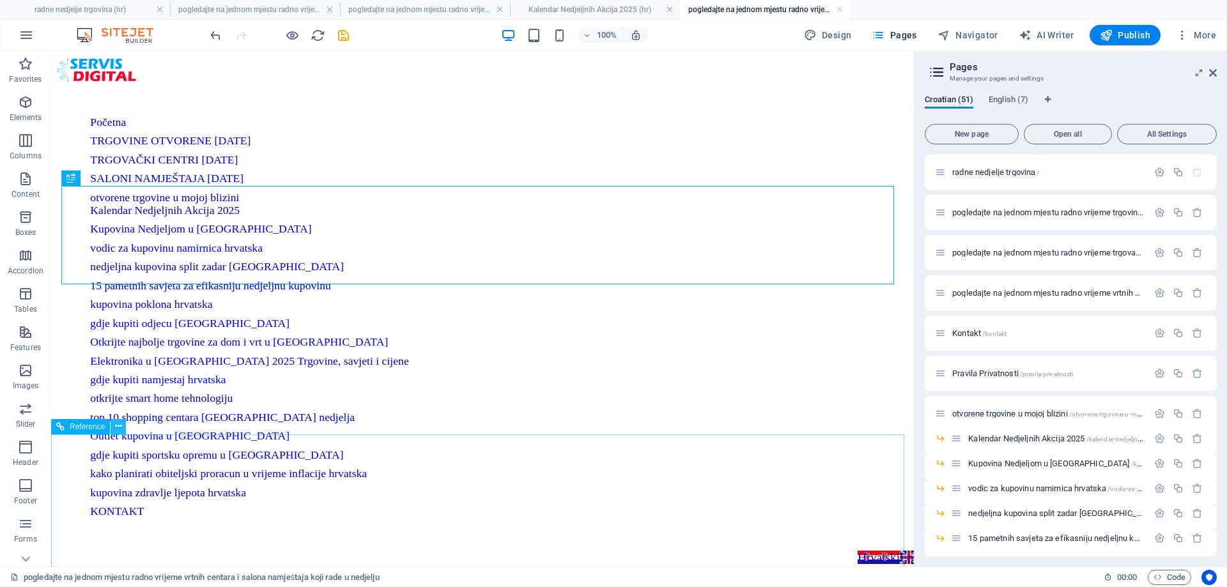
click at [117, 430] on icon at bounding box center [118, 426] width 7 height 13
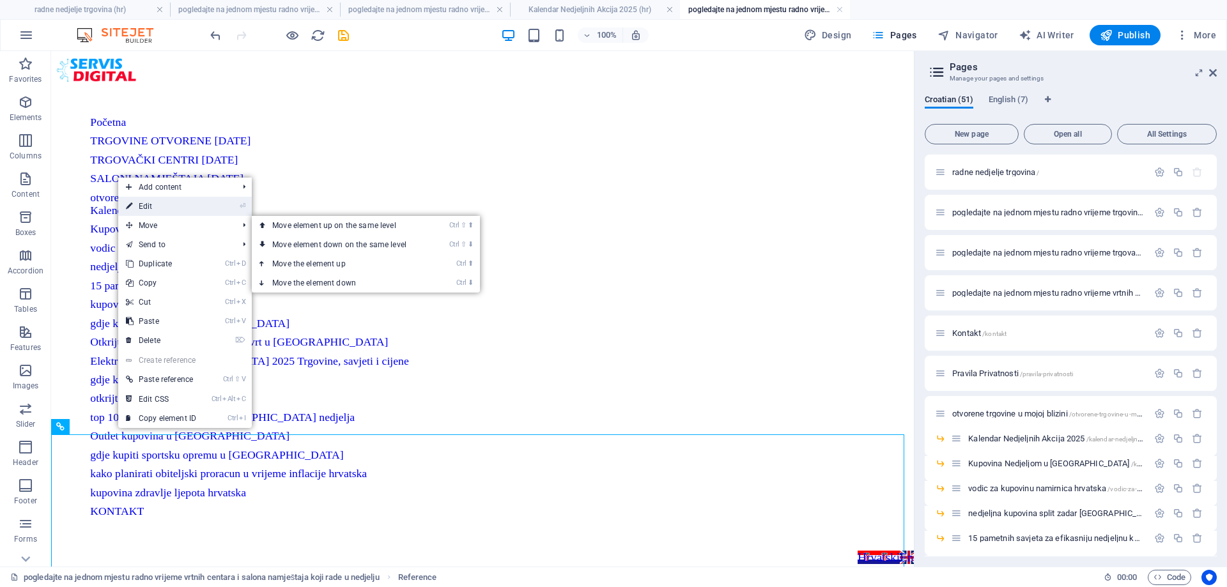
click at [177, 199] on link "⏎ Edit" at bounding box center [161, 206] width 86 height 19
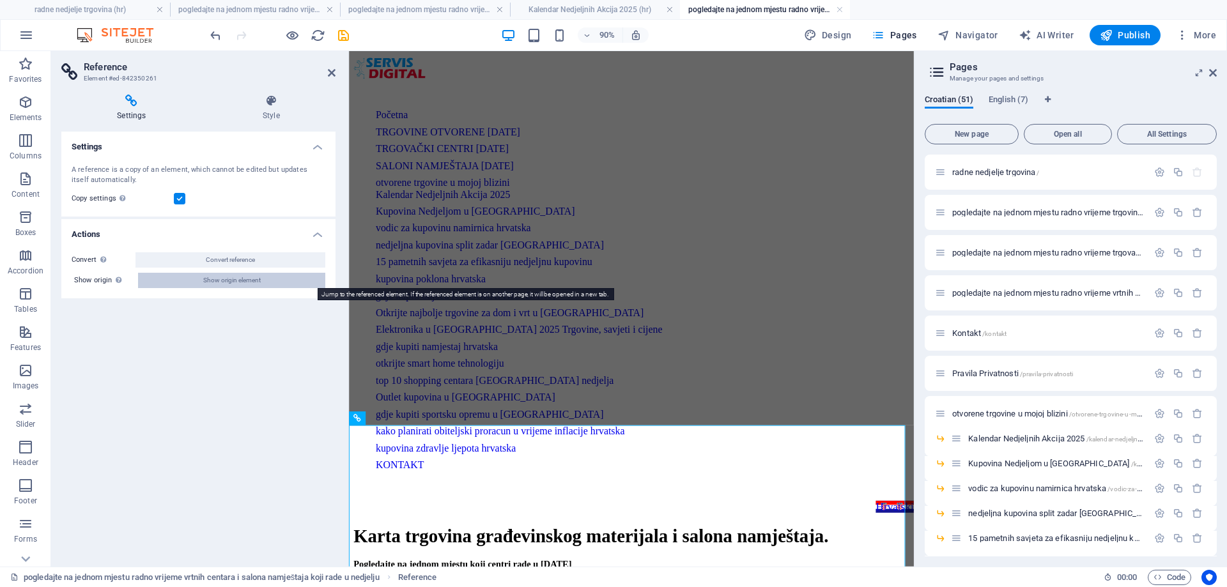
click at [200, 283] on button "Show origin element" at bounding box center [231, 280] width 187 height 15
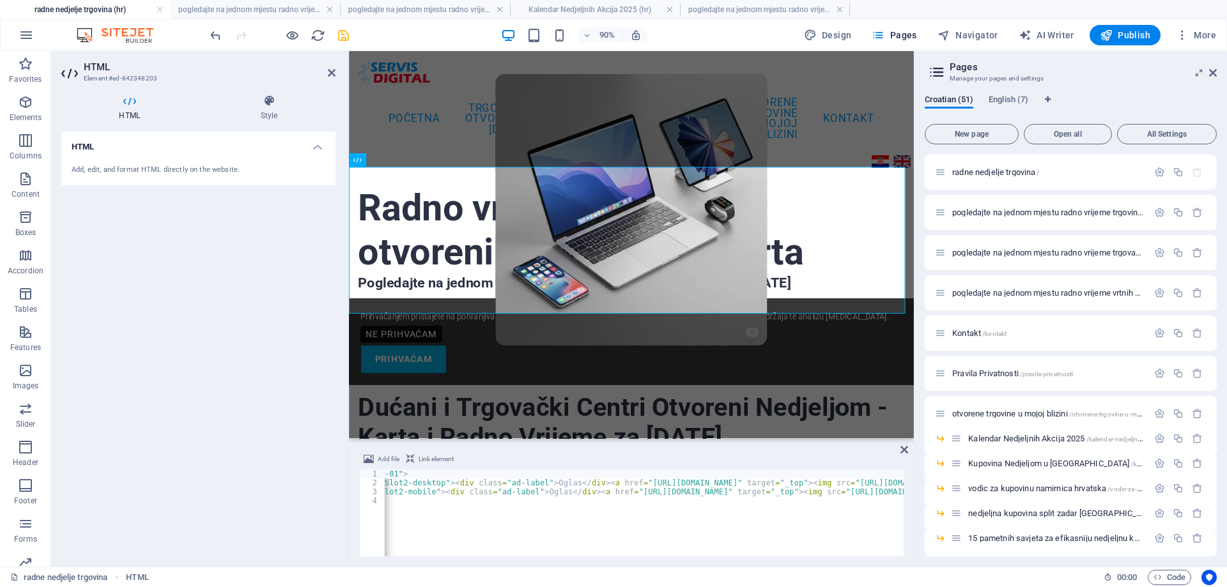
scroll to position [334, 0]
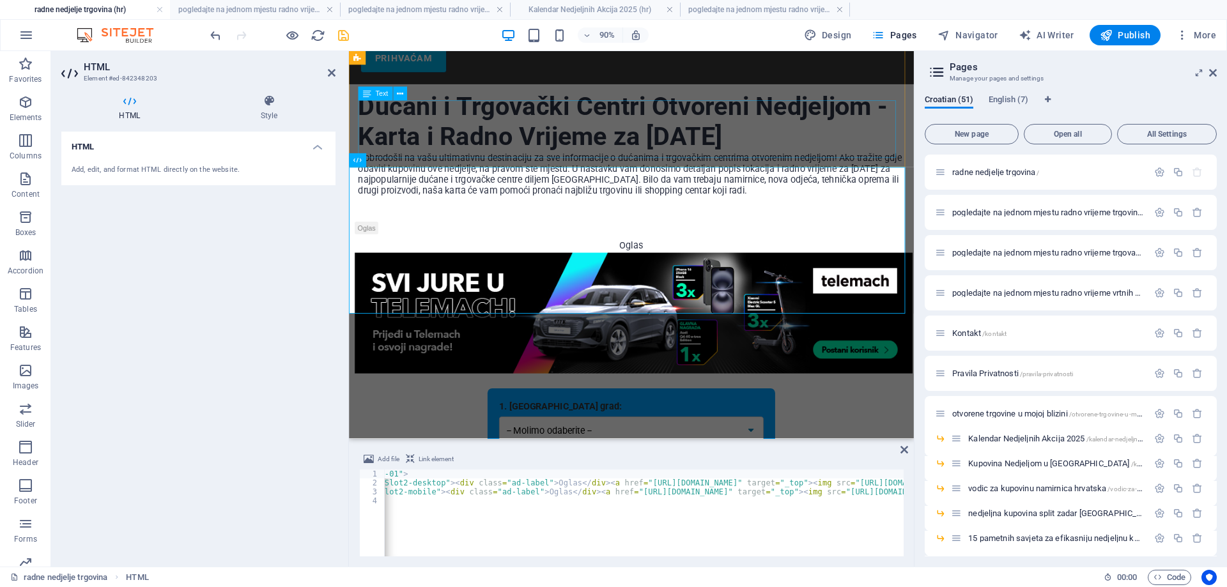
click at [768, 164] on div "Dobrodošli na vašu ultimativnu destinaciju za sve informacije o dućanima i trgo…" at bounding box center [662, 196] width 607 height 64
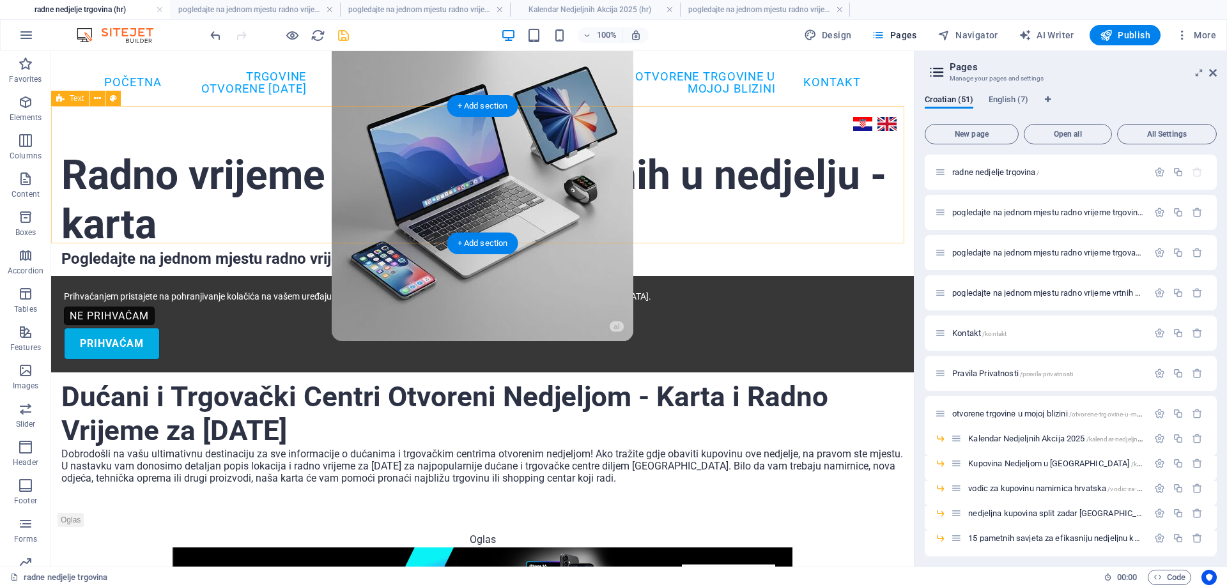
scroll to position [0, 0]
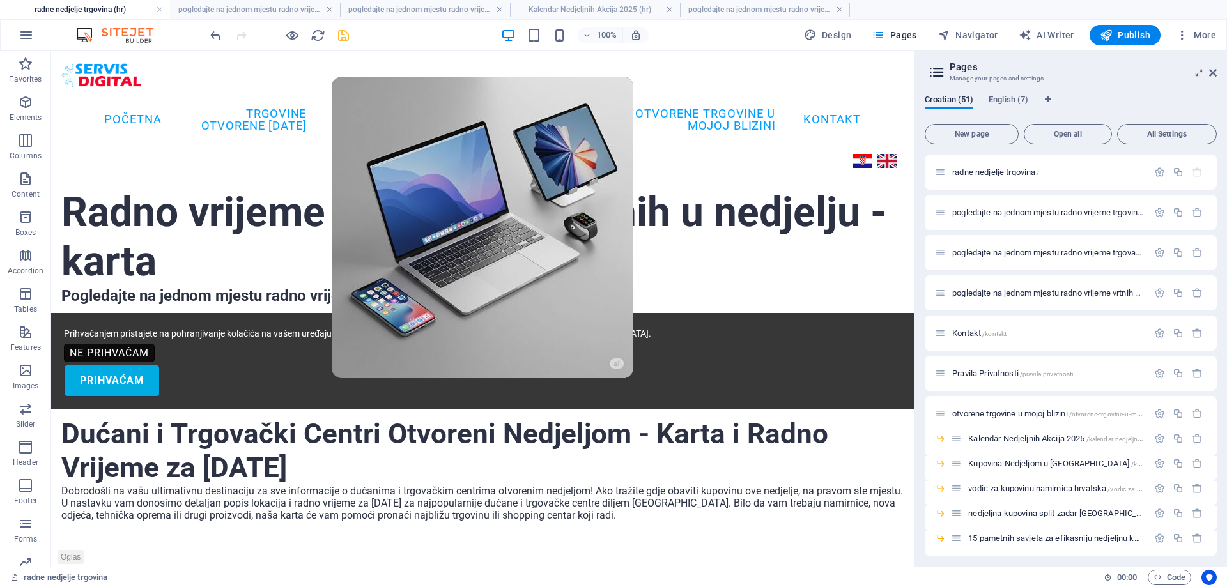
click at [1144, 575] on div "radne nedjelje trgovina 00 : 00 Code" at bounding box center [613, 577] width 1227 height 20
click at [1163, 574] on span "Code" at bounding box center [1170, 577] width 32 height 15
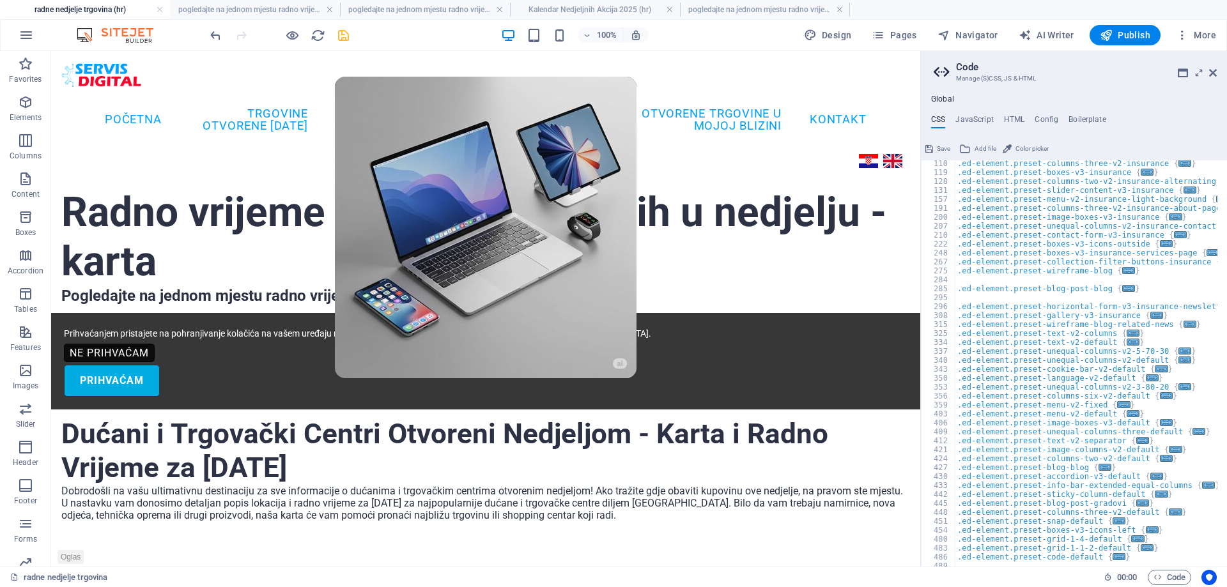
scroll to position [153, 0]
click at [1020, 122] on h4 "HTML" at bounding box center [1014, 122] width 21 height 14
